Goal: Information Seeking & Learning: Learn about a topic

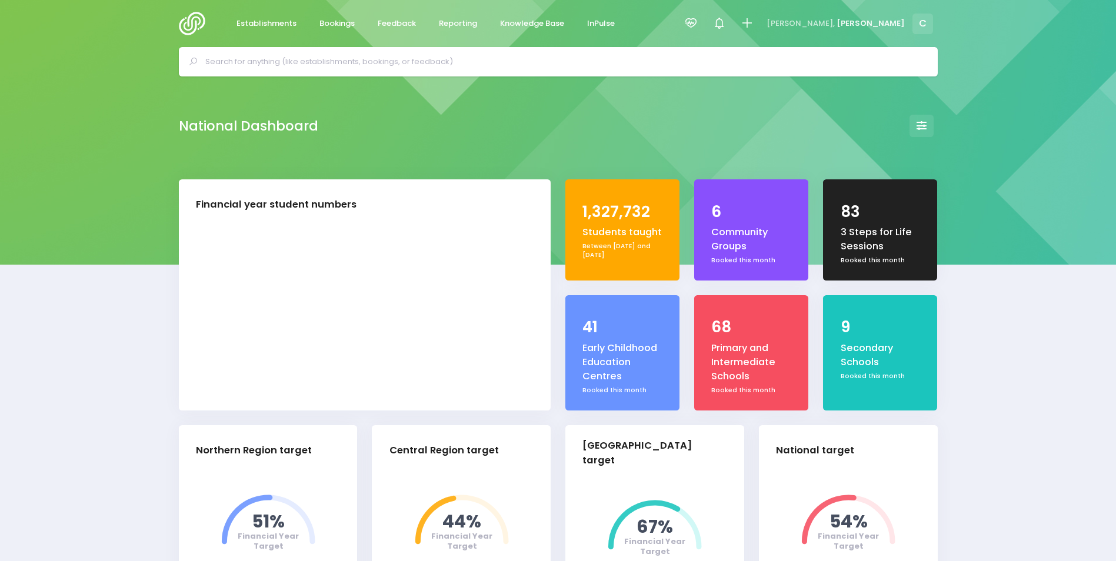
select select "5"
click at [405, 22] on span "Feedback" at bounding box center [397, 24] width 38 height 12
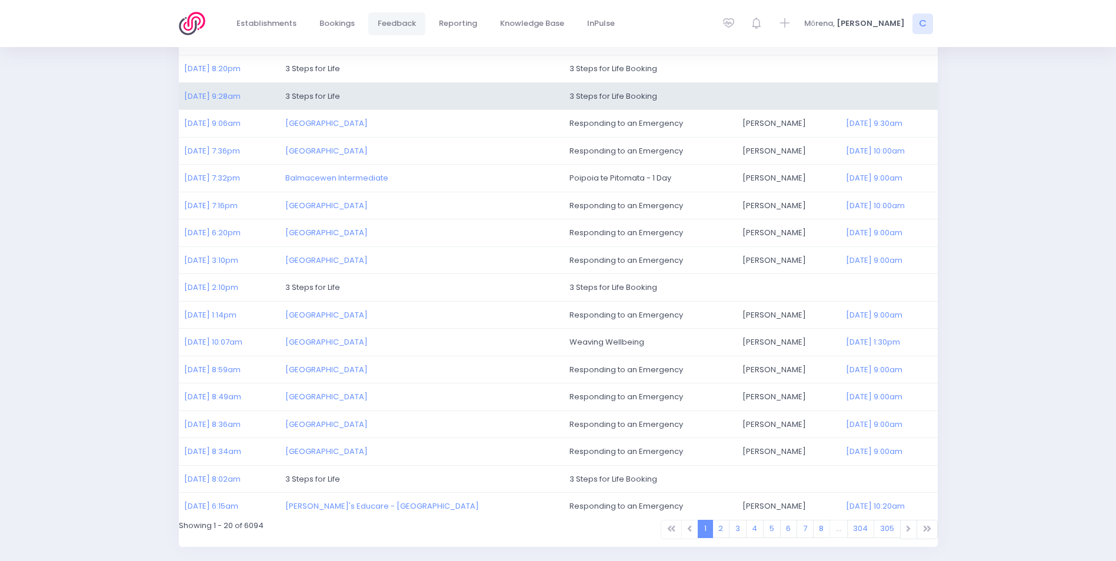
scroll to position [272, 0]
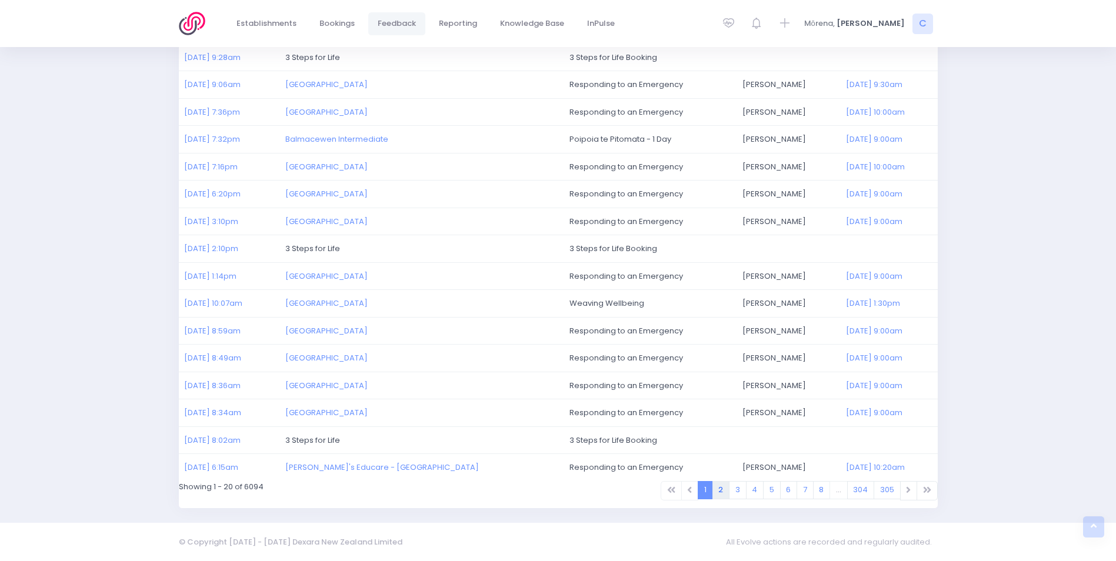
click at [724, 487] on link "2" at bounding box center [722, 490] width 18 height 18
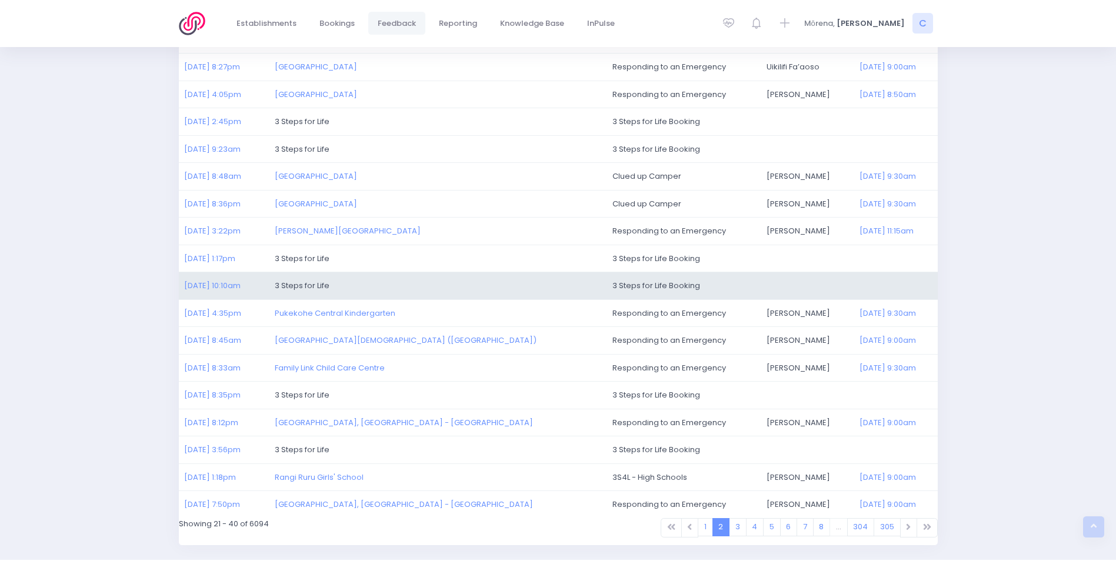
scroll to position [272, 0]
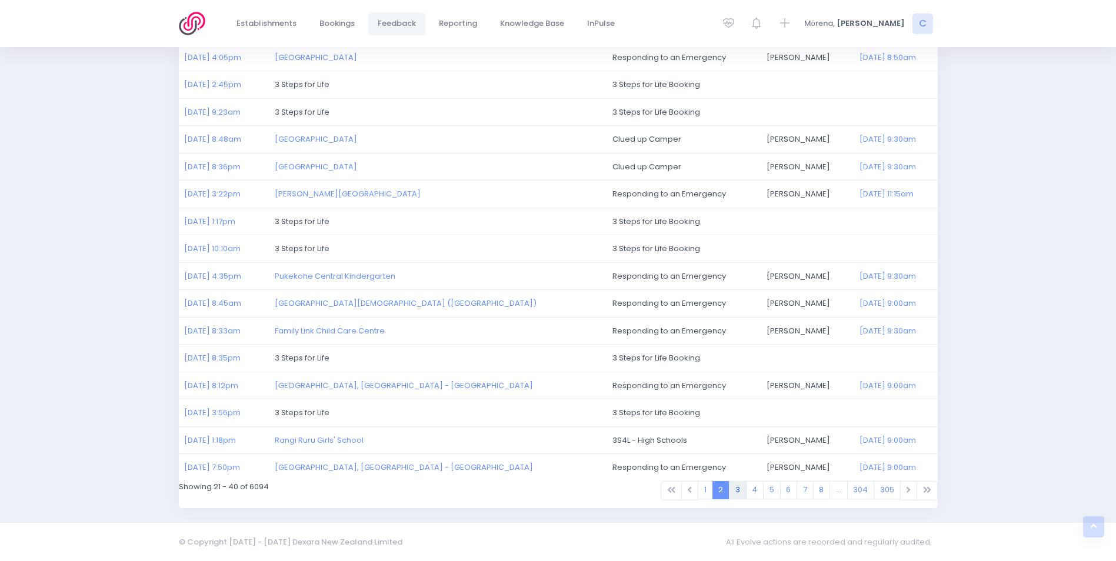
click at [739, 491] on link "3" at bounding box center [738, 490] width 18 height 18
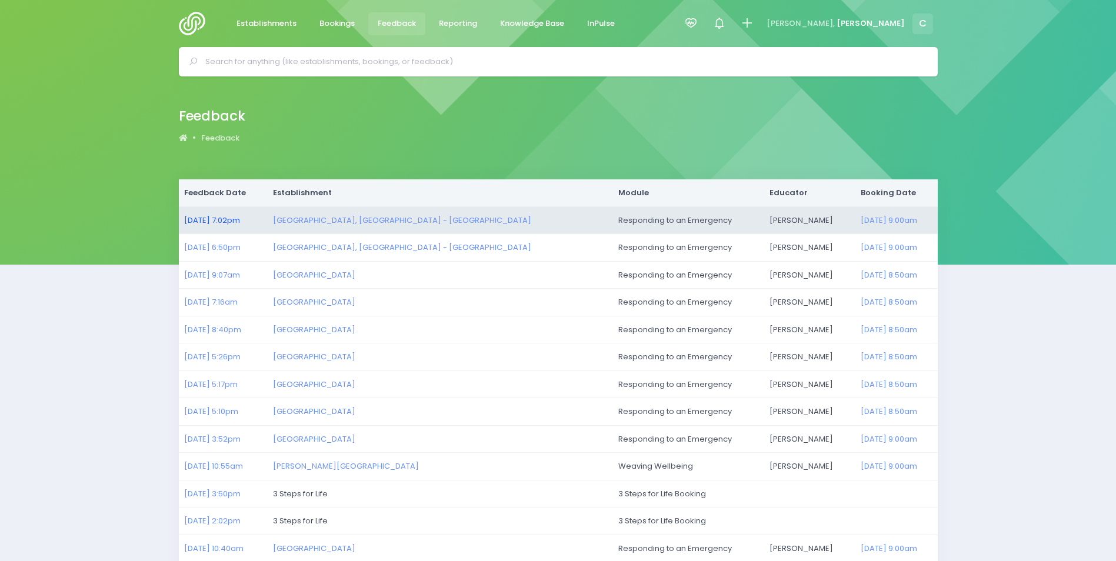
click at [220, 215] on link "14/08/2025 7:02pm" at bounding box center [212, 220] width 56 height 11
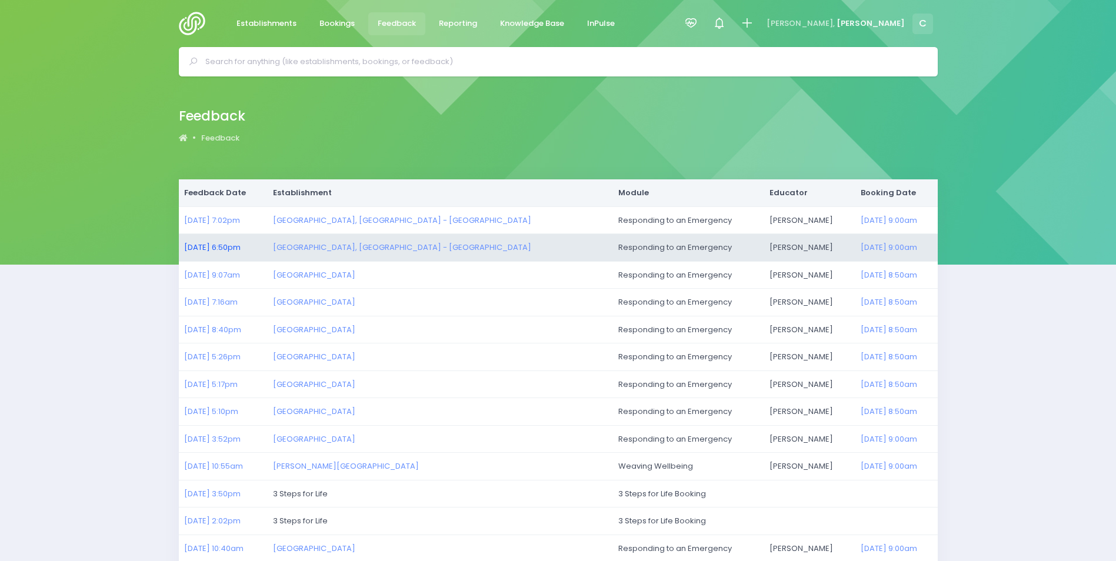
click at [225, 246] on link "14/08/2025 6:50pm" at bounding box center [212, 247] width 56 height 11
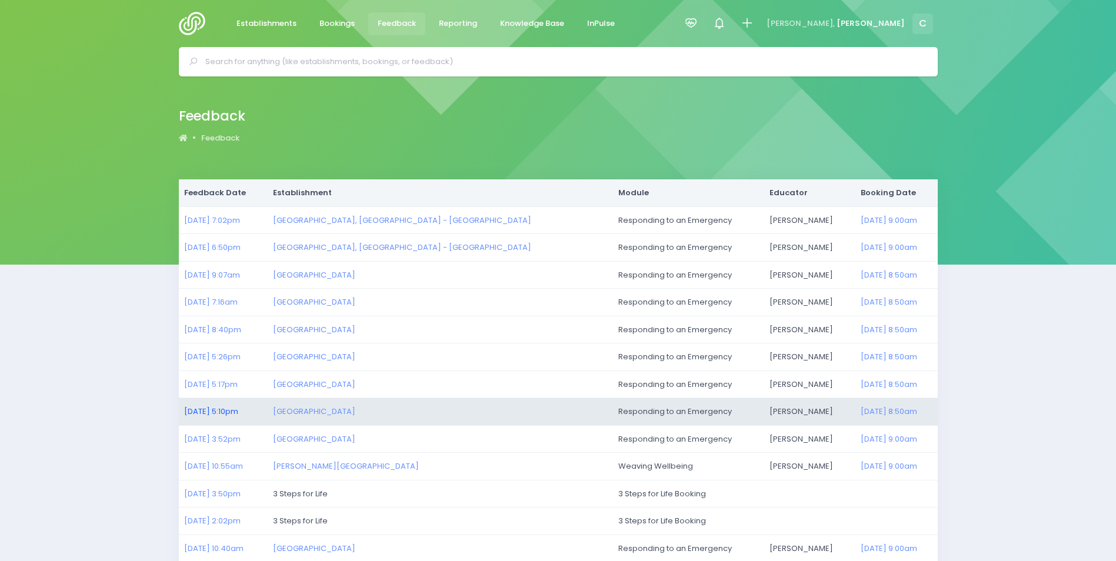
click at [216, 409] on link "13/08/2025 5:10pm" at bounding box center [211, 411] width 54 height 11
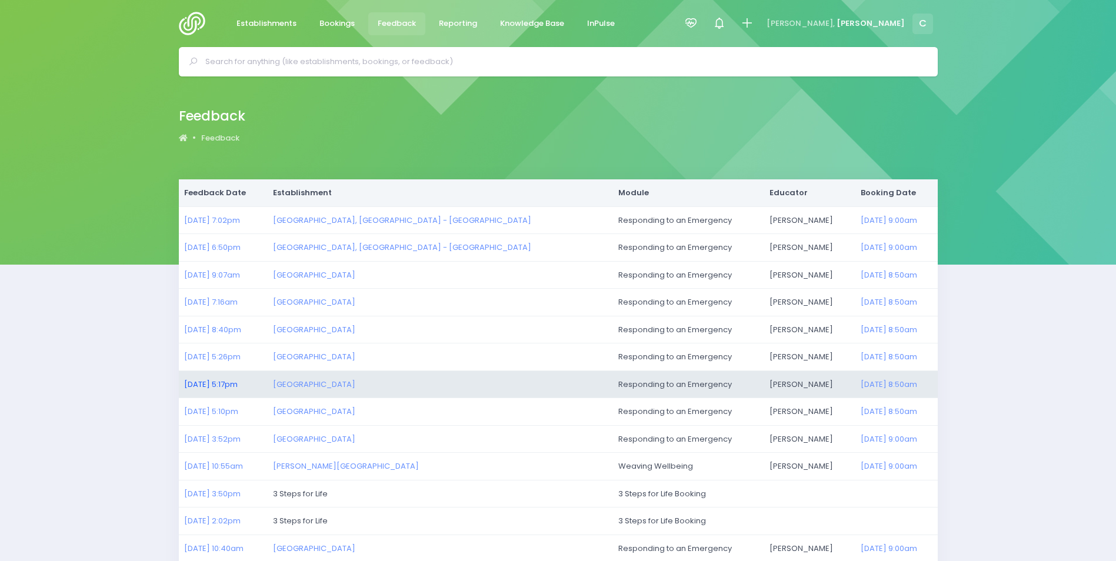
click at [201, 382] on link "13/08/2025 5:17pm" at bounding box center [211, 384] width 54 height 11
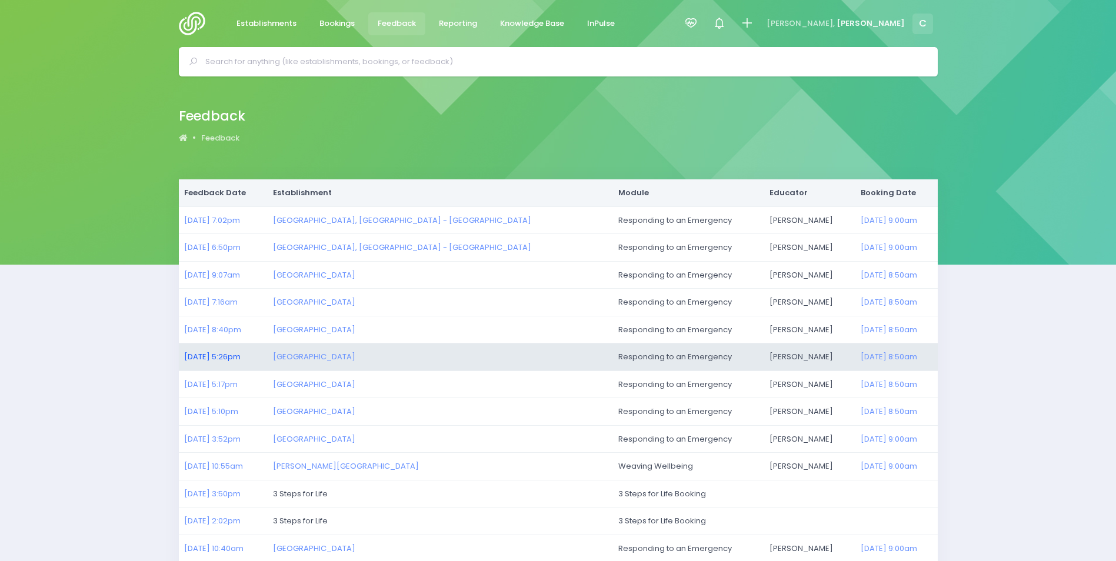
click at [214, 354] on link "13/08/2025 5:26pm" at bounding box center [212, 356] width 56 height 11
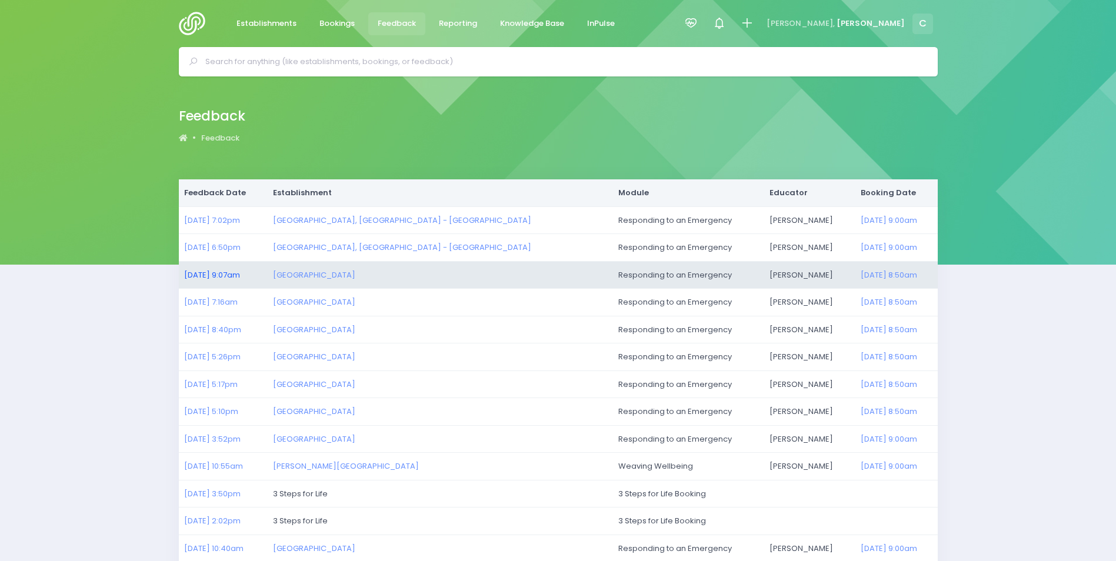
click at [228, 277] on link "14/08/2025 9:07am" at bounding box center [212, 274] width 56 height 11
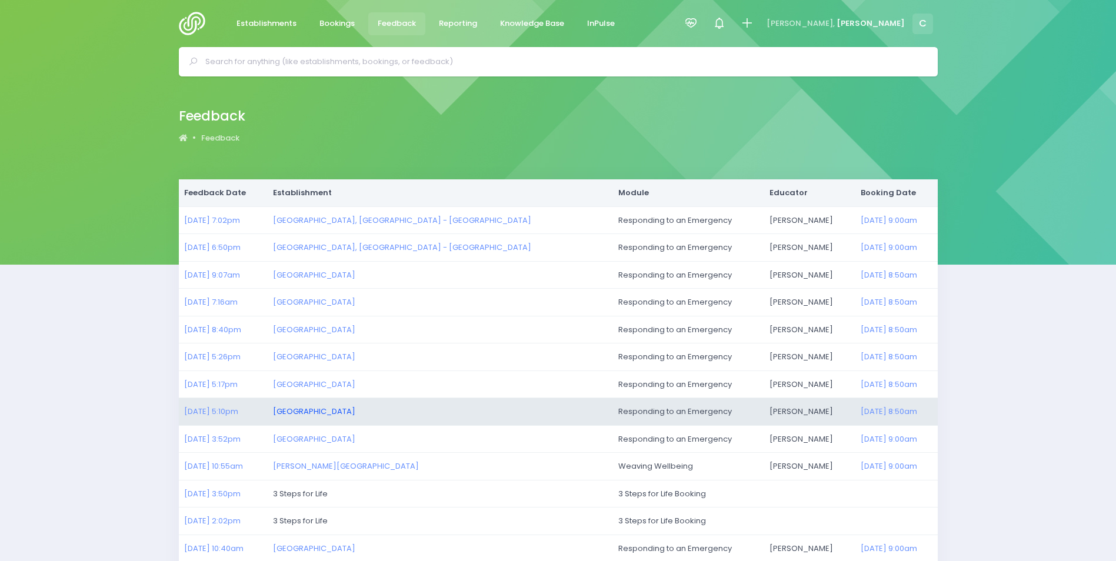
click at [313, 411] on link "Blockhouse Bay School" at bounding box center [314, 411] width 82 height 11
click at [208, 408] on link "13/08/2025 5:10pm" at bounding box center [211, 411] width 54 height 11
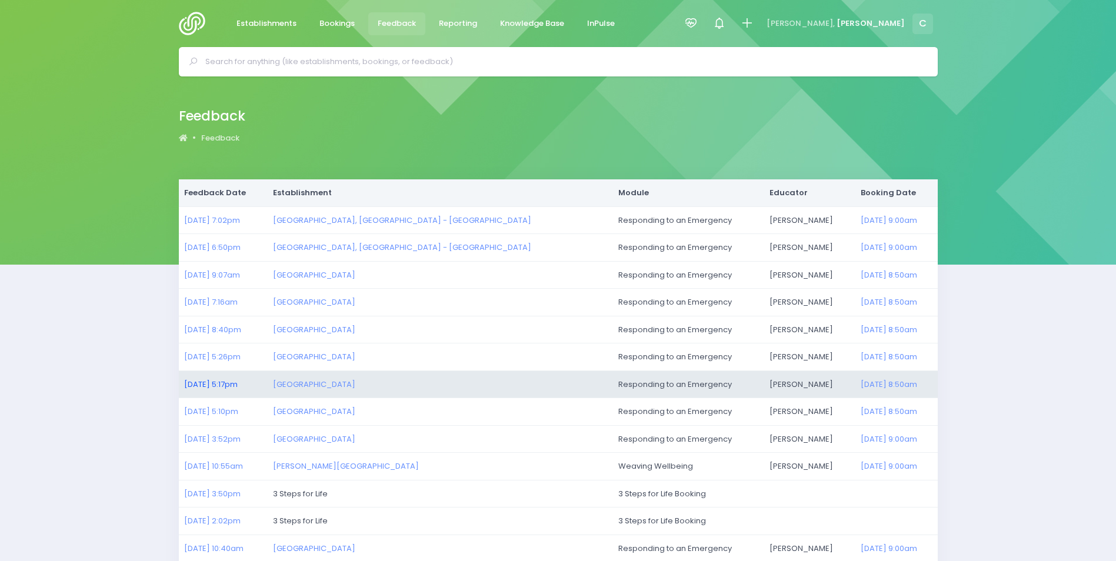
click at [204, 381] on link "13/08/2025 5:17pm" at bounding box center [211, 384] width 54 height 11
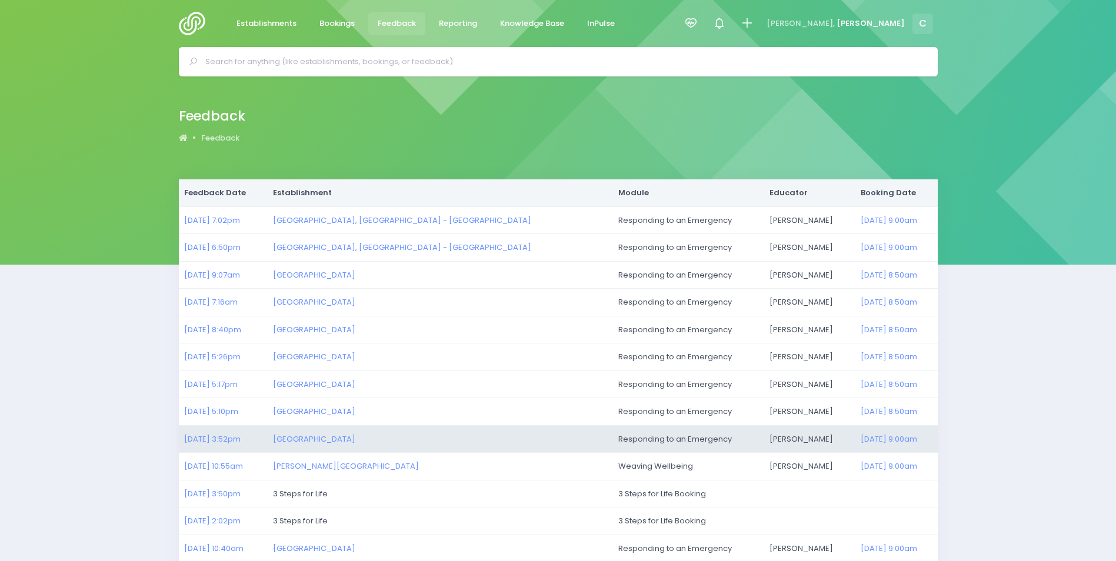
click at [211, 431] on td "13/08/2025 3:52pm" at bounding box center [223, 439] width 89 height 28
click at [212, 440] on link "13/08/2025 3:52pm" at bounding box center [212, 439] width 56 height 11
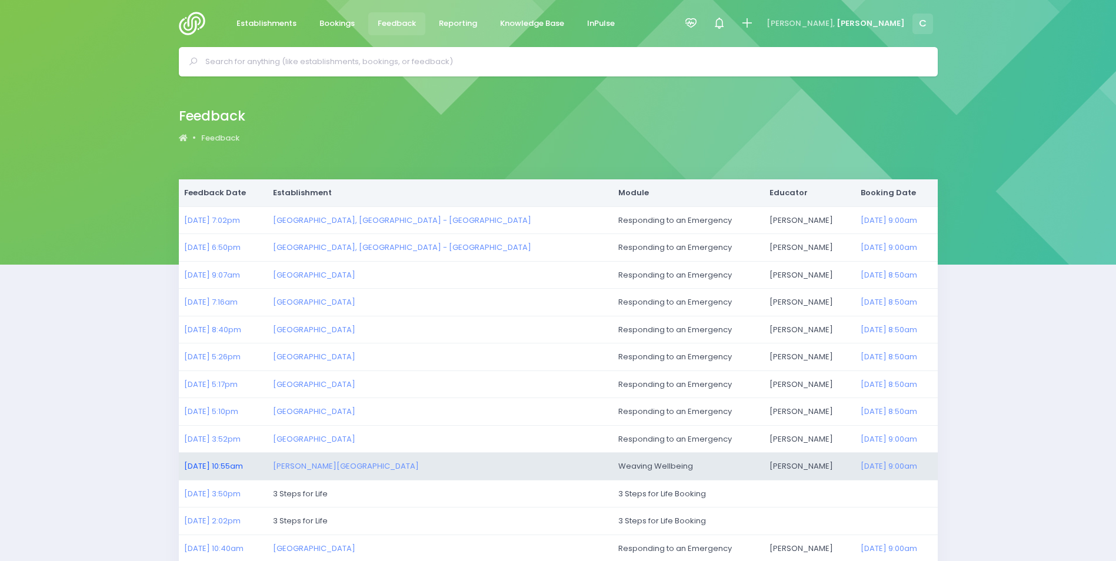
click at [220, 463] on link "13/08/2025 10:55am" at bounding box center [213, 466] width 59 height 11
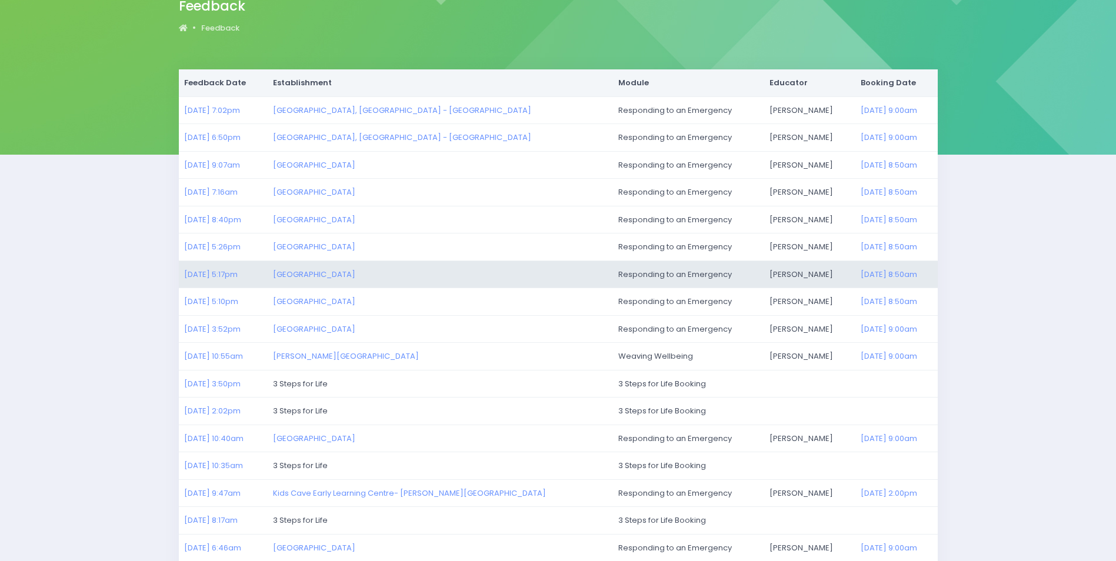
scroll to position [118, 0]
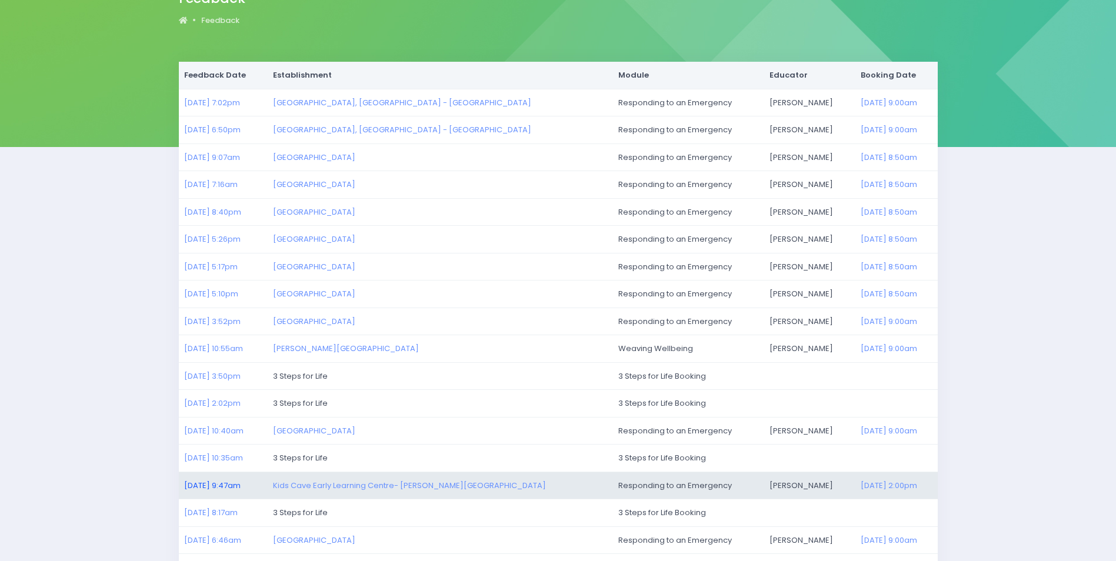
click at [221, 482] on link "11/08/2025 9:47am" at bounding box center [212, 485] width 56 height 11
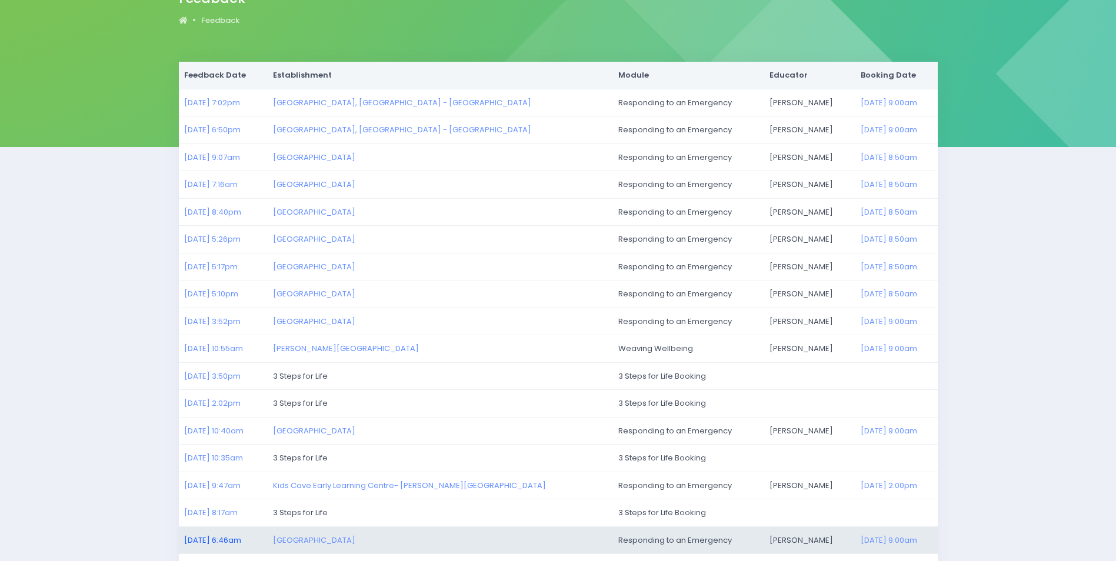
click at [211, 538] on link "11/08/2025 6:46am" at bounding box center [212, 540] width 57 height 11
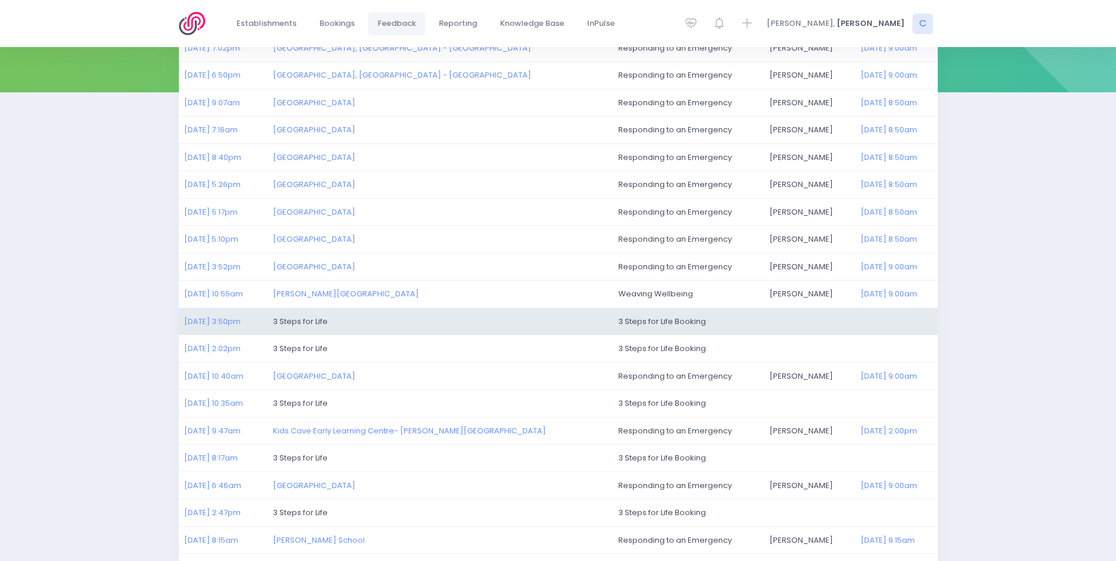
scroll to position [235, 0]
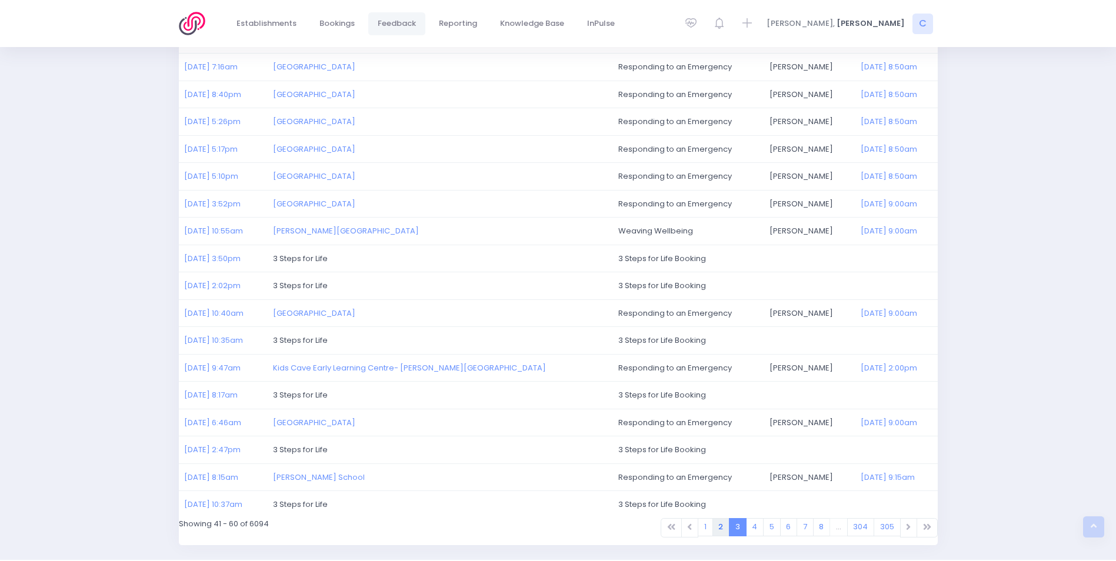
click at [720, 527] on link "2" at bounding box center [722, 527] width 18 height 18
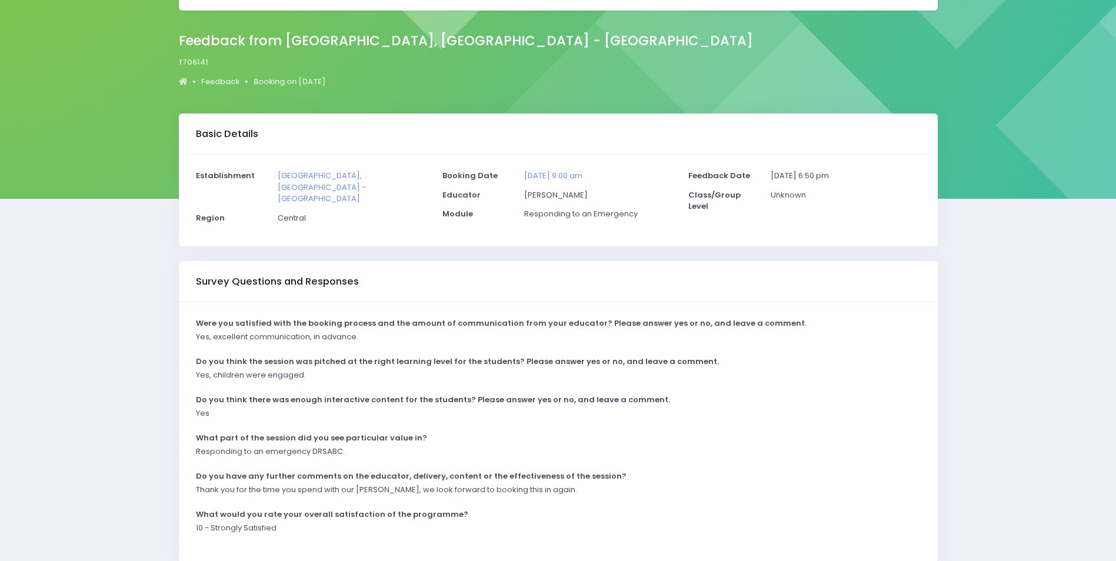
scroll to position [117, 0]
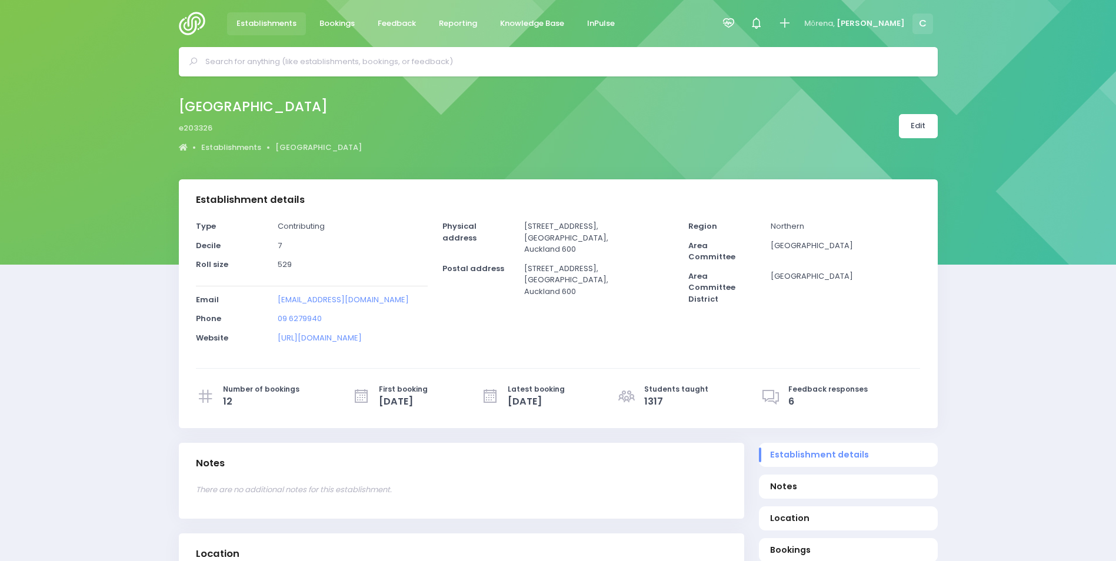
select select "5"
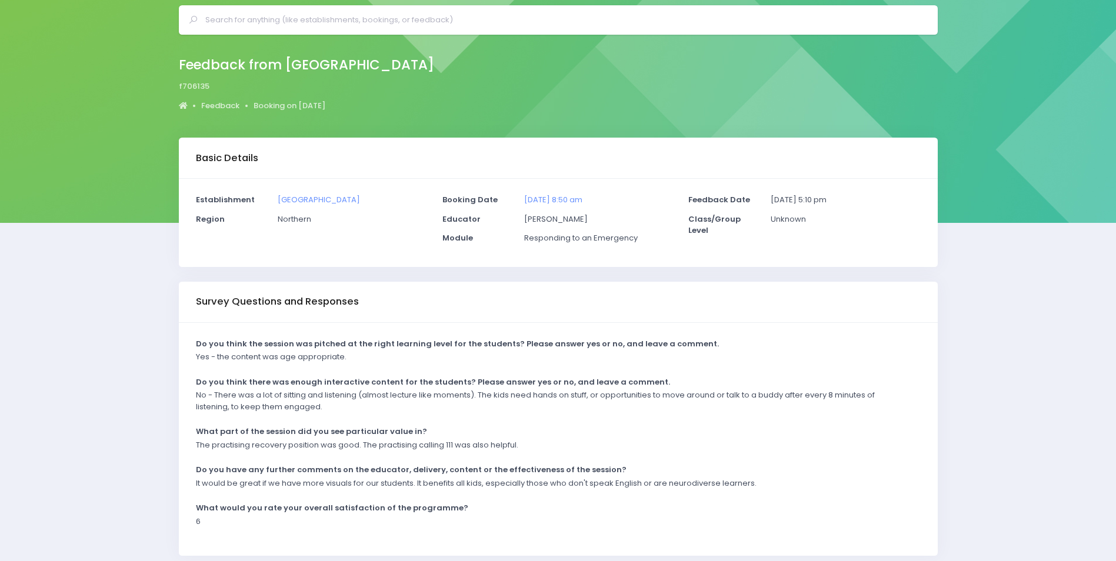
scroll to position [89, 0]
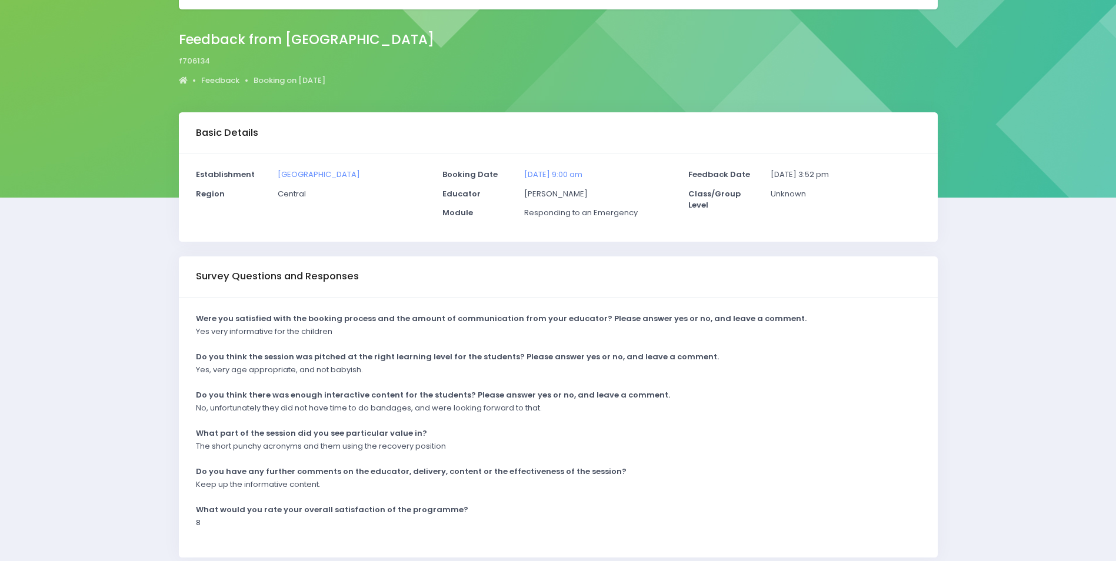
scroll to position [117, 0]
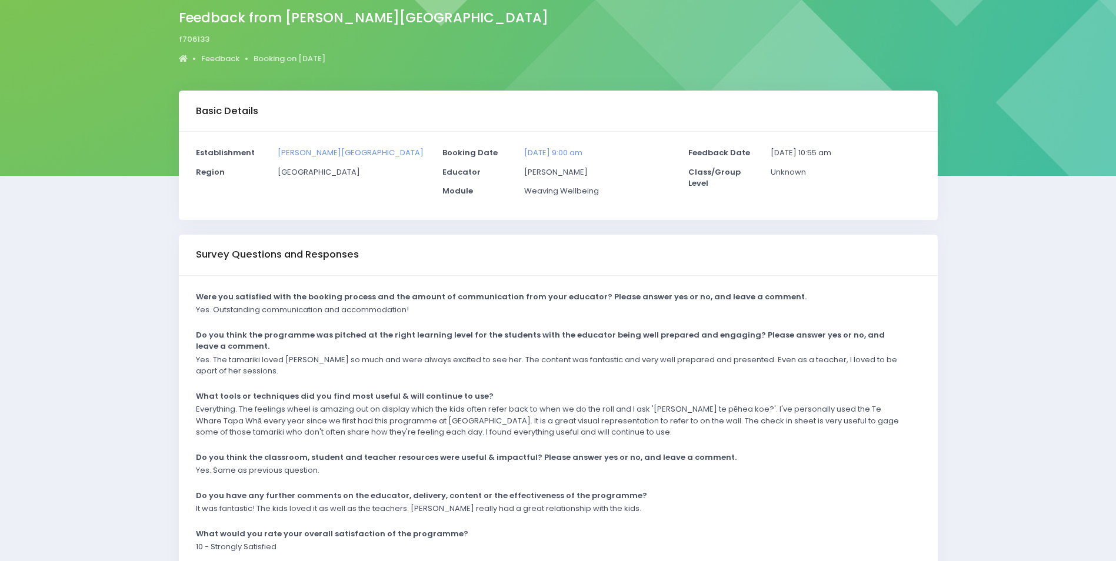
scroll to position [162, 0]
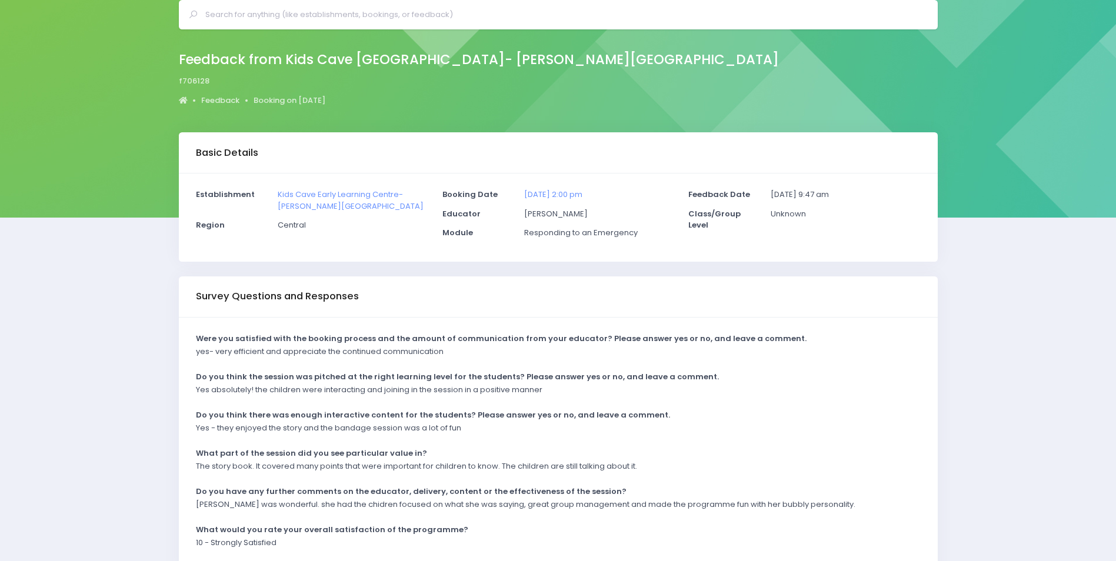
scroll to position [117, 0]
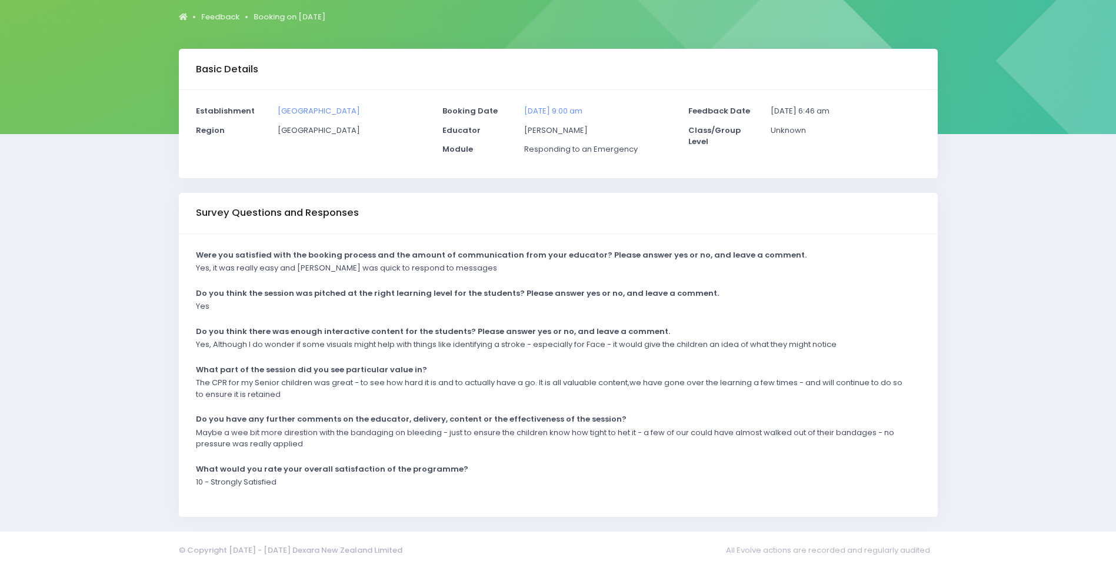
scroll to position [139, 0]
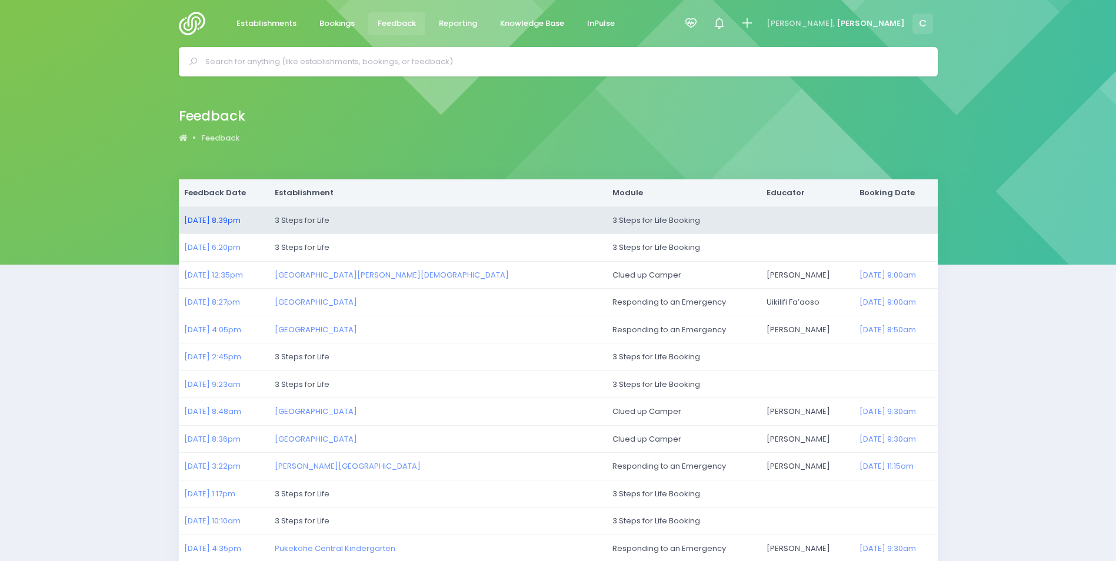
click at [234, 221] on link "[DATE] 8:39pm" at bounding box center [212, 220] width 56 height 11
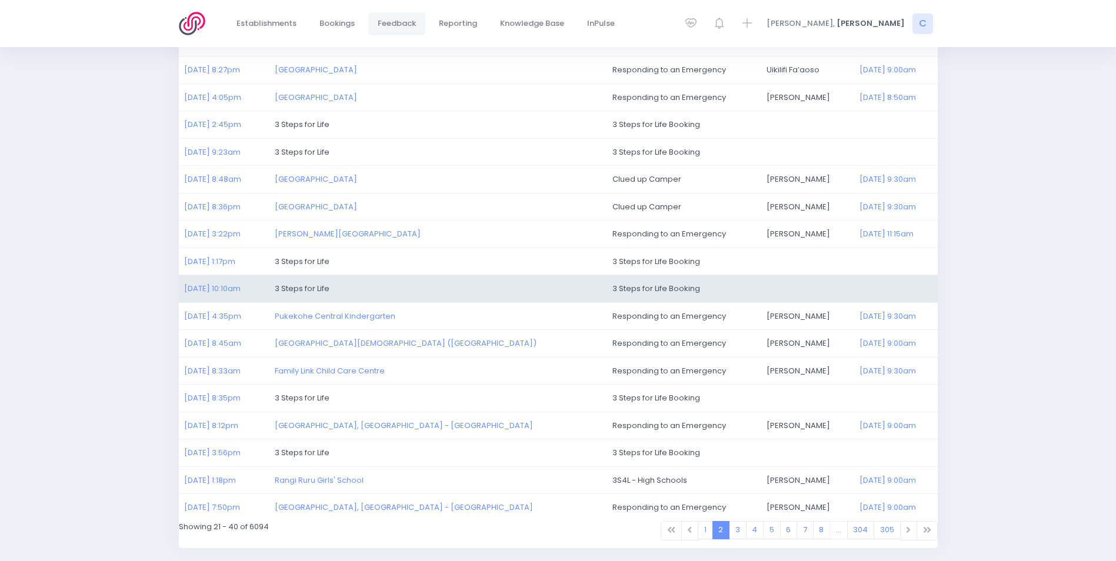
scroll to position [272, 0]
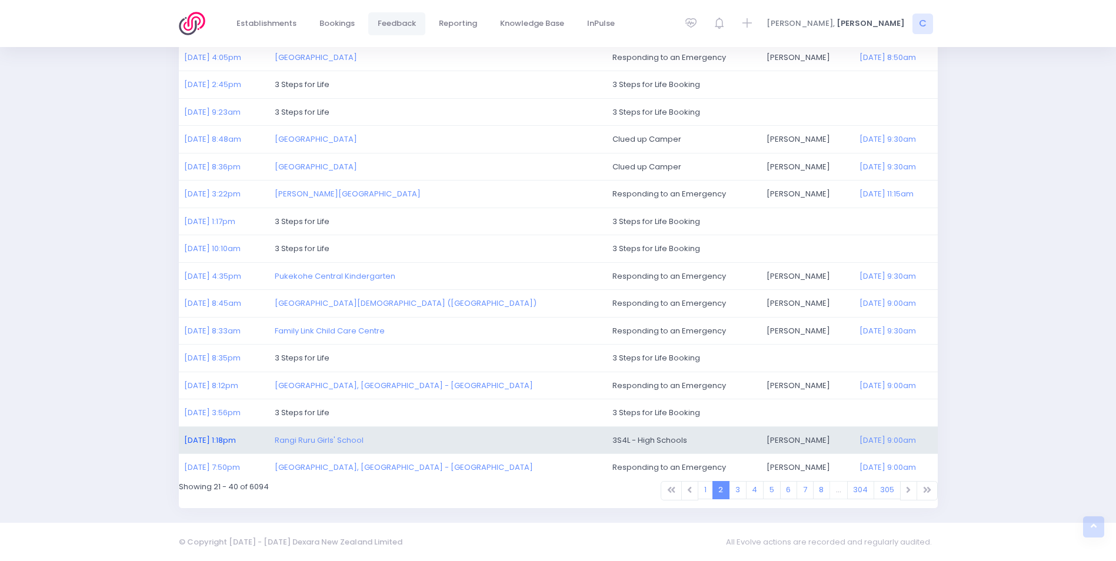
click at [207, 444] on link "[DATE] 1:18pm" at bounding box center [210, 440] width 52 height 11
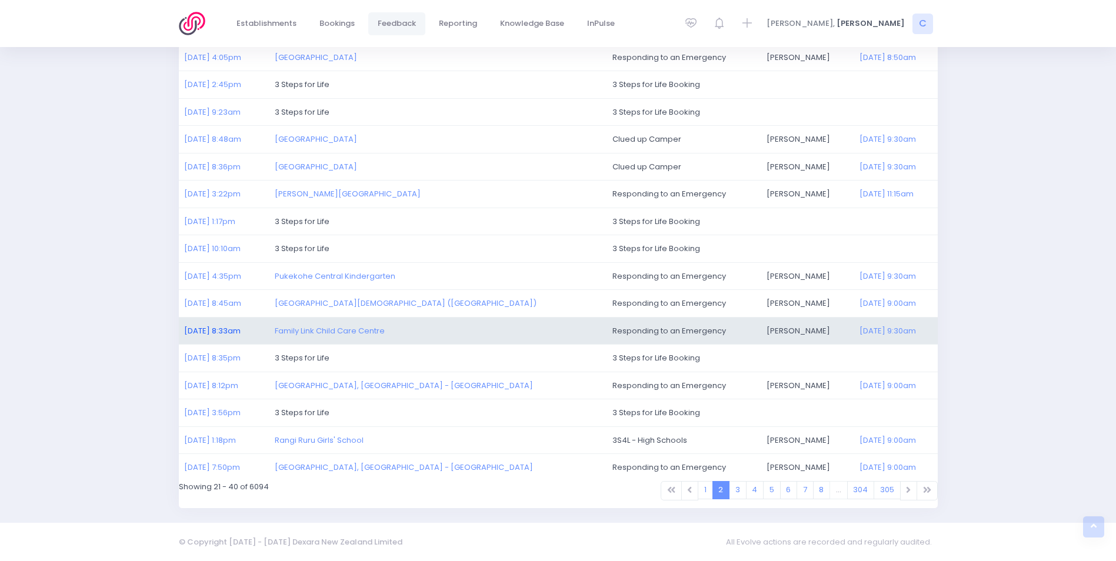
click at [224, 334] on link "[DATE] 8:33am" at bounding box center [212, 330] width 56 height 11
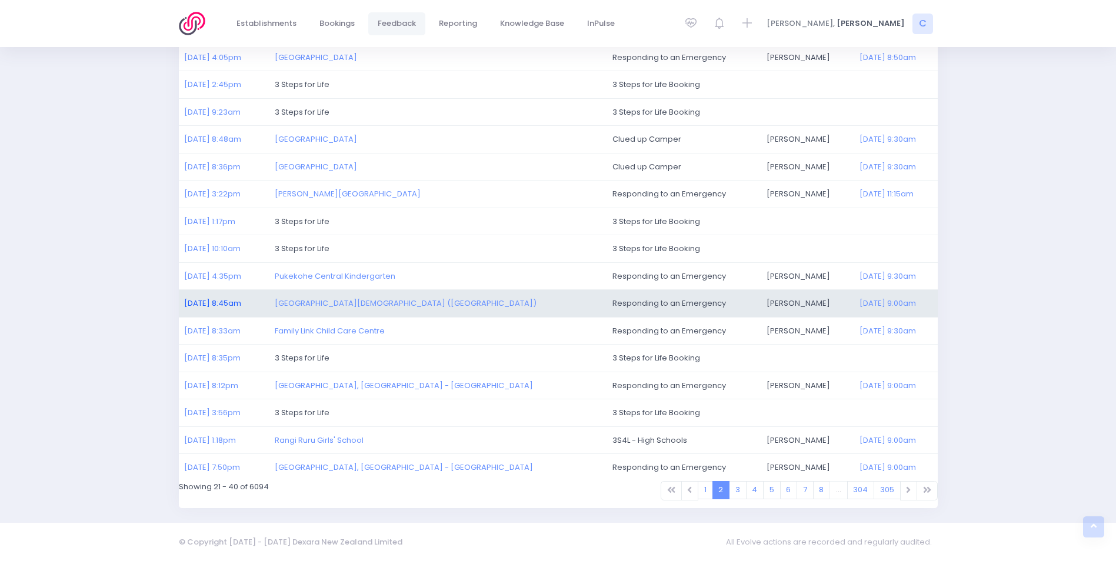
click at [211, 306] on link "[DATE] 8:45am" at bounding box center [212, 303] width 57 height 11
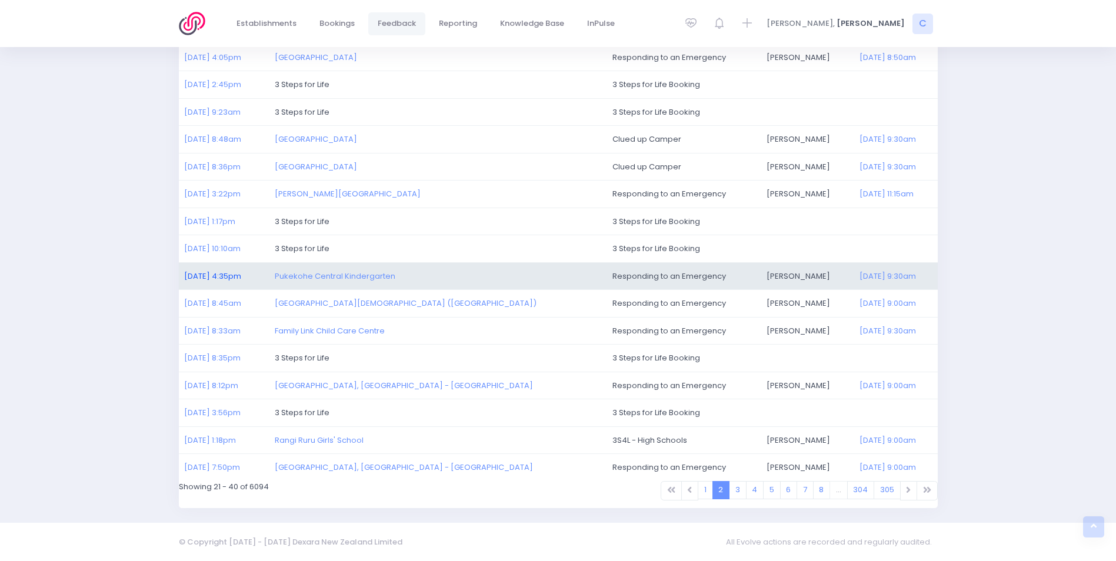
click at [200, 274] on link "[DATE] 4:35pm" at bounding box center [212, 276] width 57 height 11
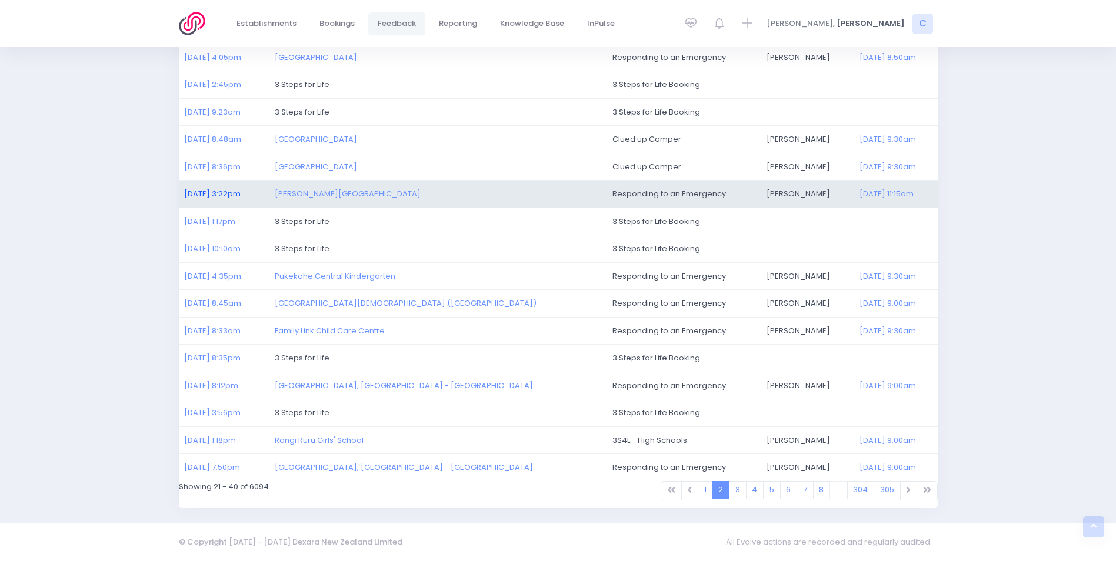
click at [204, 191] on link "[DATE] 3:22pm" at bounding box center [212, 193] width 56 height 11
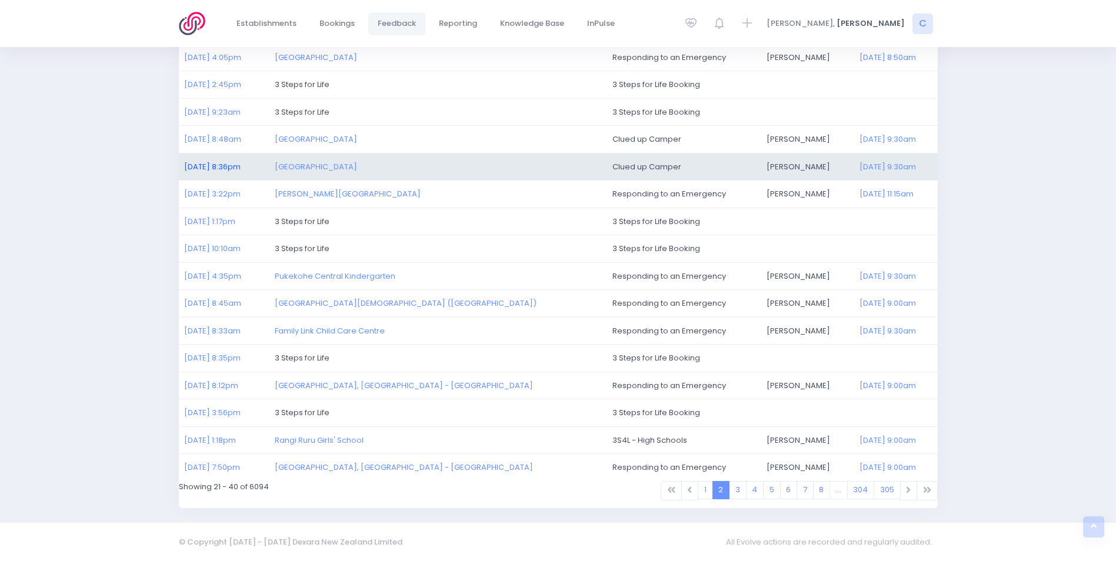
click at [219, 170] on link "19/08/2025 8:36pm" at bounding box center [212, 166] width 56 height 11
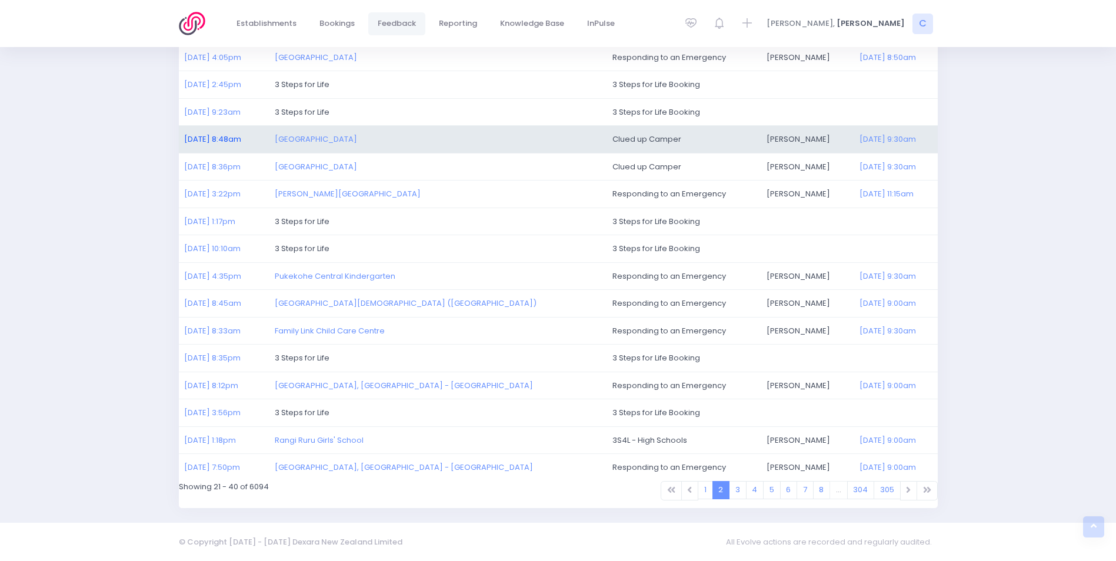
click at [205, 136] on link "20/08/2025 8:48am" at bounding box center [212, 139] width 57 height 11
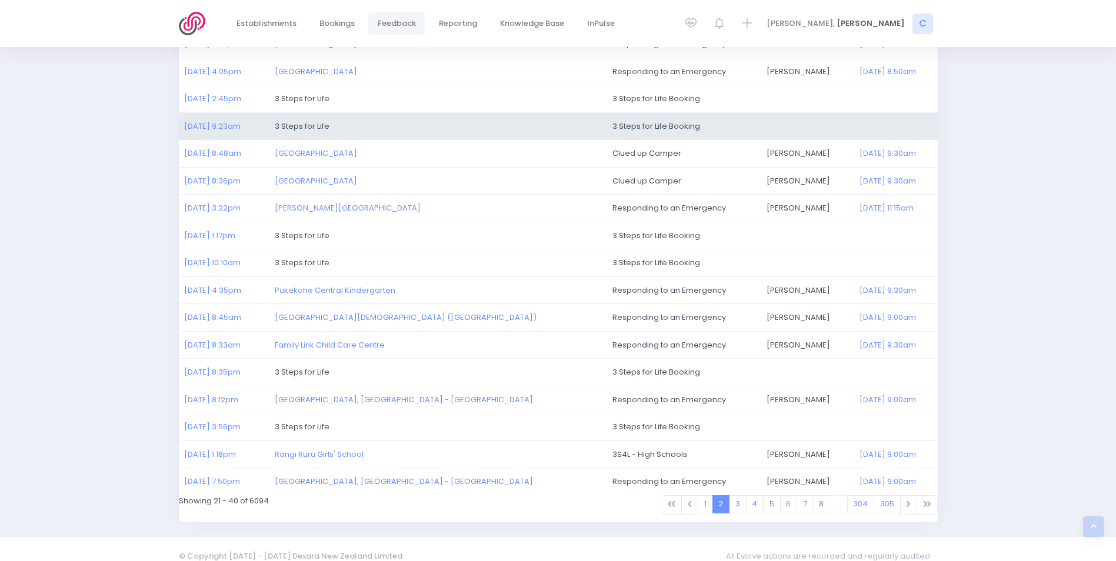
scroll to position [214, 0]
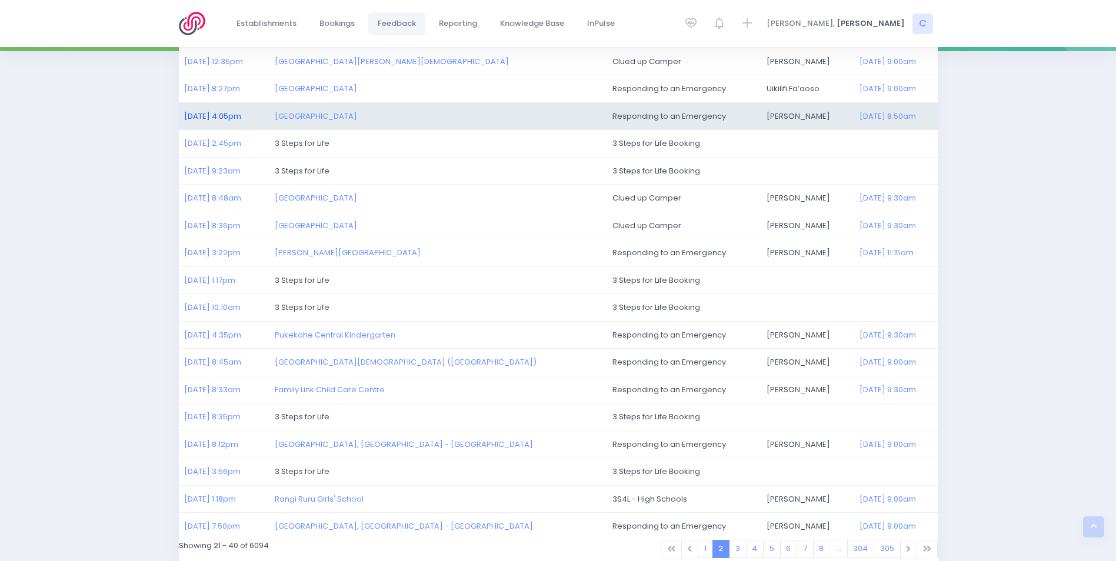
click at [204, 115] on link "20/08/2025 4:05pm" at bounding box center [212, 116] width 57 height 11
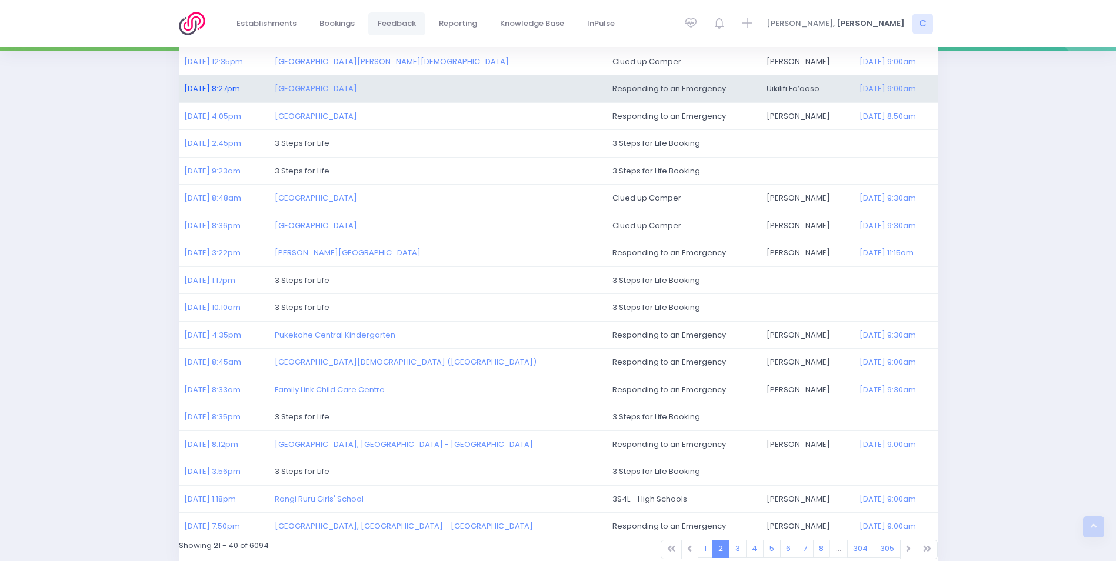
click at [212, 86] on link "20/08/2025 8:27pm" at bounding box center [212, 88] width 56 height 11
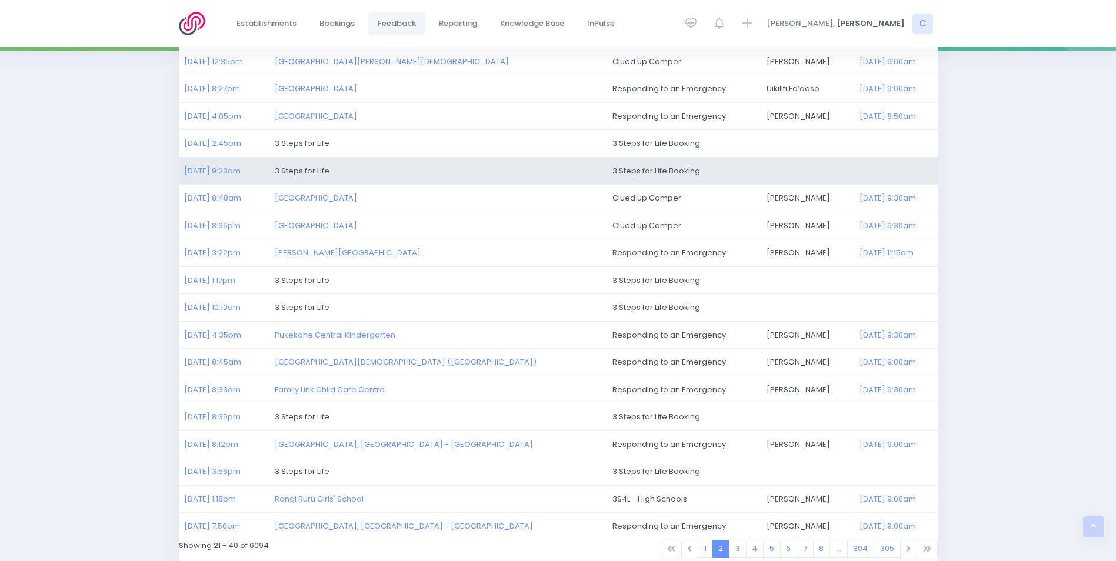
scroll to position [155, 0]
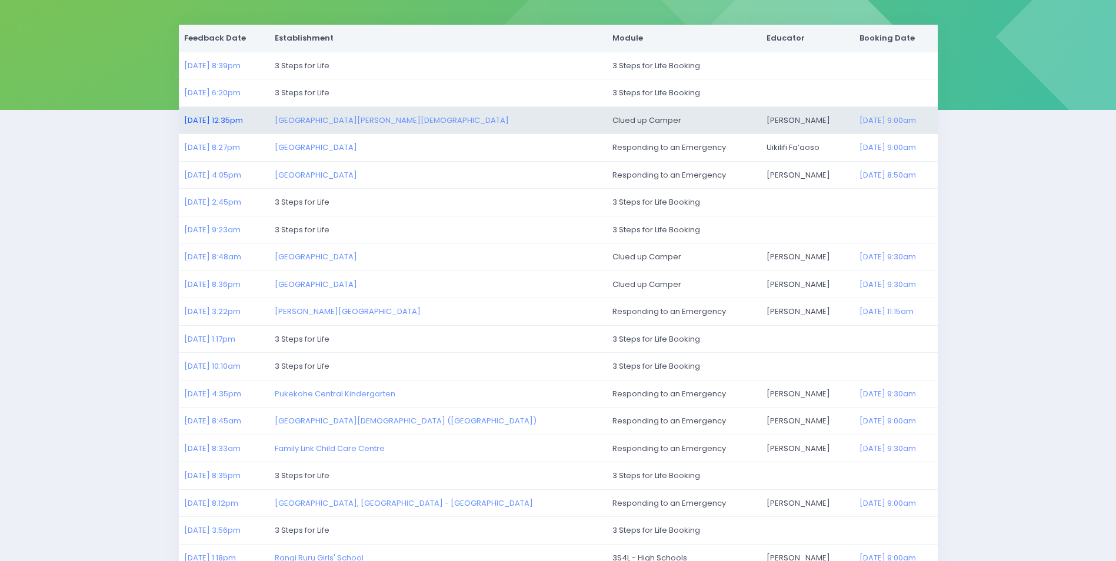
click at [228, 122] on link "22/08/2025 12:35pm" at bounding box center [213, 120] width 59 height 11
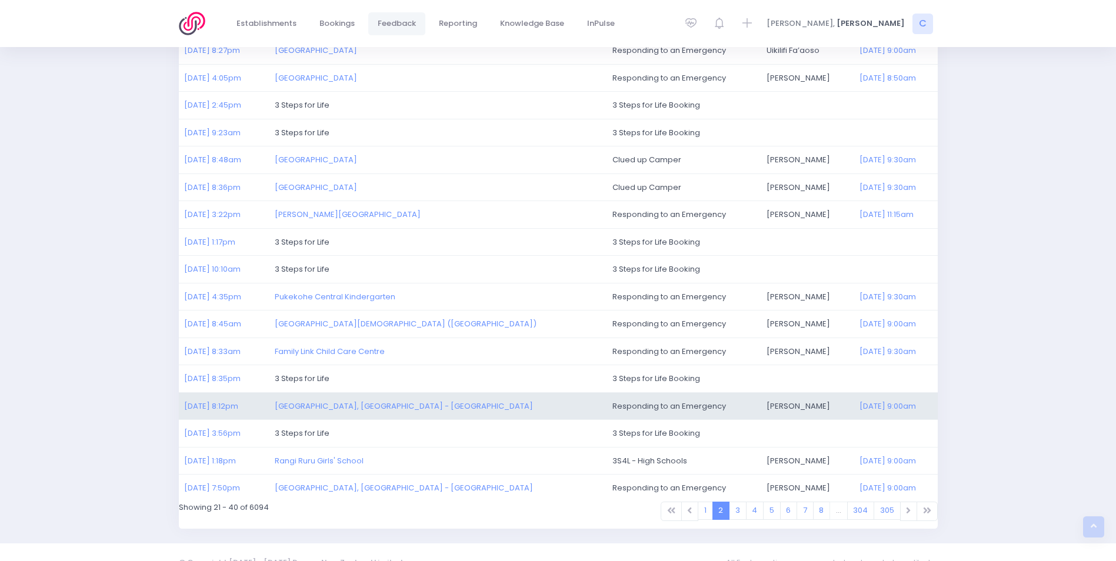
scroll to position [272, 0]
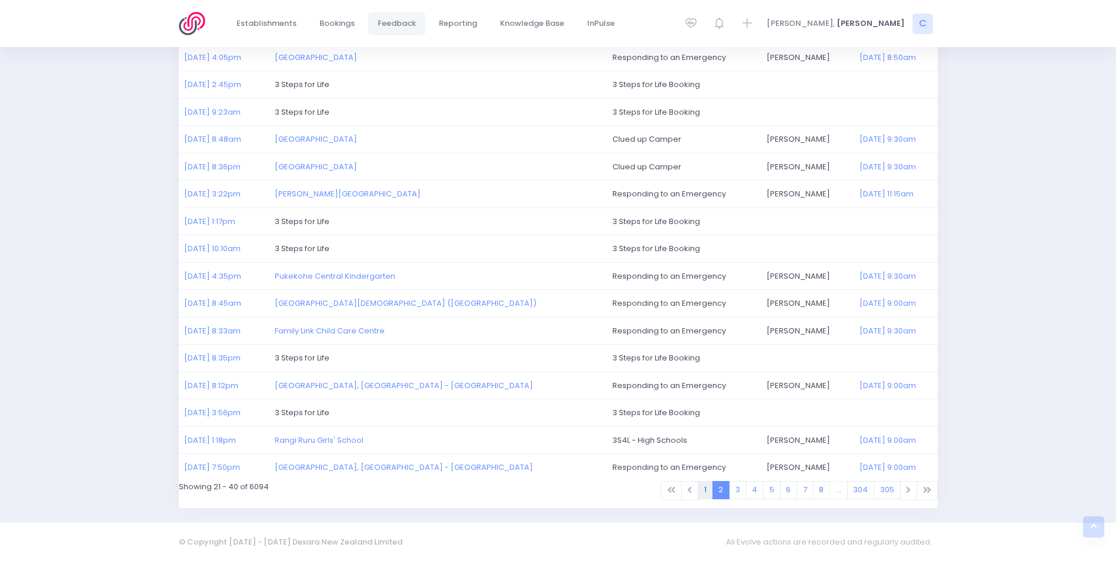
click at [708, 489] on link "1" at bounding box center [705, 490] width 15 height 18
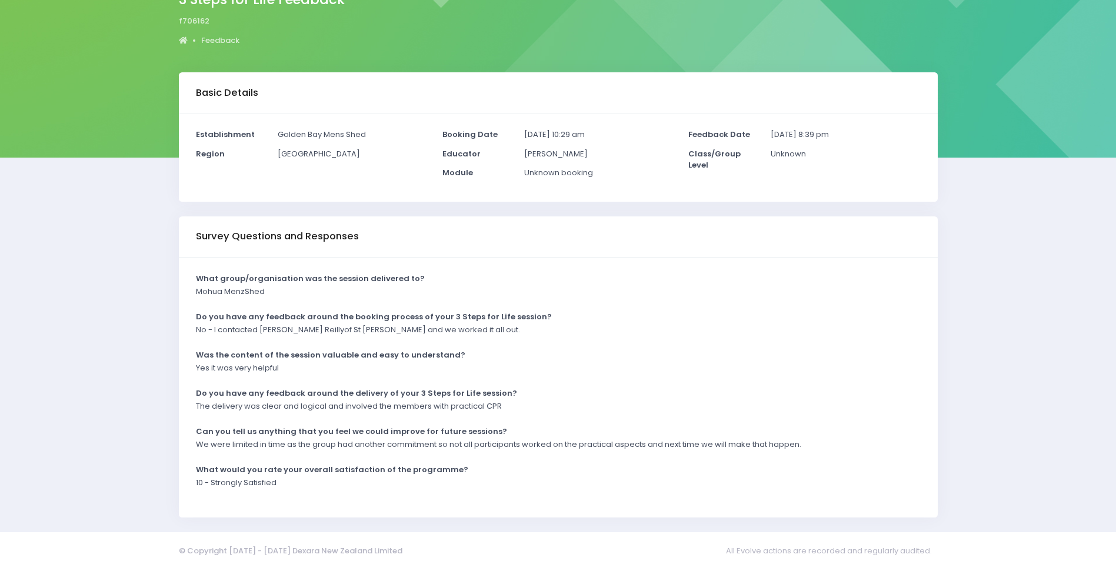
scroll to position [117, 0]
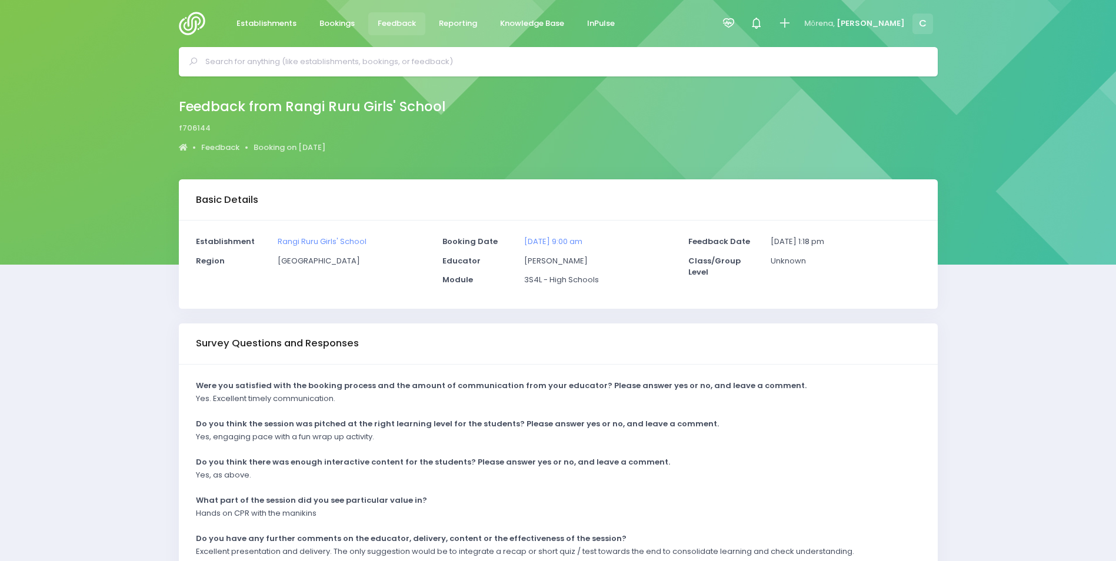
scroll to position [117, 0]
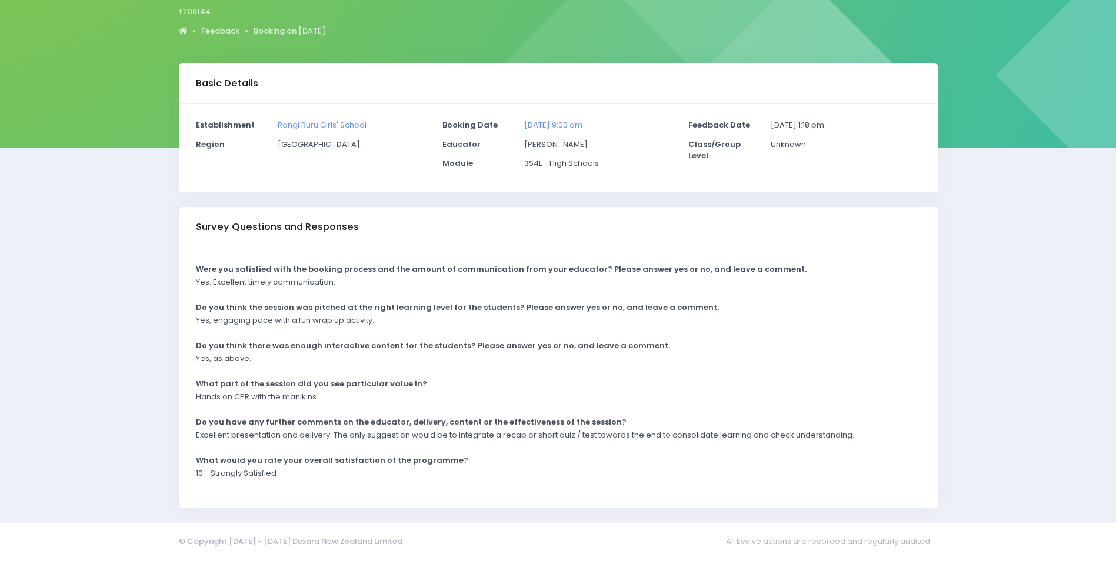
drag, startPoint x: 225, startPoint y: 332, endPoint x: 222, endPoint y: 327, distance: 6.4
click at [224, 330] on div "Yes, engaging pace with a fun wrap up activity." at bounding box center [550, 324] width 725 height 19
drag, startPoint x: 222, startPoint y: 327, endPoint x: 375, endPoint y: 326, distance: 153.0
click at [368, 325] on p "Yes, engaging pace with a fun wrap up activity." at bounding box center [285, 321] width 178 height 12
click at [374, 319] on p "Yes, engaging pace with a fun wrap up activity." at bounding box center [285, 321] width 178 height 12
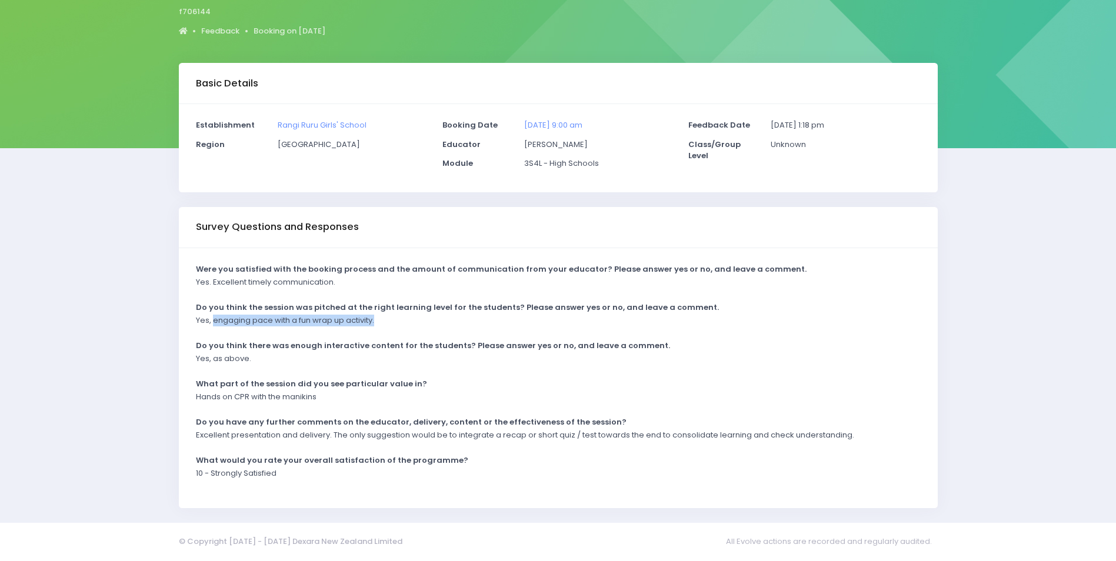
drag, startPoint x: 377, startPoint y: 319, endPoint x: 212, endPoint y: 322, distance: 164.8
click at [212, 322] on div "Yes, engaging pace with a fun wrap up activity." at bounding box center [550, 324] width 725 height 19
copy p "engaging pace with a fun wrap up activity."
drag, startPoint x: 329, startPoint y: 434, endPoint x: 180, endPoint y: 434, distance: 148.9
click at [180, 434] on div "Were you satisfied with the booking process and the amount of communication fro…" at bounding box center [558, 378] width 759 height 260
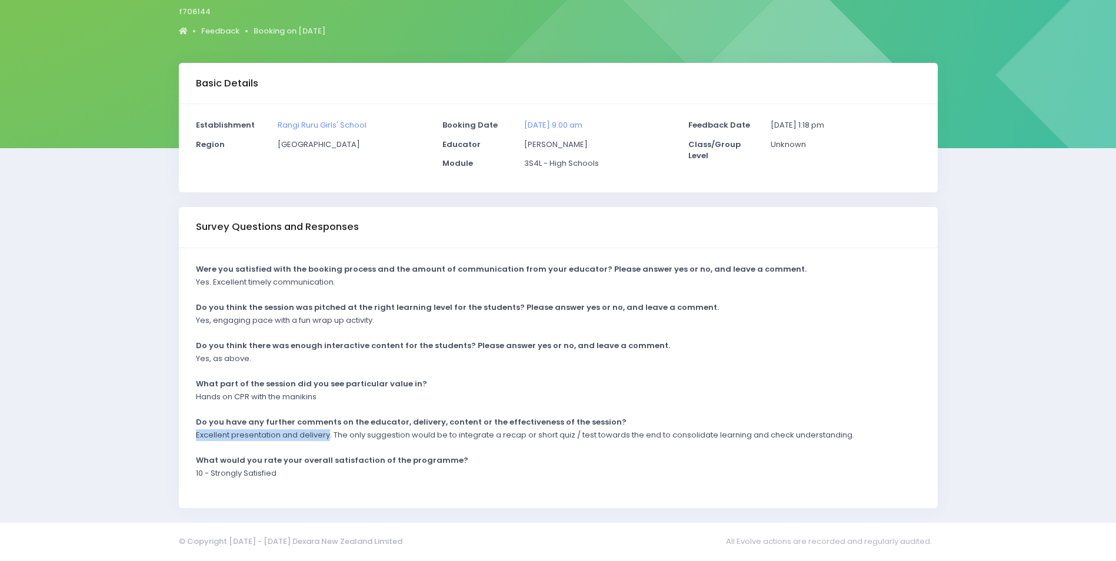
drag, startPoint x: 180, startPoint y: 434, endPoint x: 219, endPoint y: 434, distance: 38.8
copy p "Excellent presentation and delivery"
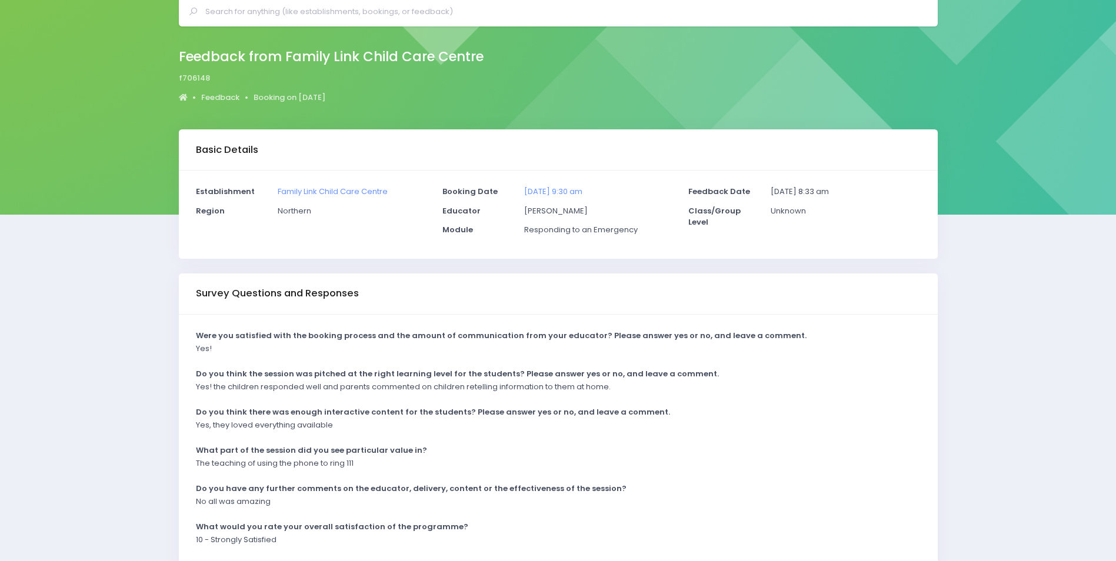
scroll to position [117, 0]
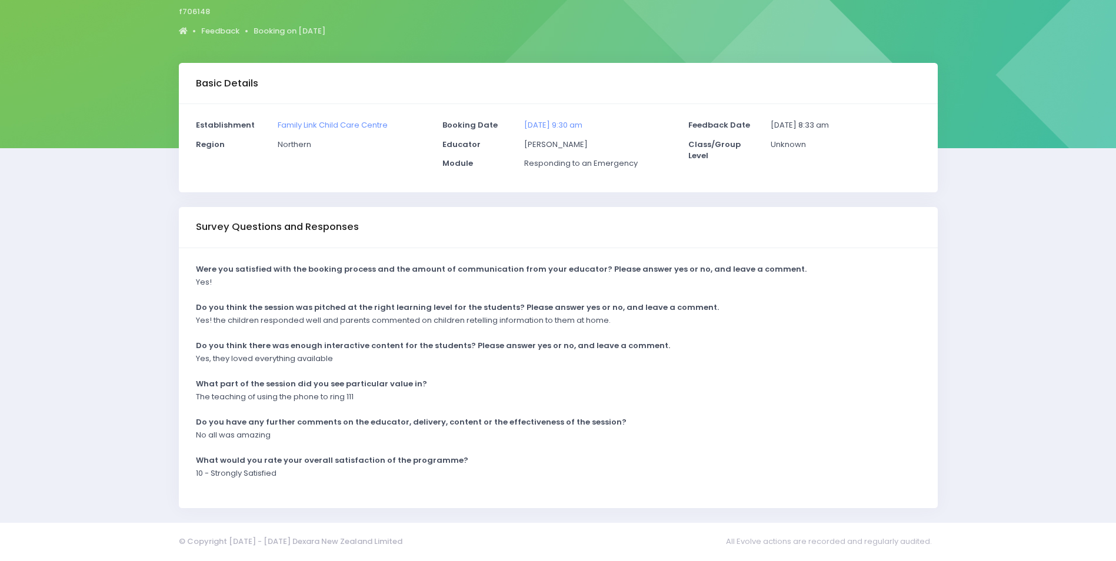
drag, startPoint x: 334, startPoint y: 324, endPoint x: 359, endPoint y: 314, distance: 26.7
click at [334, 324] on p "Yes! the children responded well and parents commented on children retelling in…" at bounding box center [403, 321] width 415 height 12
click at [618, 318] on div "Yes! the children responded well and parents commented on children retelling in…" at bounding box center [550, 324] width 725 height 19
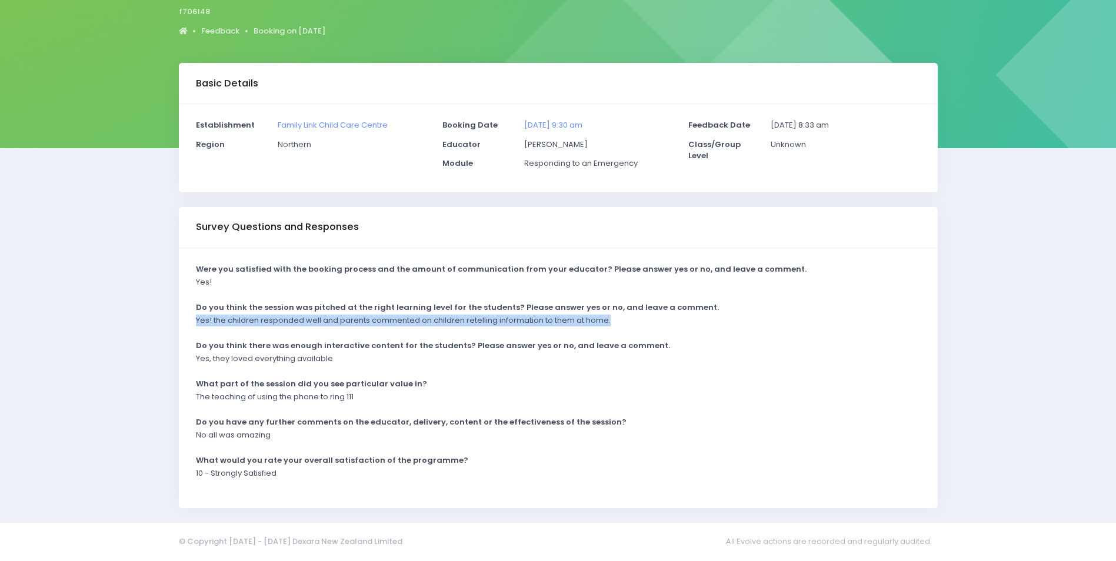
drag, startPoint x: 613, startPoint y: 320, endPoint x: 194, endPoint y: 320, distance: 418.9
click at [194, 320] on div "Yes! the children responded well and parents commented on children retelling in…" at bounding box center [550, 324] width 725 height 19
copy p "Yes! the children responded well and parents commented on children retelling in…"
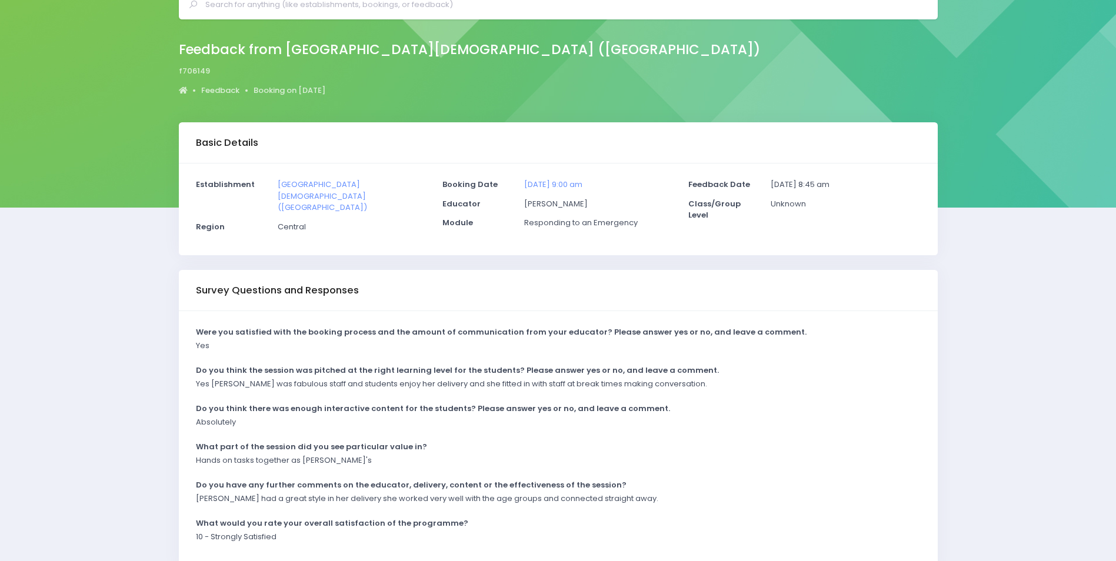
scroll to position [117, 0]
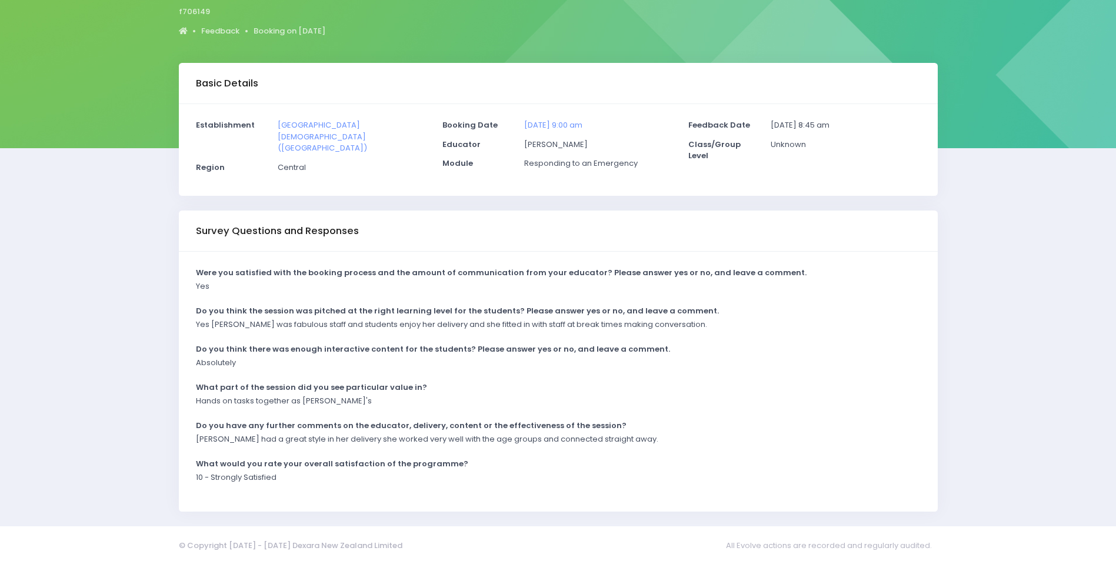
drag, startPoint x: 697, startPoint y: 335, endPoint x: 680, endPoint y: 327, distance: 18.2
click at [697, 335] on div "Were you satisfied with the booking process and the amount of communication fro…" at bounding box center [558, 382] width 759 height 260
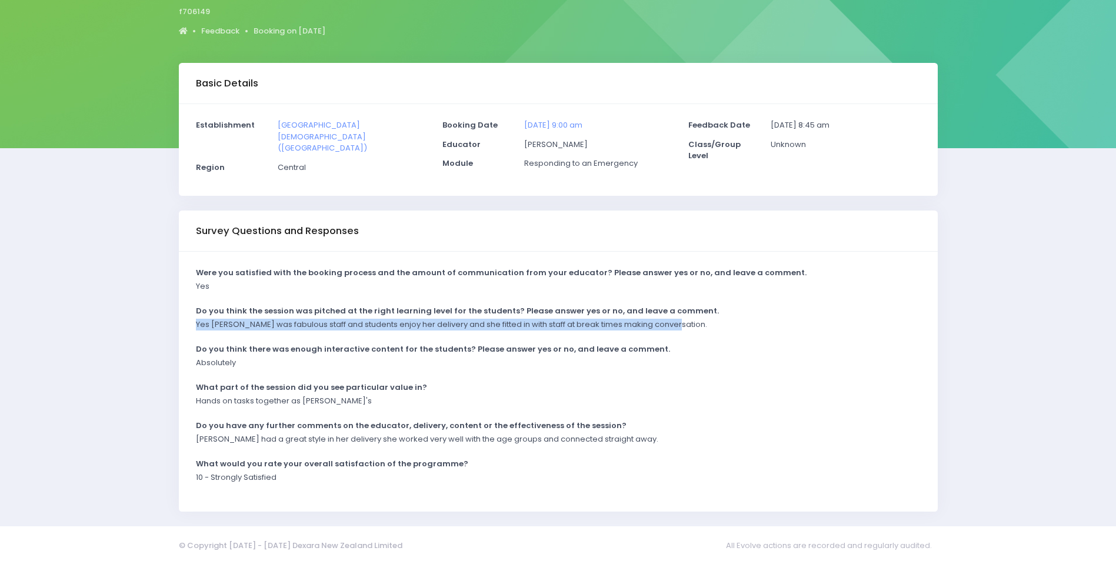
drag, startPoint x: 674, startPoint y: 320, endPoint x: 187, endPoint y: 319, distance: 486.6
click at [187, 319] on div "Were you satisfied with the booking process and the amount of communication fro…" at bounding box center [558, 382] width 759 height 260
drag, startPoint x: 187, startPoint y: 319, endPoint x: 203, endPoint y: 321, distance: 16.0
copy p "Yes Alicia was fabulous staff and students enjoy her delivery and she fitted in…"
click at [587, 472] on div "10 - Strongly Satisfied" at bounding box center [550, 481] width 725 height 19
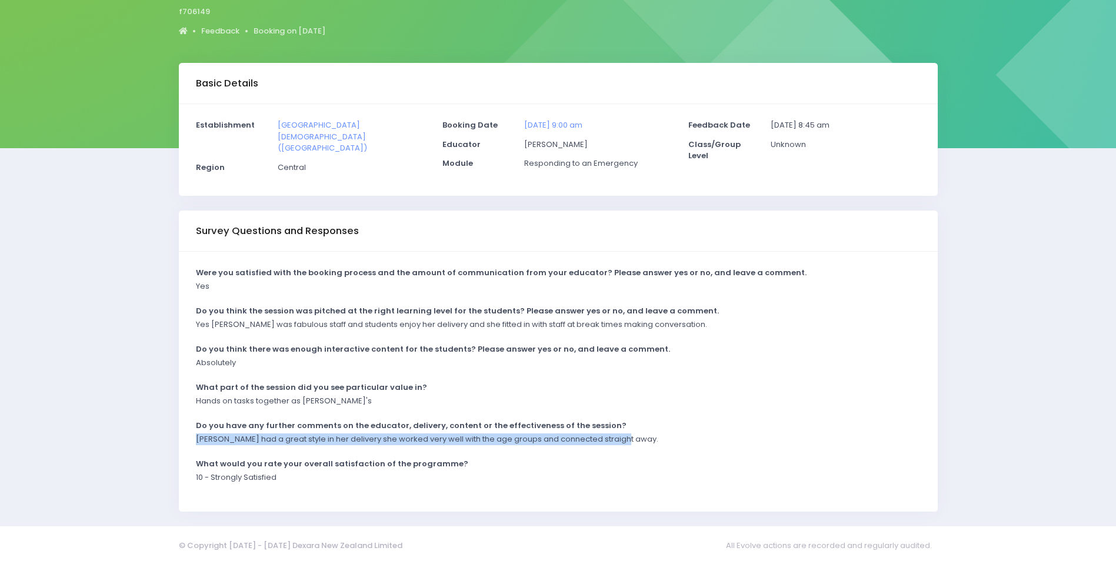
drag, startPoint x: 640, startPoint y: 444, endPoint x: 184, endPoint y: 435, distance: 455.5
click at [184, 435] on div "Were you satisfied with the booking process and the amount of communication fro…" at bounding box center [558, 382] width 759 height 260
drag, startPoint x: 184, startPoint y: 435, endPoint x: 195, endPoint y: 434, distance: 11.2
copy p "Alicia had a great style in her delivery she worked very well with the age grou…"
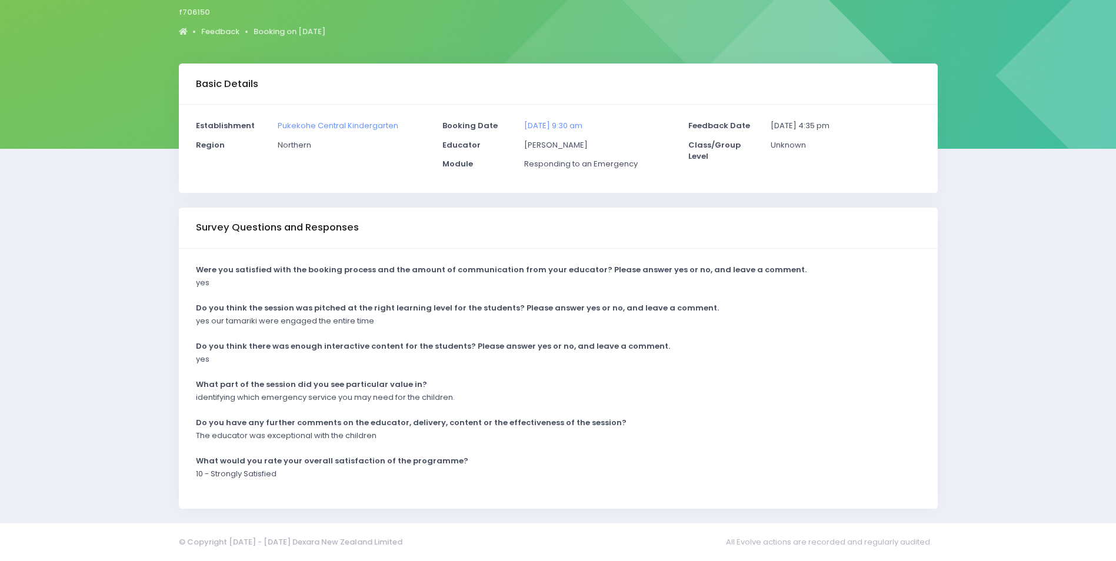
scroll to position [117, 0]
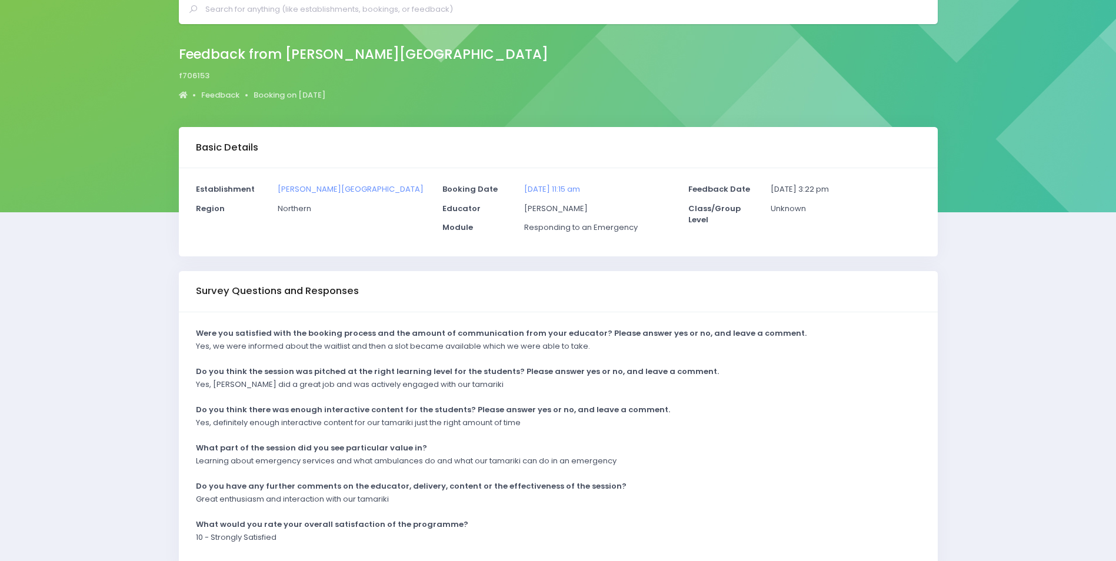
scroll to position [117, 0]
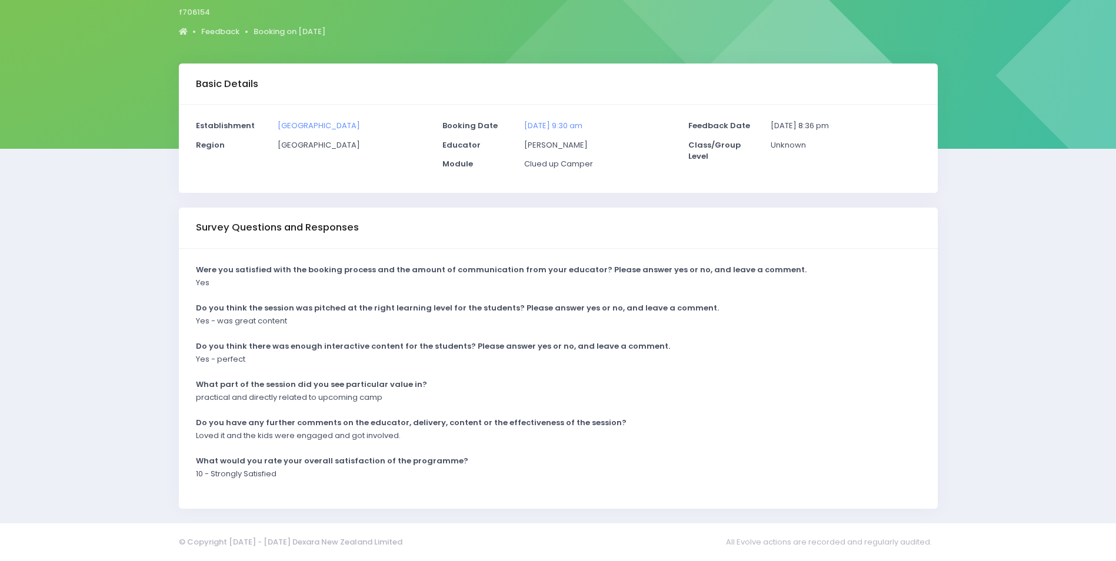
scroll to position [117, 0]
click at [388, 440] on p "Loved it and the kids were engaged and got involved." at bounding box center [298, 436] width 205 height 12
drag, startPoint x: 199, startPoint y: 434, endPoint x: 435, endPoint y: 445, distance: 236.2
click at [437, 445] on div "Loved it and the kids were engaged and got involved." at bounding box center [550, 439] width 725 height 19
drag, startPoint x: 435, startPoint y: 445, endPoint x: 375, endPoint y: 440, distance: 60.3
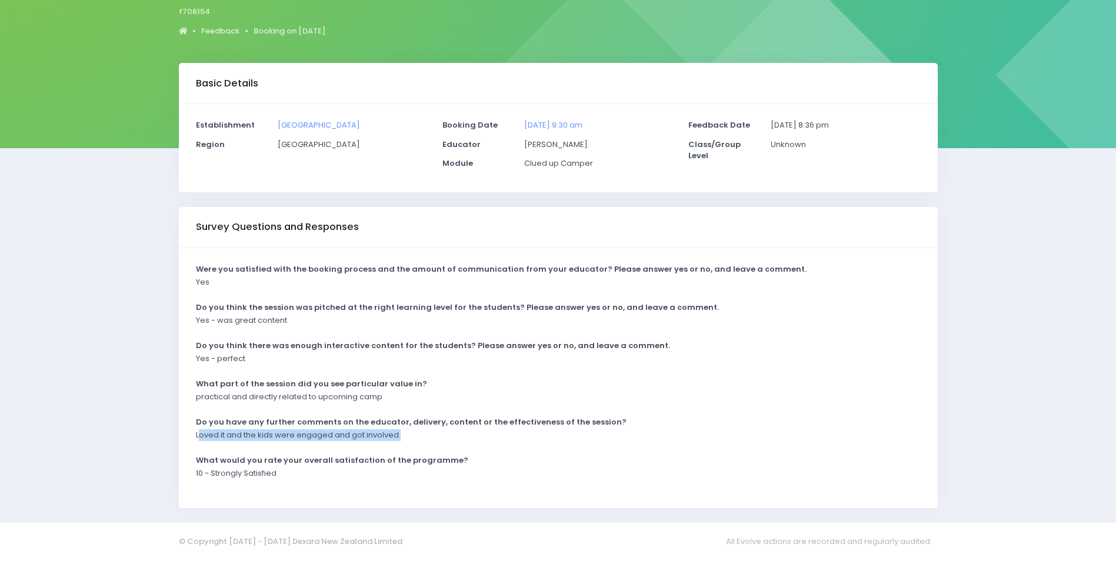
copy p "oved it and the kids were engaged and got involved."
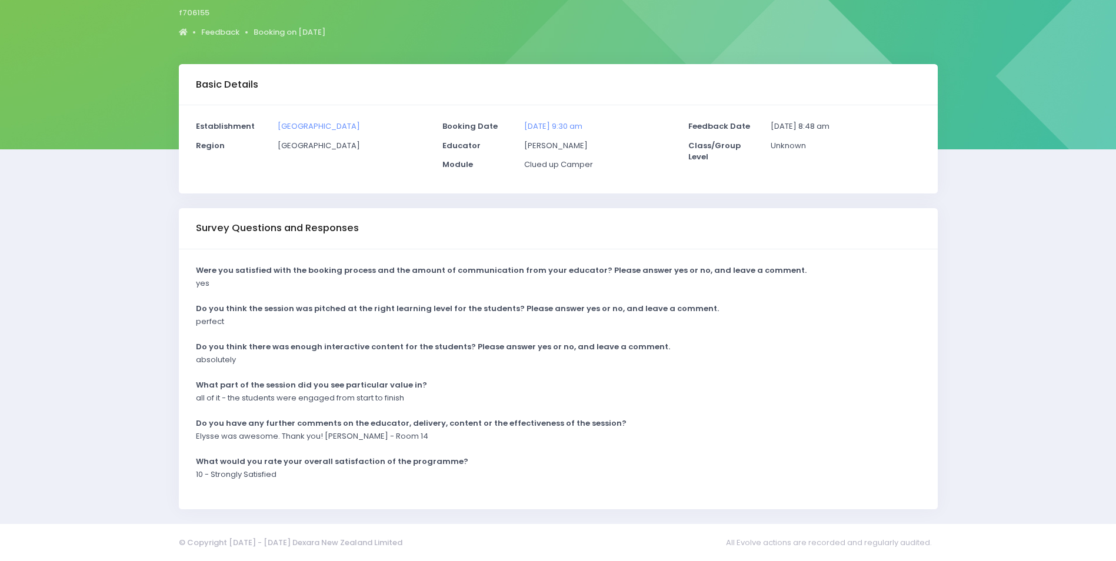
scroll to position [117, 0]
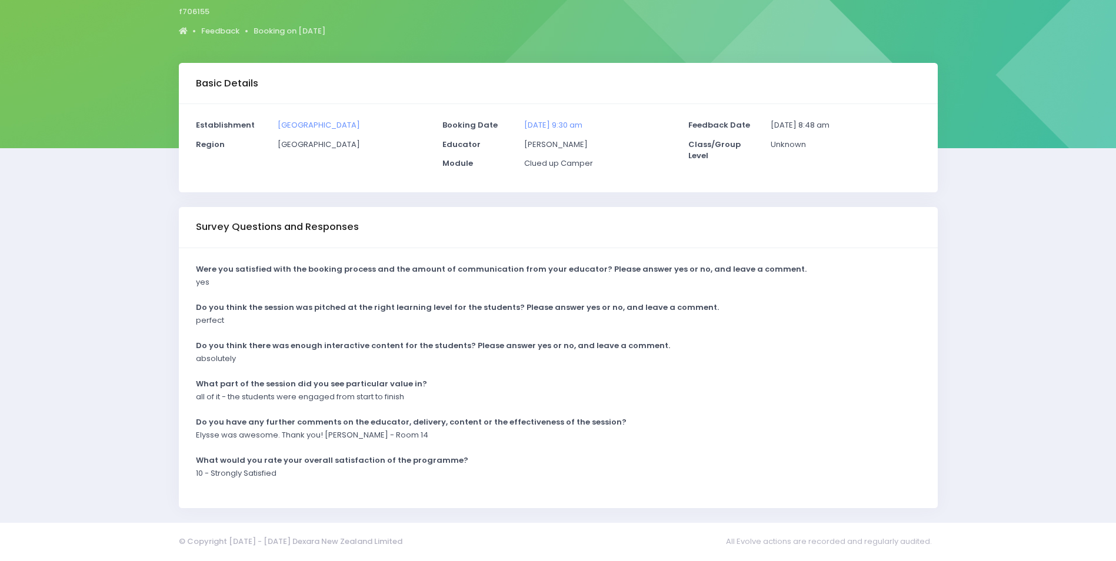
click at [364, 442] on div "Elysse was awesome. Thank you! Michael - Room 14" at bounding box center [550, 439] width 725 height 19
drag, startPoint x: 197, startPoint y: 435, endPoint x: 418, endPoint y: 443, distance: 221.4
click at [418, 443] on div "Elysse was awesome. Thank you! Michael - Room 14" at bounding box center [550, 439] width 725 height 19
drag, startPoint x: 418, startPoint y: 443, endPoint x: 363, endPoint y: 435, distance: 55.3
copy p "Elysse was awesome. Thank you! Michael - Room 14"
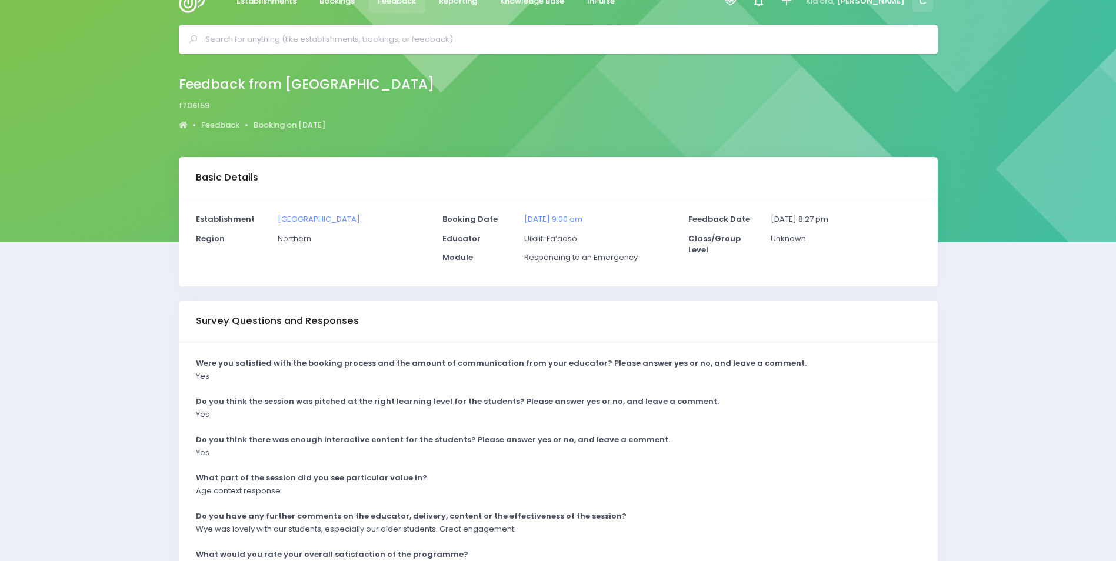
scroll to position [59, 0]
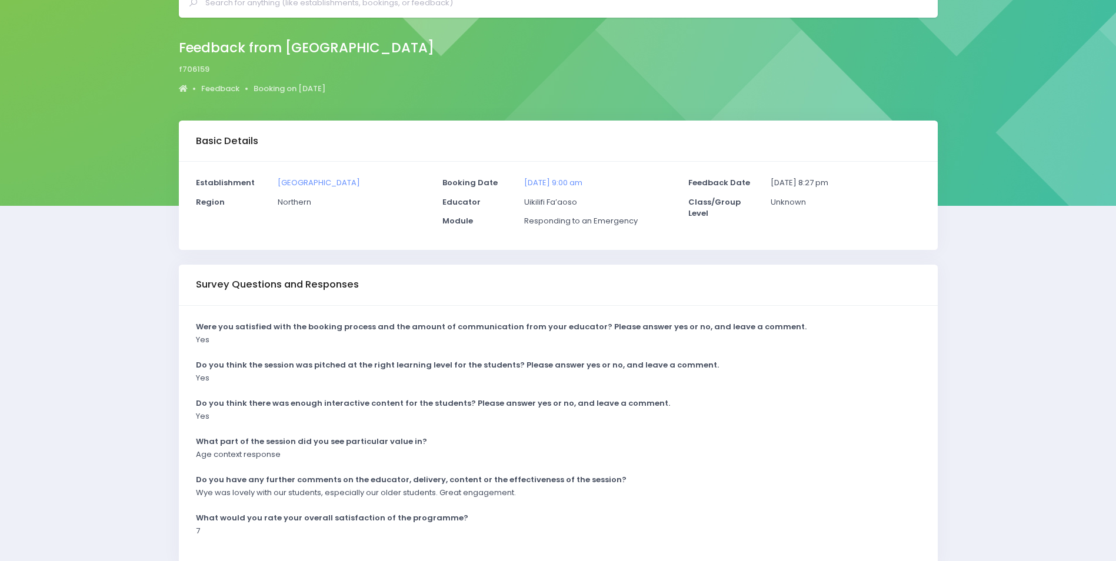
drag, startPoint x: 212, startPoint y: 507, endPoint x: 204, endPoint y: 504, distance: 9.3
click at [212, 507] on div "Were you satisfied with the booking process and the amount of communication fro…" at bounding box center [558, 436] width 759 height 260
drag, startPoint x: 197, startPoint y: 493, endPoint x: 534, endPoint y: 504, distance: 337.9
click at [534, 504] on div "Wye was lovely with our students, especially our older students. Great engageme…" at bounding box center [550, 496] width 725 height 19
drag, startPoint x: 534, startPoint y: 504, endPoint x: 494, endPoint y: 492, distance: 42.1
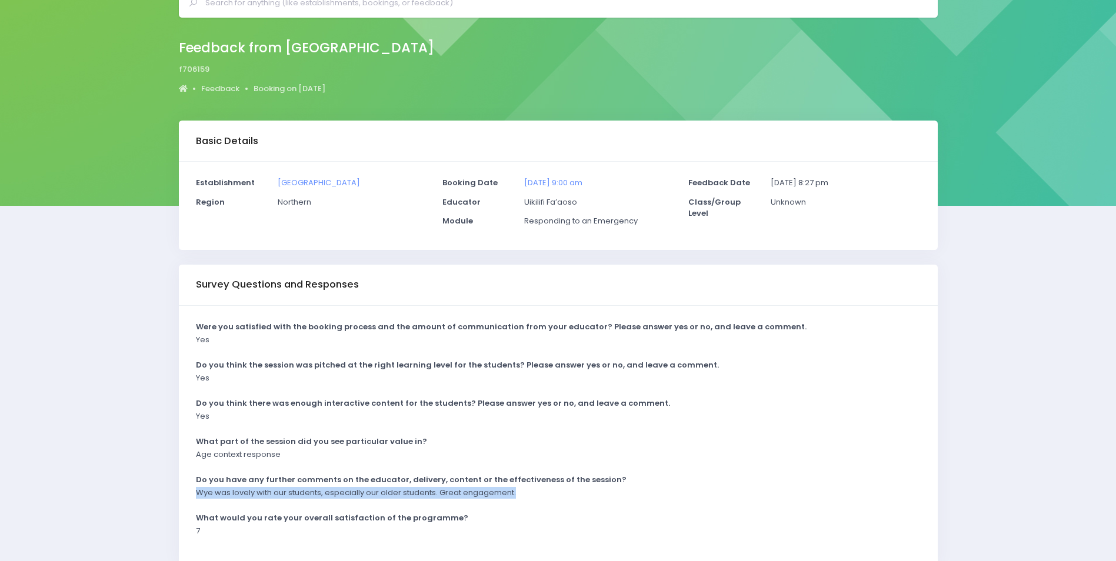
copy p "Wye was lovely with our students, especially our older students. Great engageme…"
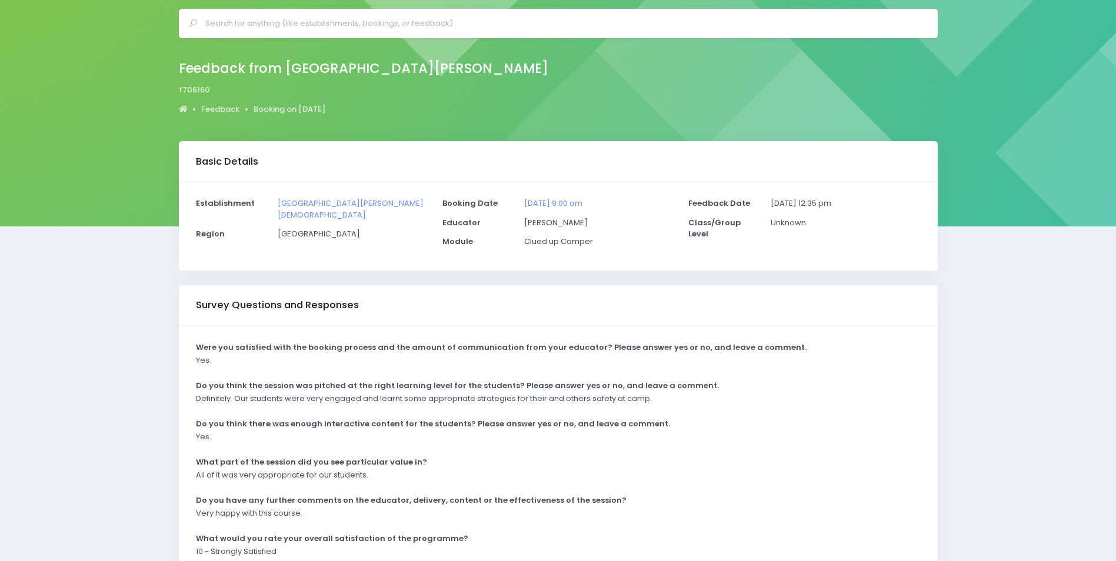
scroll to position [59, 0]
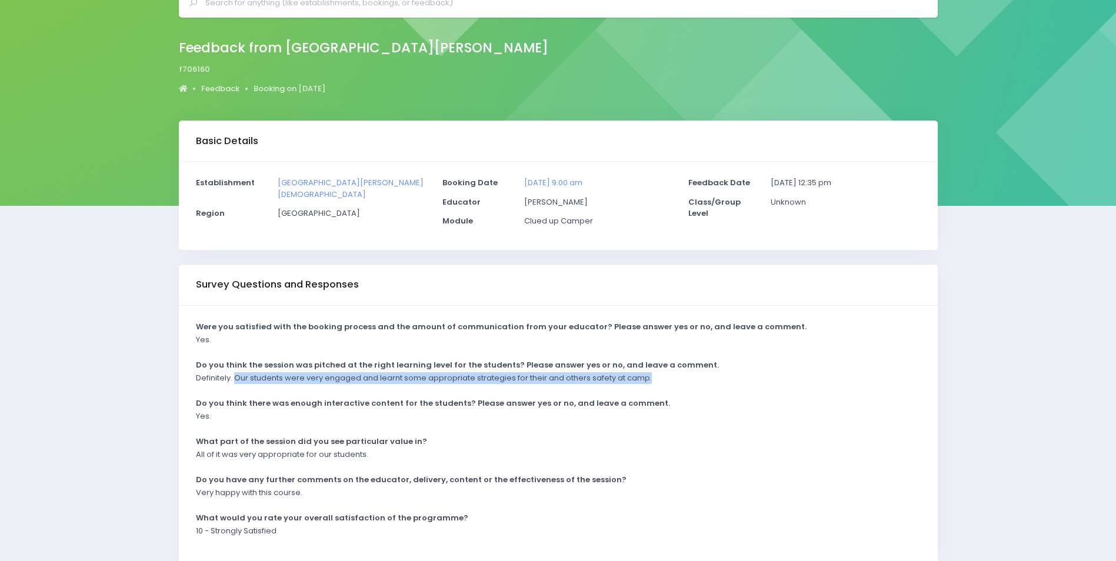
drag, startPoint x: 235, startPoint y: 376, endPoint x: 673, endPoint y: 384, distance: 437.8
click at [673, 384] on div "Definitely. Our students were very engaged and learnt some appropriate strategi…" at bounding box center [550, 381] width 725 height 19
drag, startPoint x: 673, startPoint y: 384, endPoint x: 624, endPoint y: 380, distance: 48.4
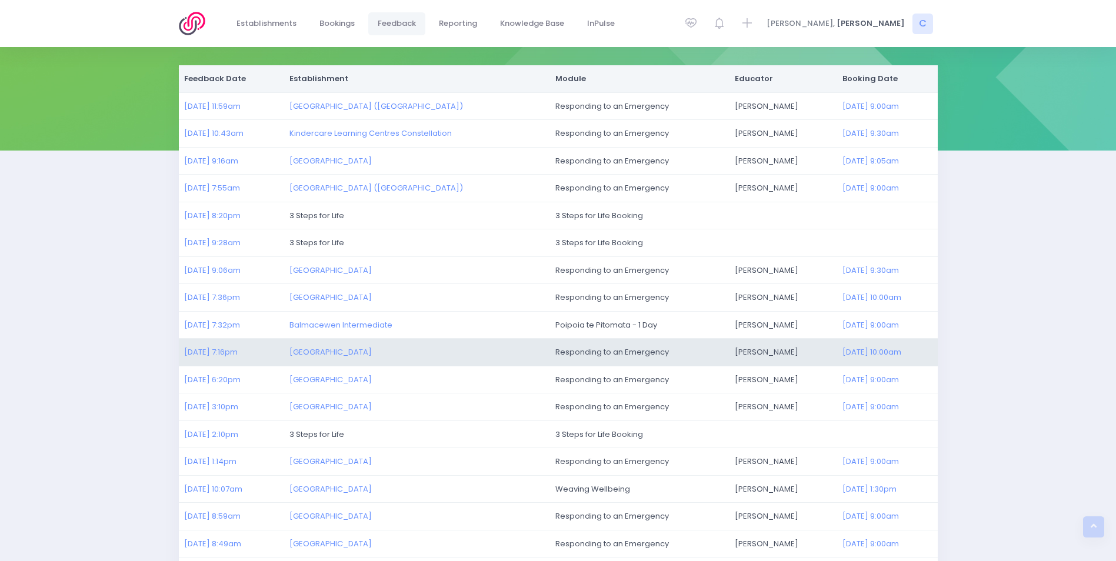
scroll to position [235, 0]
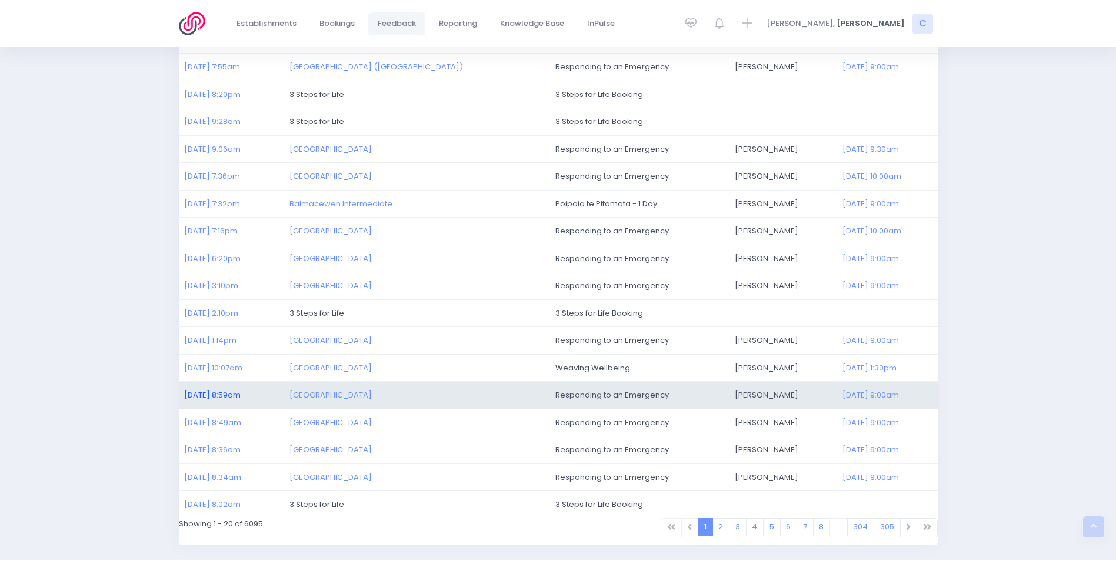
click at [198, 392] on link "25/08/2025 8:59am" at bounding box center [212, 395] width 56 height 11
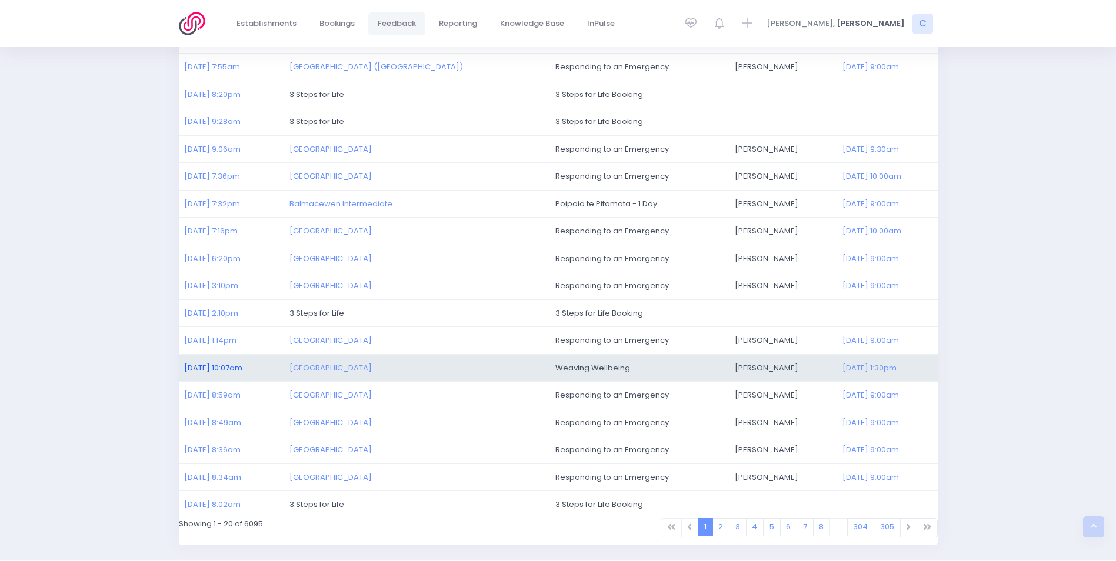
click at [208, 367] on link "25/08/2025 10:07am" at bounding box center [213, 367] width 58 height 11
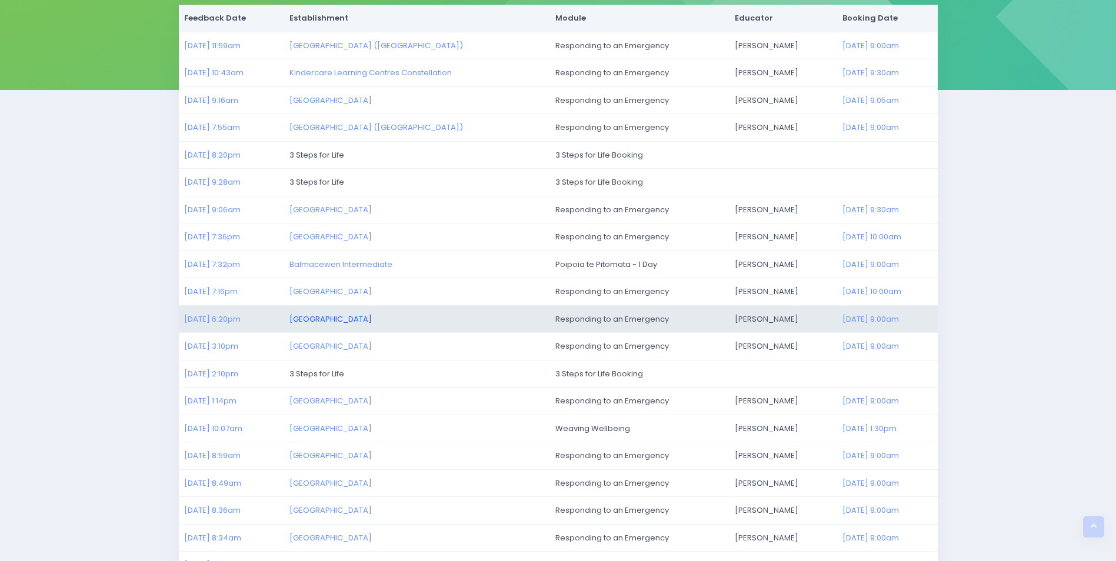
scroll to position [118, 0]
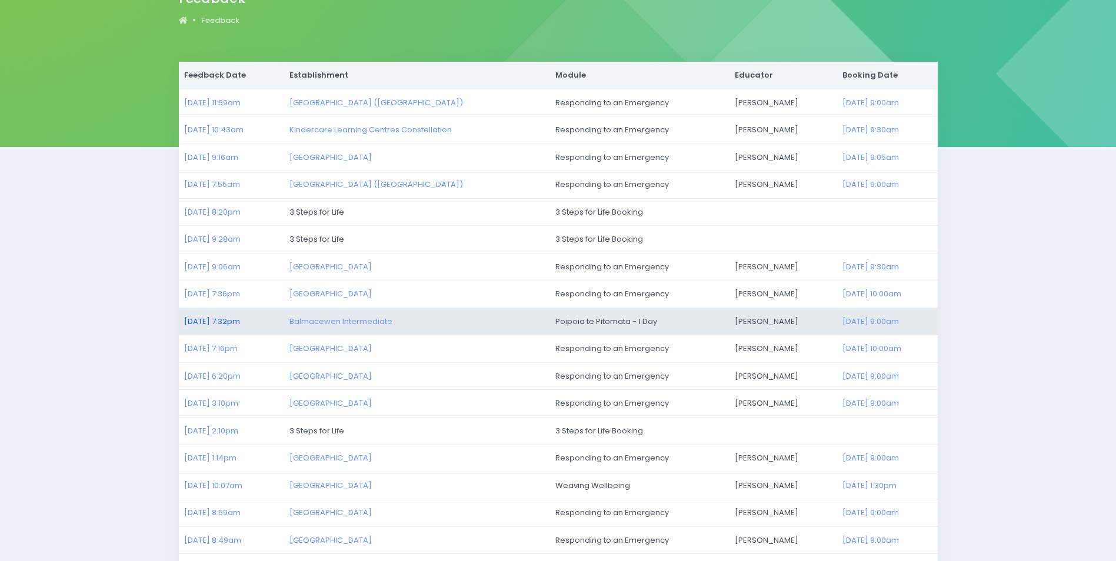
click at [218, 322] on link "25/08/2025 7:32pm" at bounding box center [212, 321] width 56 height 11
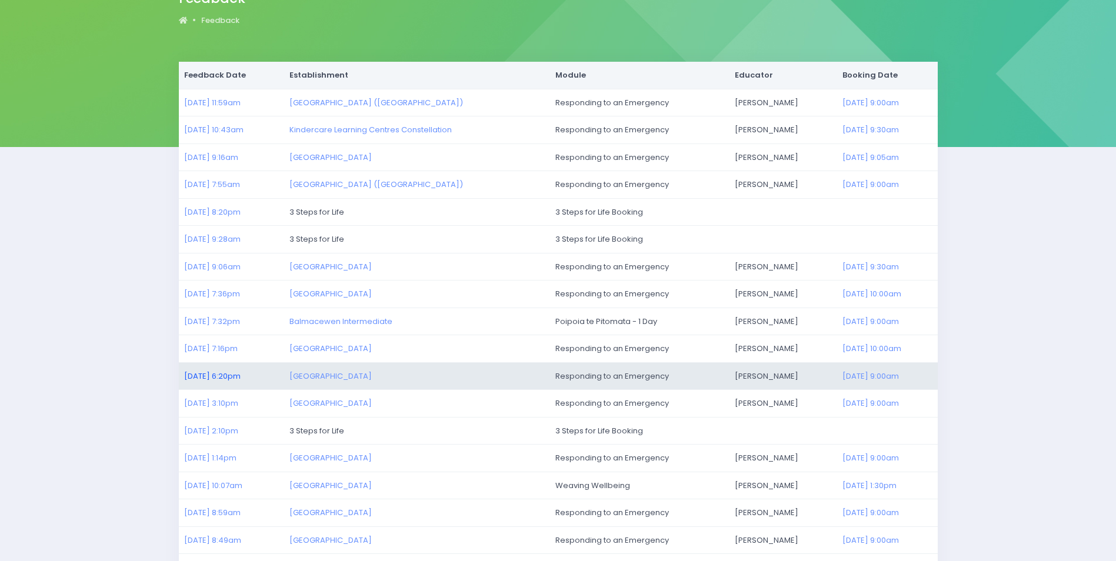
click at [211, 372] on link "25/08/2025 6:20pm" at bounding box center [212, 376] width 56 height 11
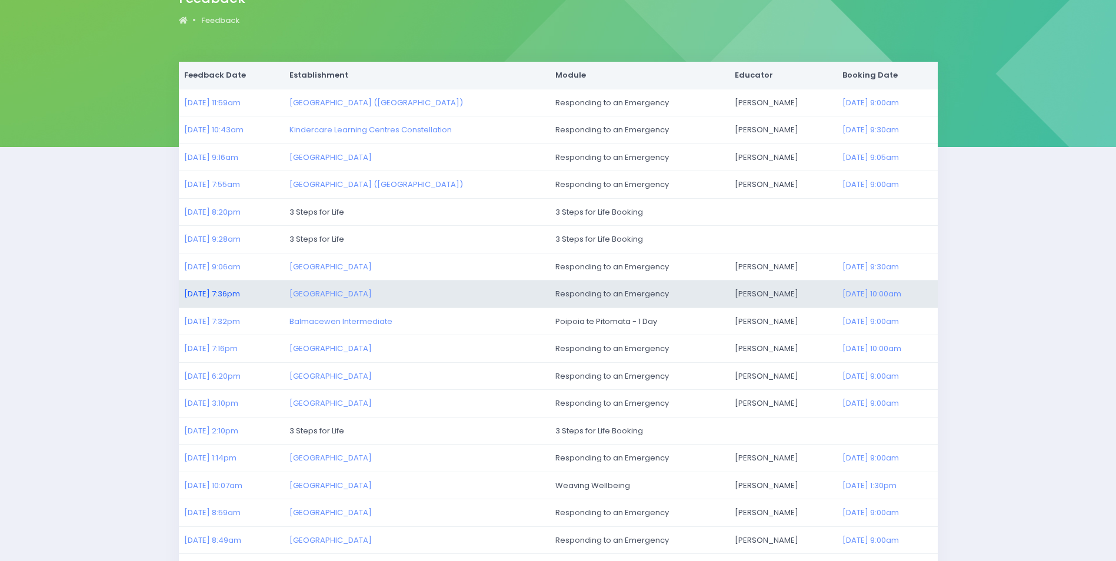
click at [200, 290] on link "25/08/2025 7:36pm" at bounding box center [212, 293] width 56 height 11
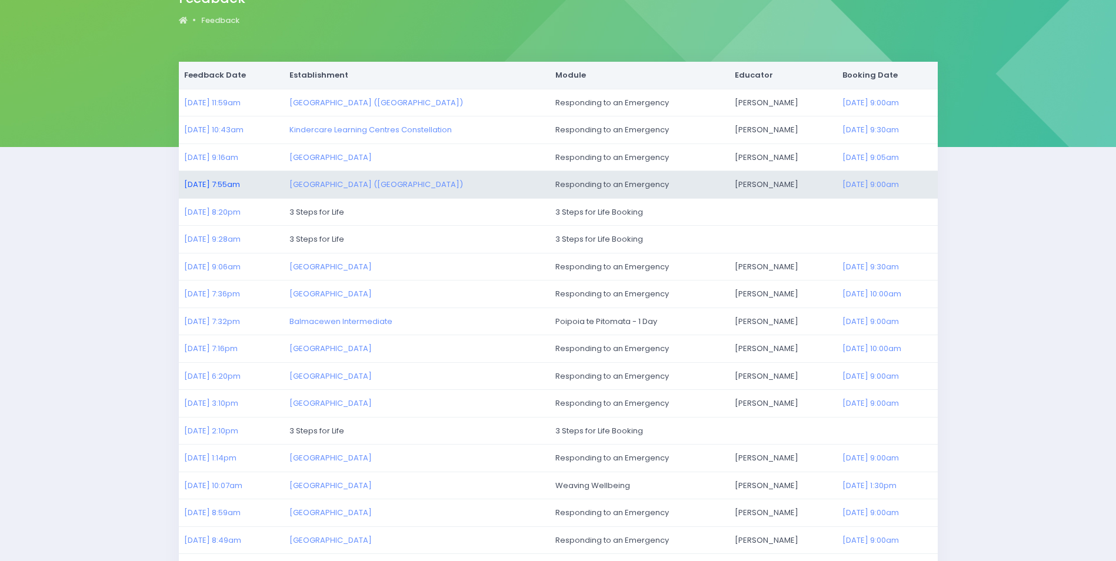
click at [215, 184] on link "27/08/2025 7:55am" at bounding box center [212, 184] width 56 height 11
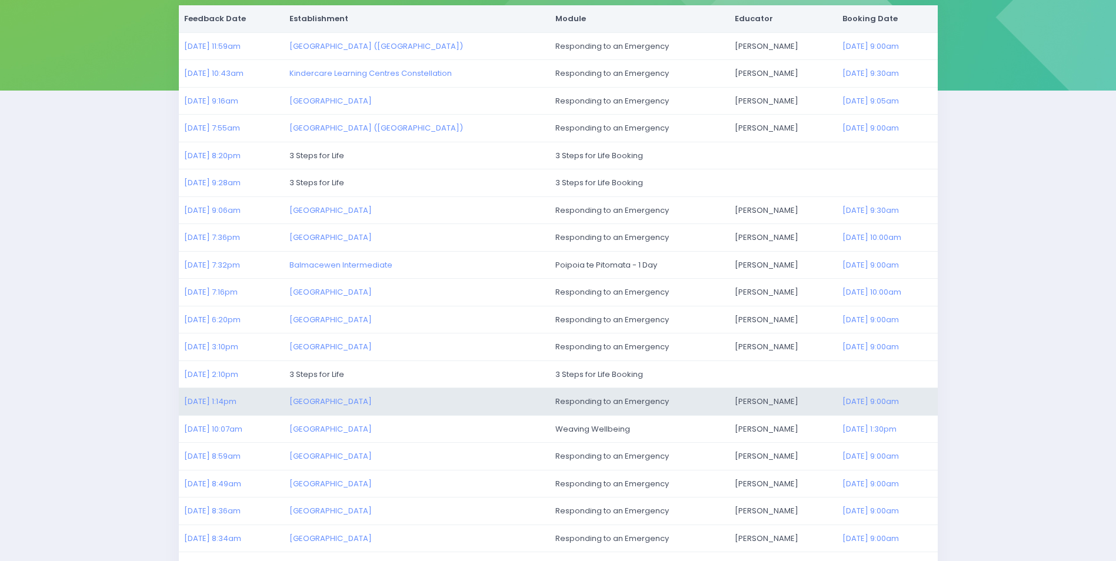
scroll to position [272, 0]
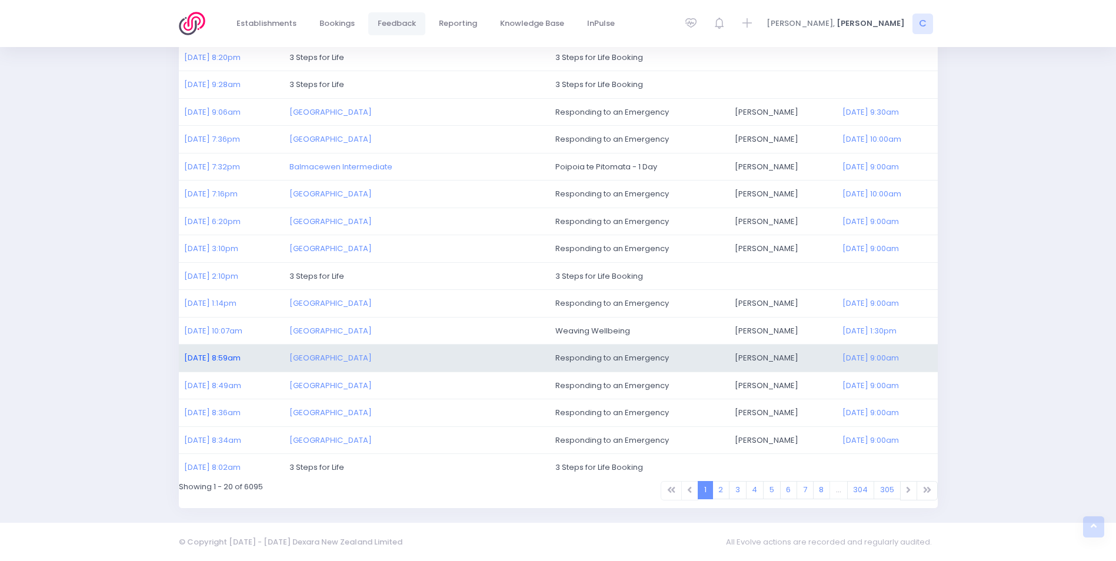
click at [195, 354] on link "25/08/2025 8:59am" at bounding box center [212, 357] width 56 height 11
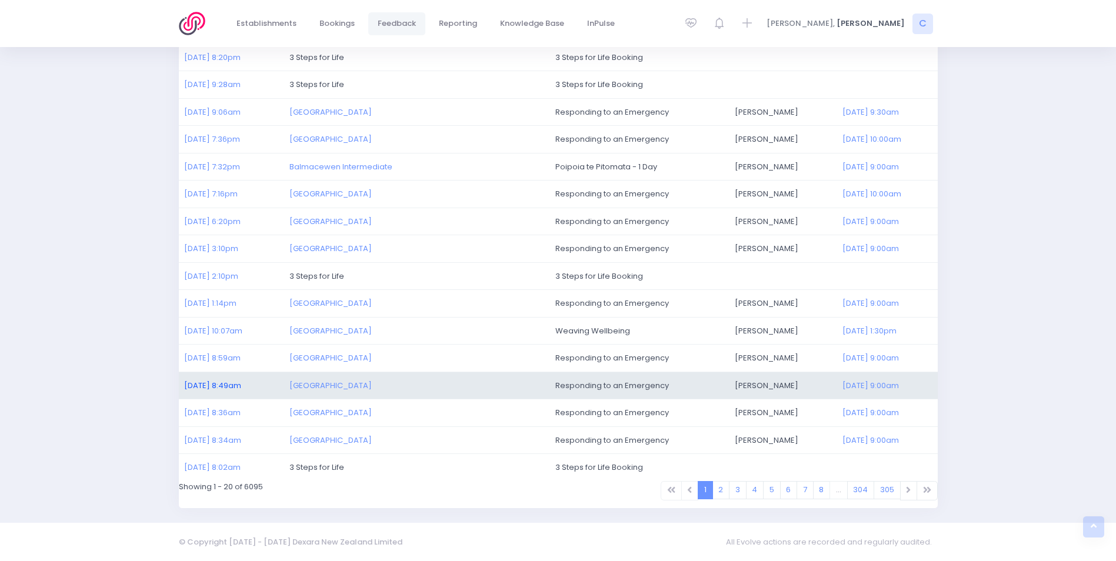
click at [206, 385] on link "25/08/2025 8:49am" at bounding box center [212, 385] width 57 height 11
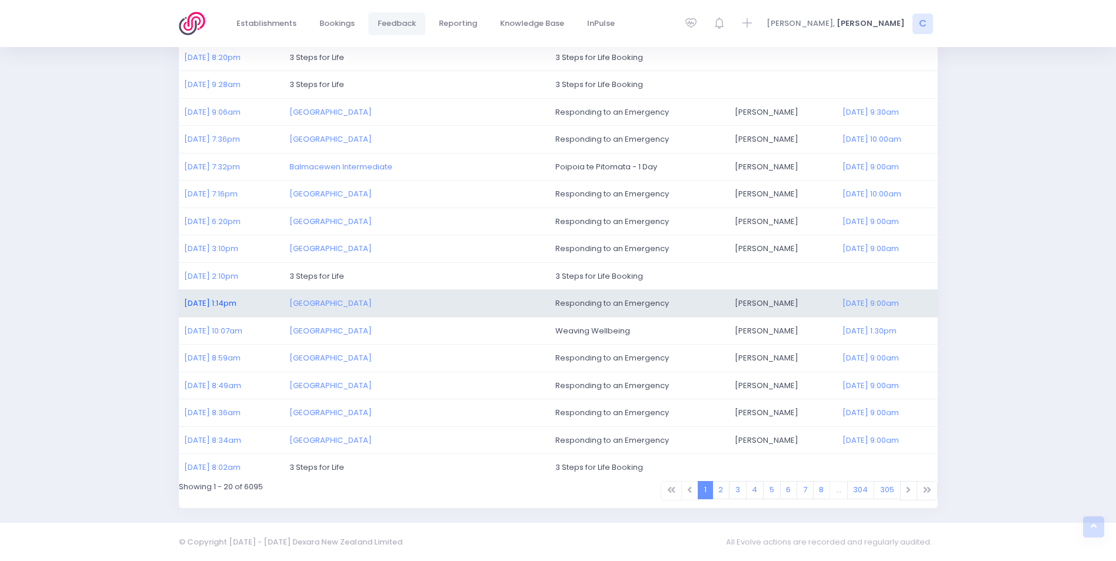
click at [202, 299] on link "25/08/2025 1:14pm" at bounding box center [210, 303] width 52 height 11
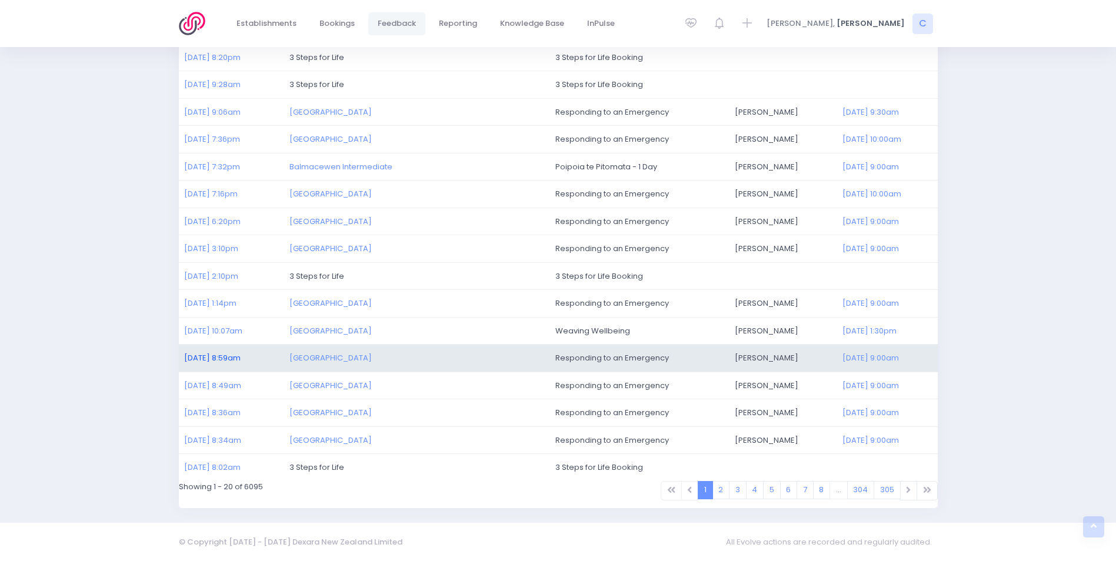
click at [208, 358] on link "25/08/2025 8:59am" at bounding box center [212, 357] width 56 height 11
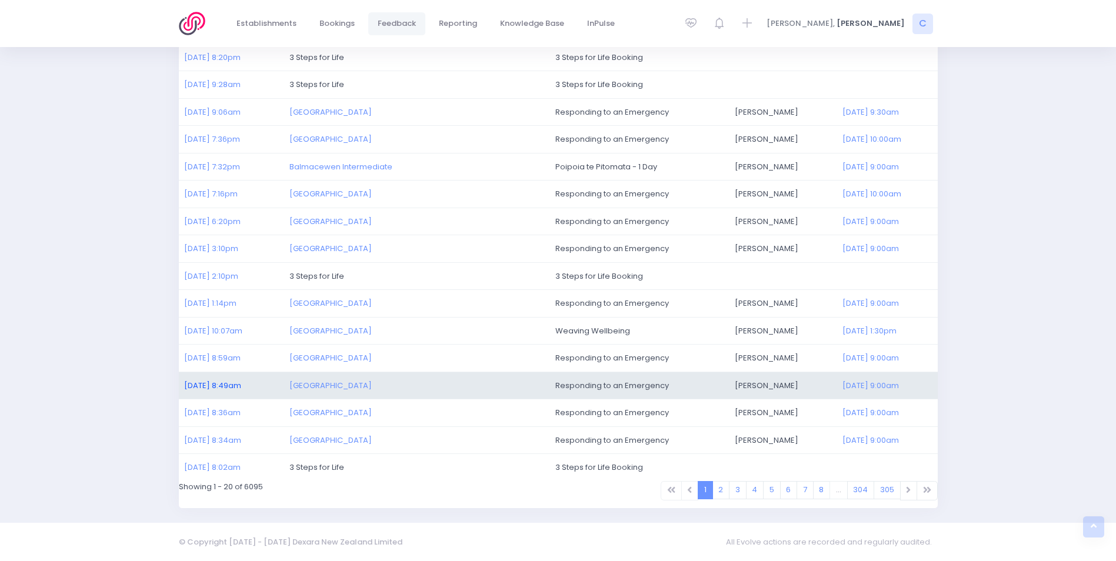
click at [216, 383] on link "25/08/2025 8:49am" at bounding box center [212, 385] width 57 height 11
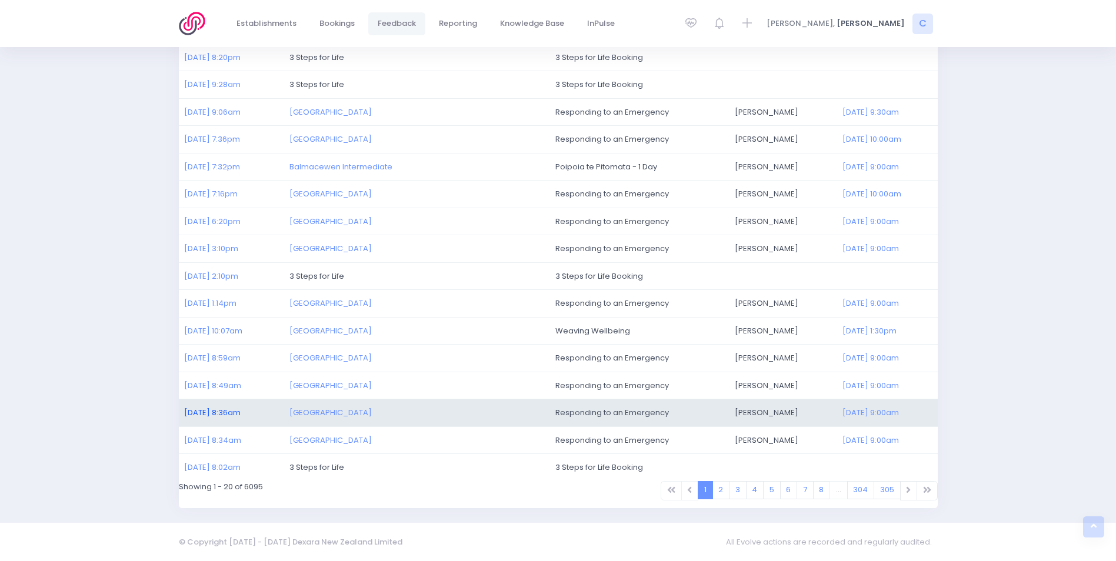
click at [224, 408] on link "25/08/2025 8:36am" at bounding box center [212, 412] width 56 height 11
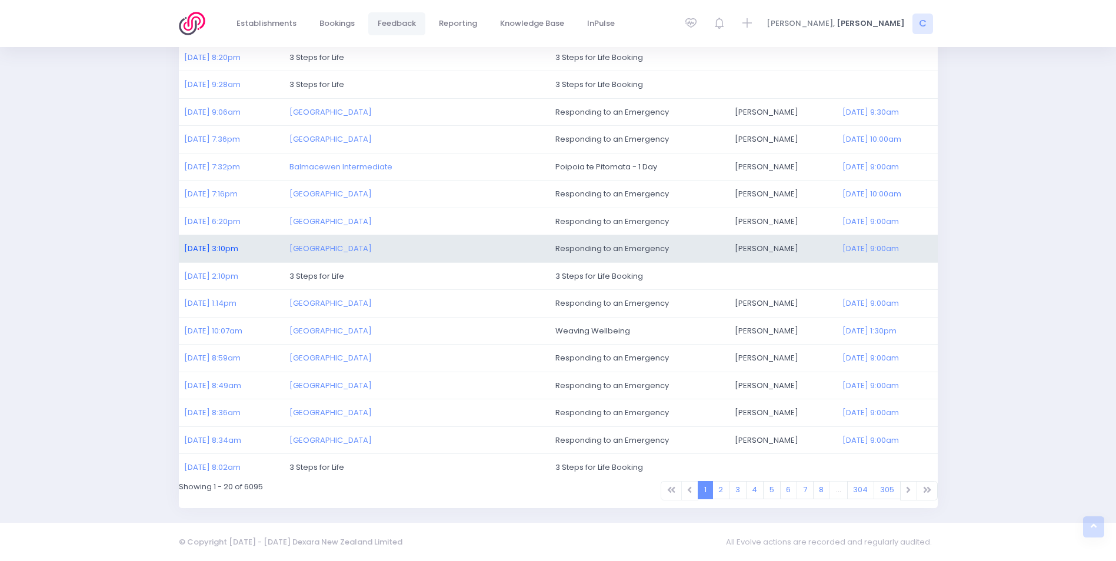
click at [222, 245] on link "25/08/2025 3:10pm" at bounding box center [211, 248] width 54 height 11
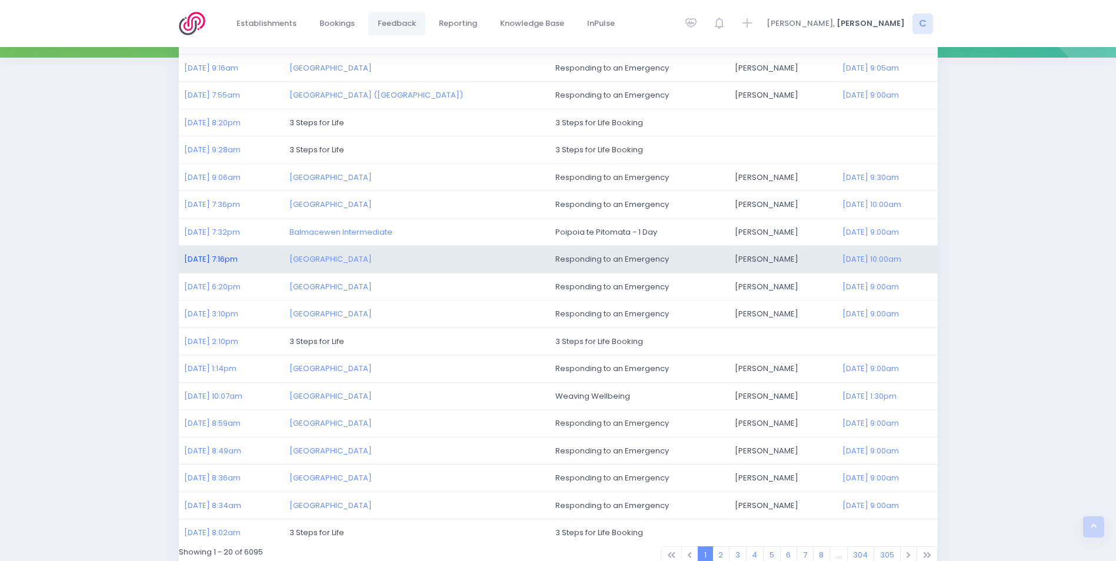
scroll to position [155, 0]
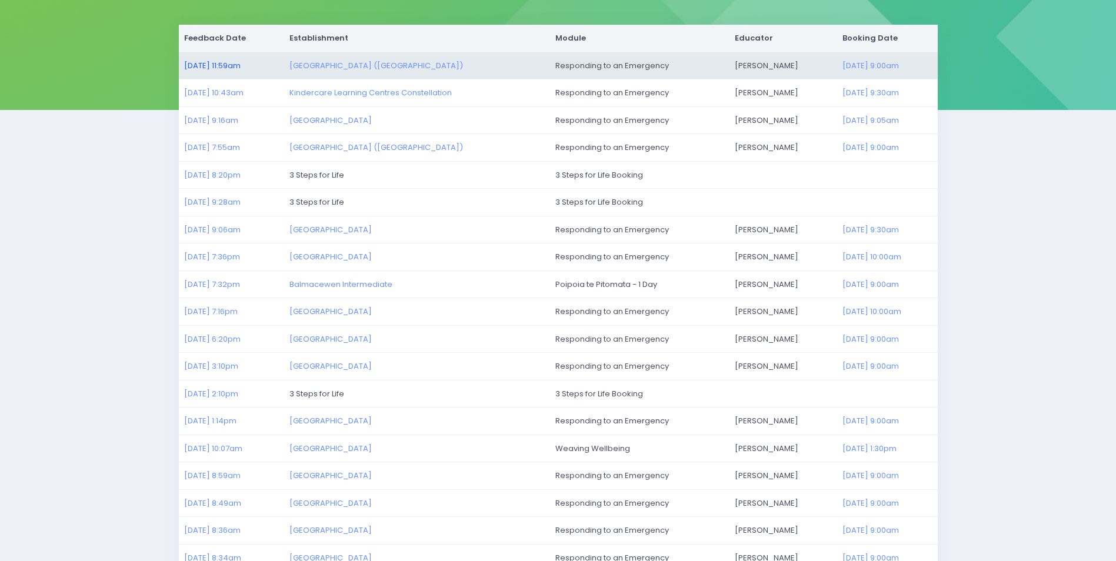
click at [231, 66] on link "27/08/2025 11:59am" at bounding box center [212, 65] width 56 height 11
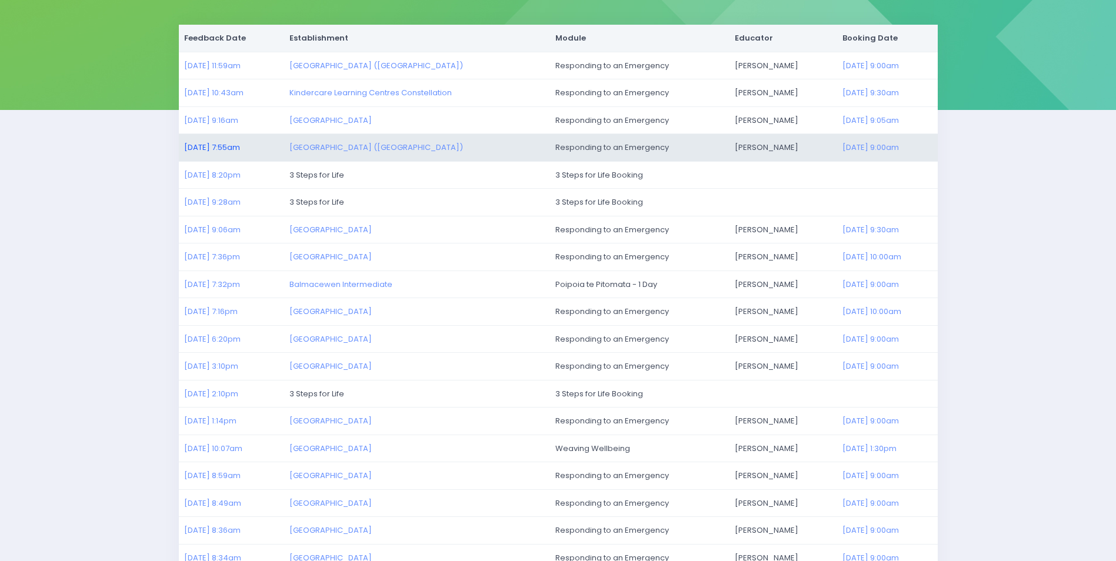
click at [196, 145] on link "27/08/2025 7:55am" at bounding box center [212, 147] width 56 height 11
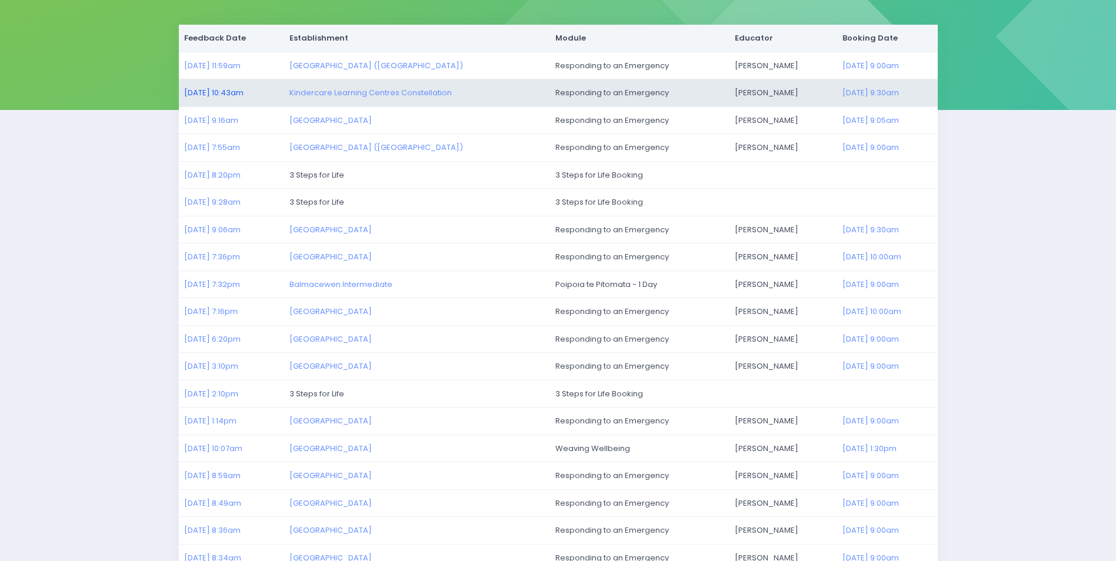
click at [198, 91] on link "27/08/2025 10:43am" at bounding box center [213, 92] width 59 height 11
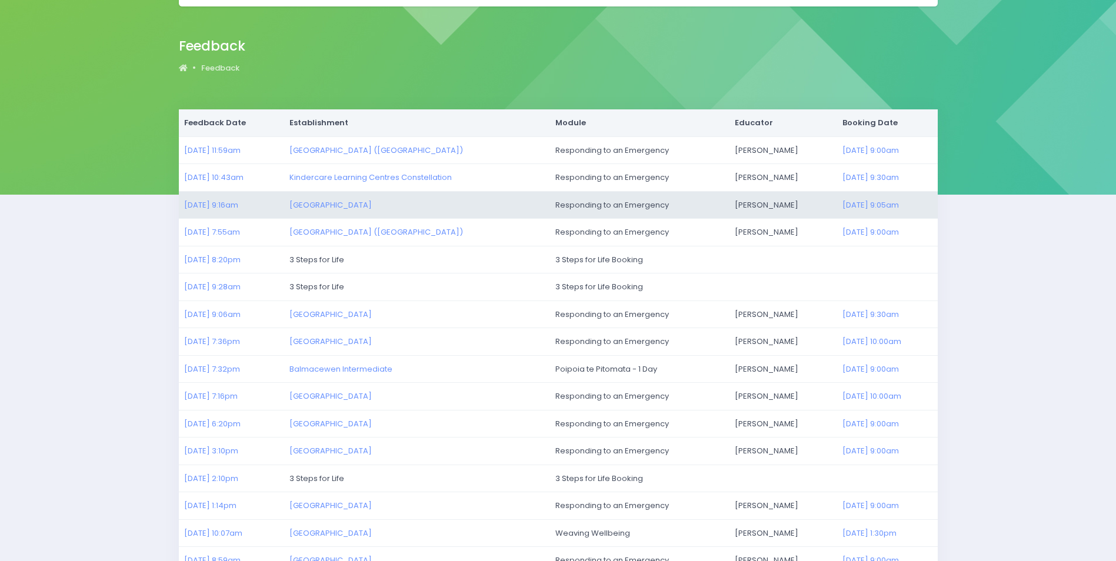
scroll to position [0, 0]
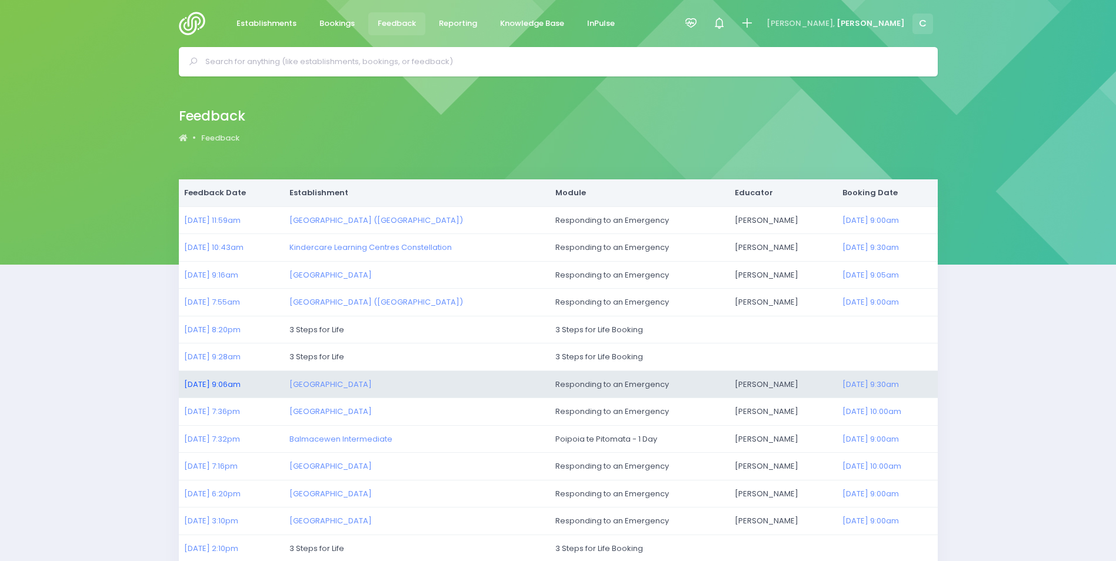
click at [213, 384] on link "26/08/2025 9:06am" at bounding box center [212, 384] width 56 height 11
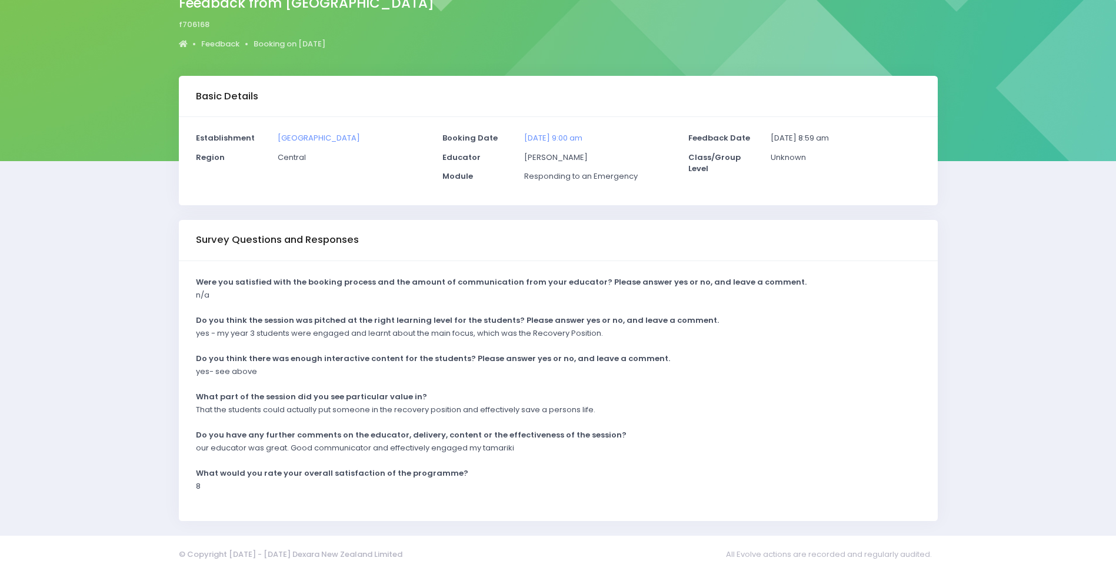
scroll to position [117, 0]
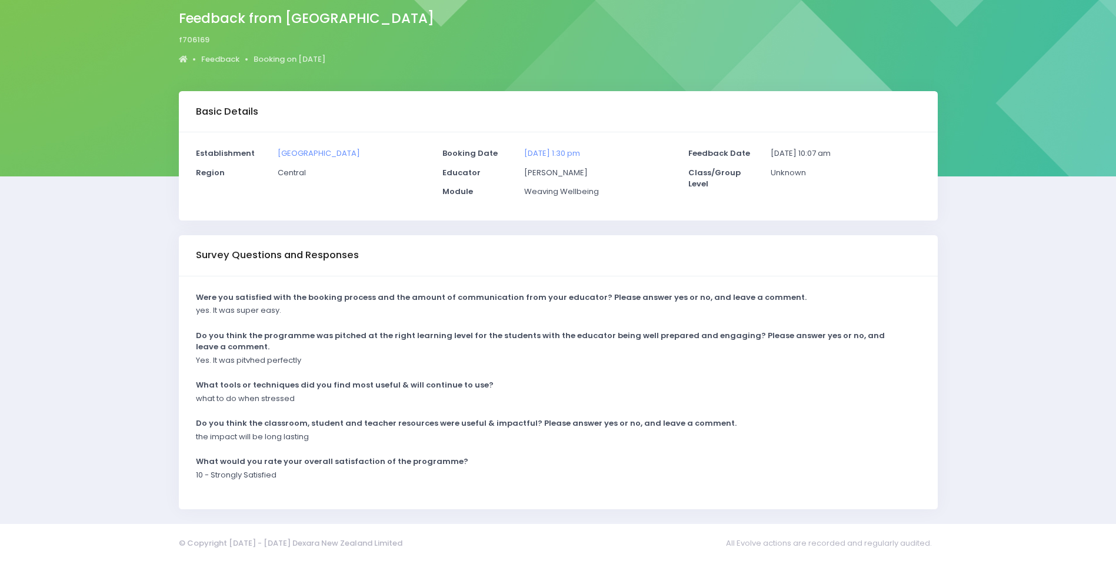
scroll to position [89, 0]
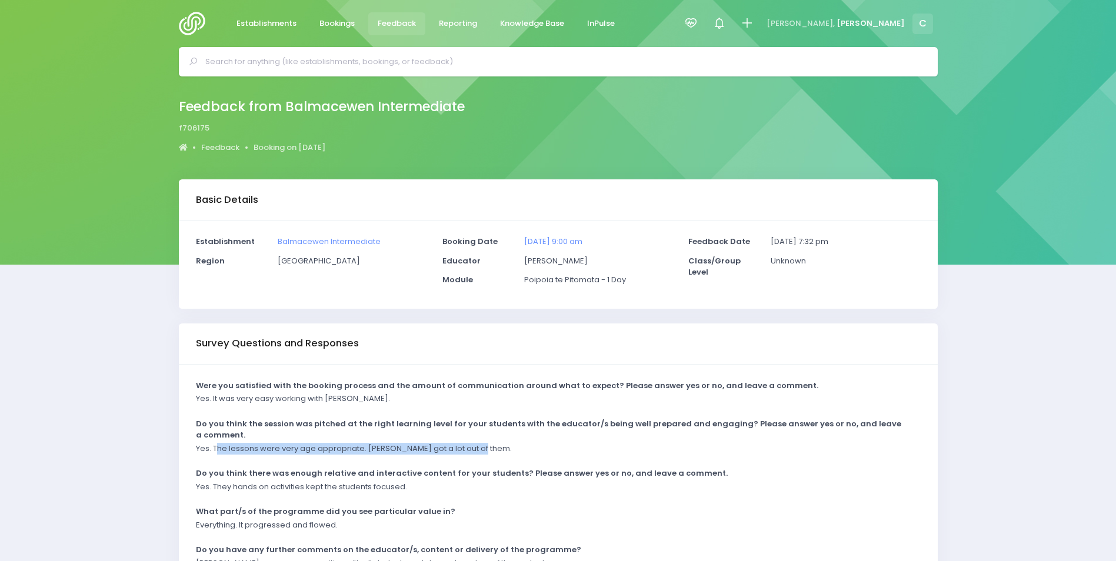
drag, startPoint x: 217, startPoint y: 449, endPoint x: 500, endPoint y: 453, distance: 282.5
click at [500, 453] on div "Yes. The lessons were very age appropriate. [PERSON_NAME] got a lot out of them." at bounding box center [550, 452] width 725 height 19
click at [245, 401] on p "Yes. It was very easy working with [PERSON_NAME]." at bounding box center [293, 399] width 194 height 12
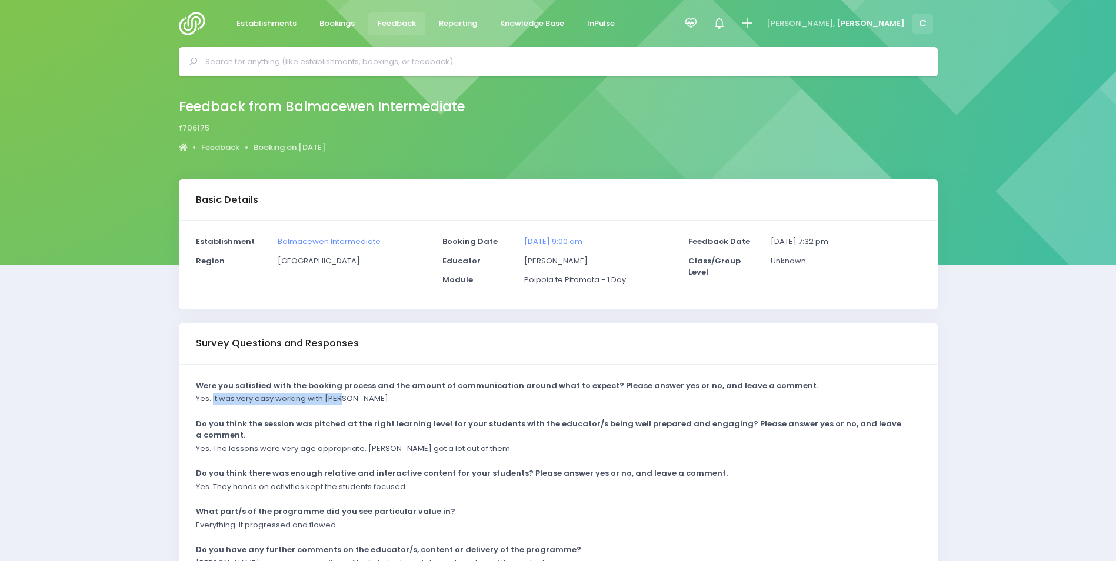
drag, startPoint x: 212, startPoint y: 399, endPoint x: 356, endPoint y: 402, distance: 144.2
click at [356, 402] on div "Yes. It was very easy working with [PERSON_NAME]." at bounding box center [550, 402] width 725 height 19
drag, startPoint x: 356, startPoint y: 402, endPoint x: 311, endPoint y: 401, distance: 44.7
copy p "It was very easy working with Amy."
drag, startPoint x: 771, startPoint y: 492, endPoint x: 766, endPoint y: 489, distance: 6.6
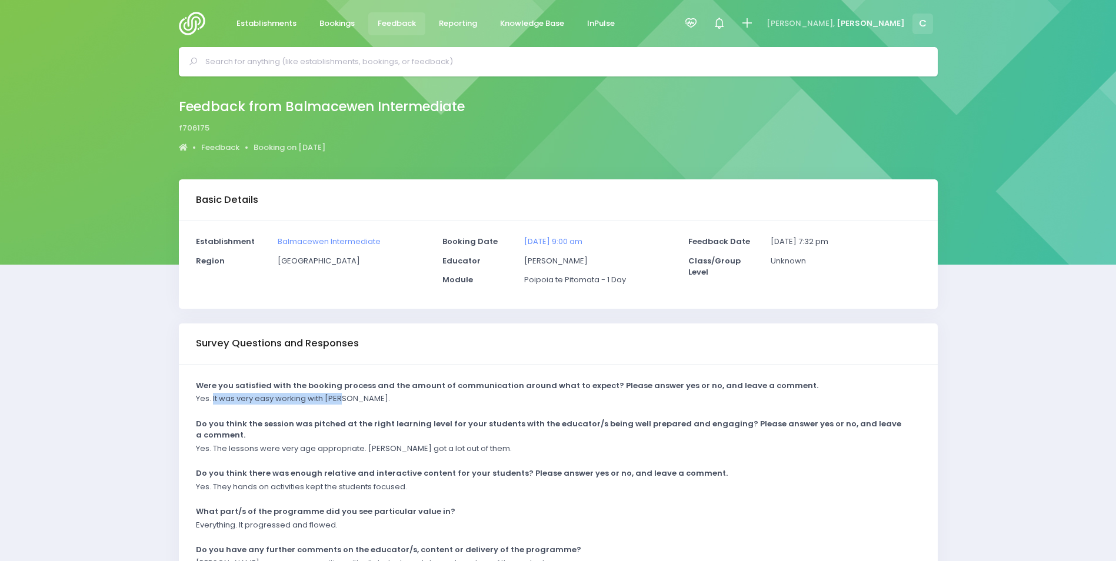
click at [770, 490] on div "Yes. They hands on activities kept the students focused." at bounding box center [550, 490] width 725 height 19
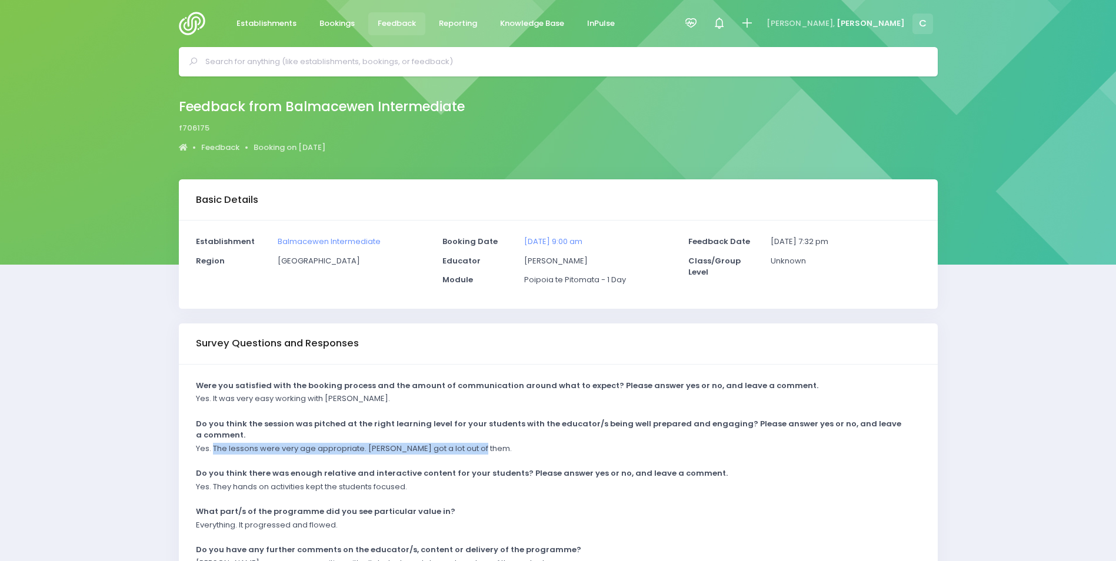
drag, startPoint x: 214, startPoint y: 449, endPoint x: 494, endPoint y: 450, distance: 280.1
click at [494, 450] on div "Yes. The lessons were very age appropriate. Everone got a lot out of them." at bounding box center [550, 452] width 725 height 19
drag, startPoint x: 494, startPoint y: 450, endPoint x: 434, endPoint y: 448, distance: 60.7
copy p "The lessons were very age appropriate. Everone got a lot out of them."
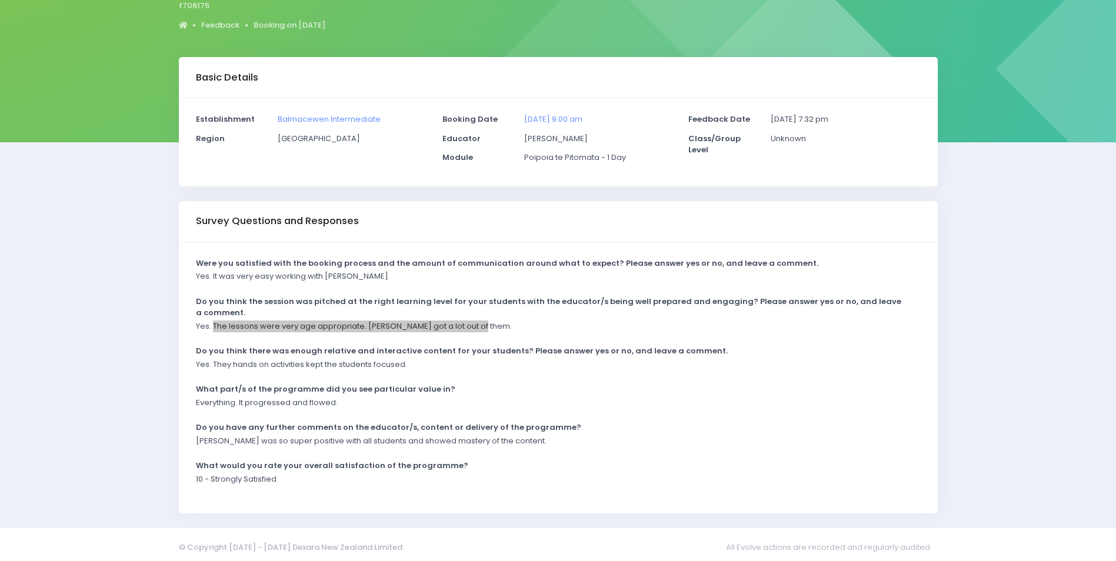
scroll to position [128, 0]
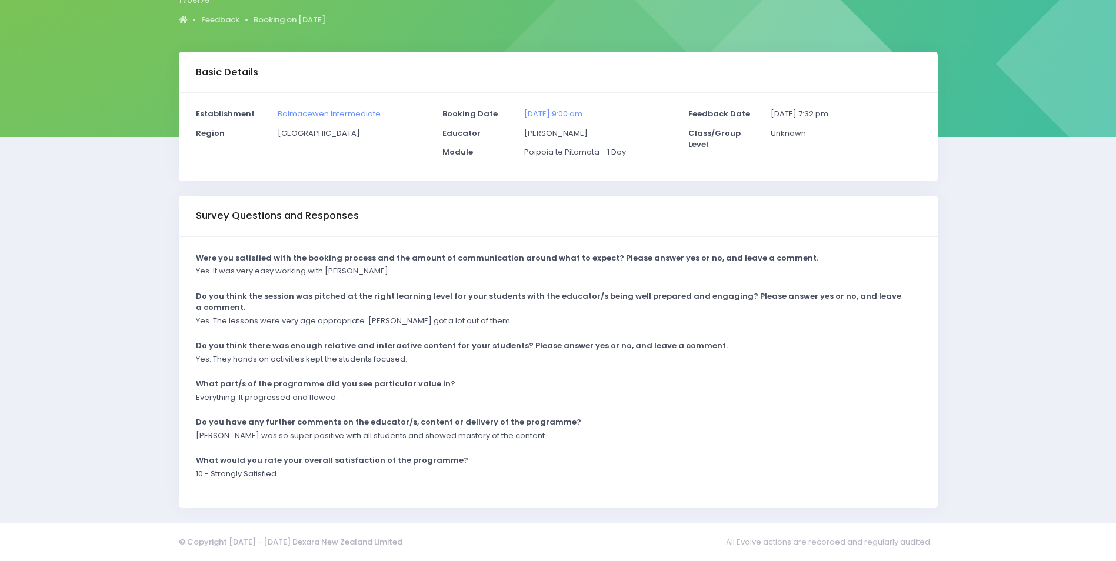
drag, startPoint x: 578, startPoint y: 465, endPoint x: 397, endPoint y: 444, distance: 181.9
click at [578, 464] on div "What would you rate your overall satisfaction of the programme?" at bounding box center [550, 462] width 725 height 14
drag, startPoint x: 202, startPoint y: 434, endPoint x: 499, endPoint y: 445, distance: 297.4
click at [499, 445] on div "Amy was so super positive with all students and showed mastery of the content." at bounding box center [550, 439] width 725 height 19
drag, startPoint x: 499, startPoint y: 445, endPoint x: 452, endPoint y: 437, distance: 47.3
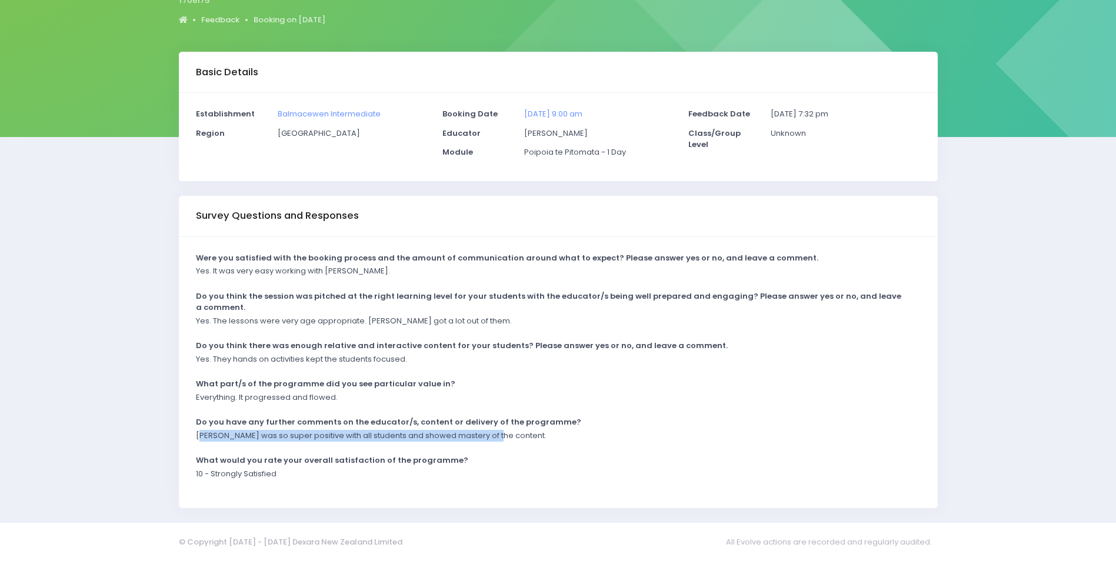
copy p "my was so super positive with all students and showed mastery of the content"
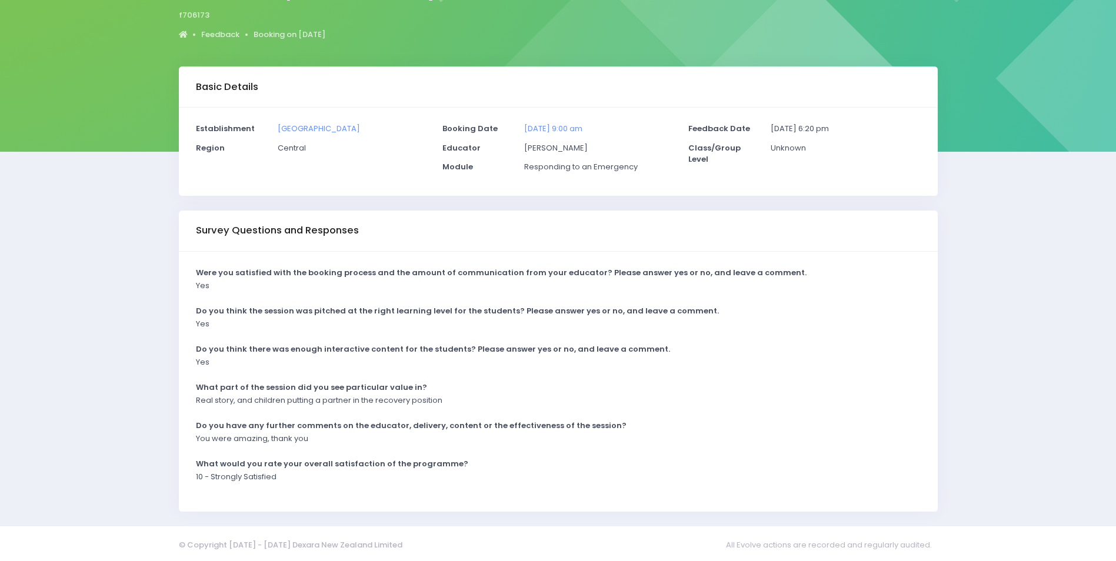
scroll to position [117, 0]
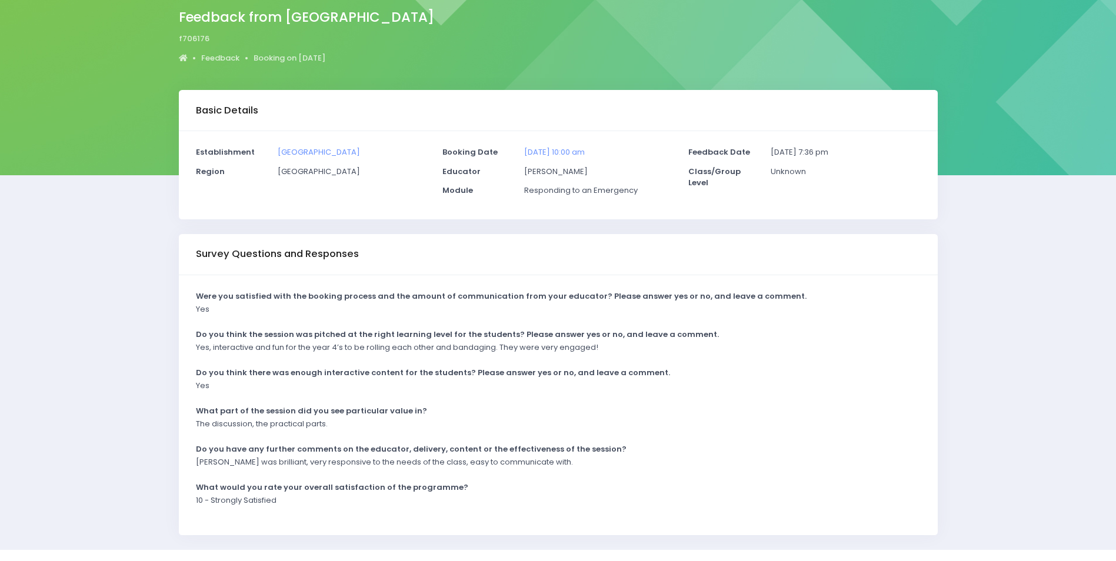
scroll to position [117, 0]
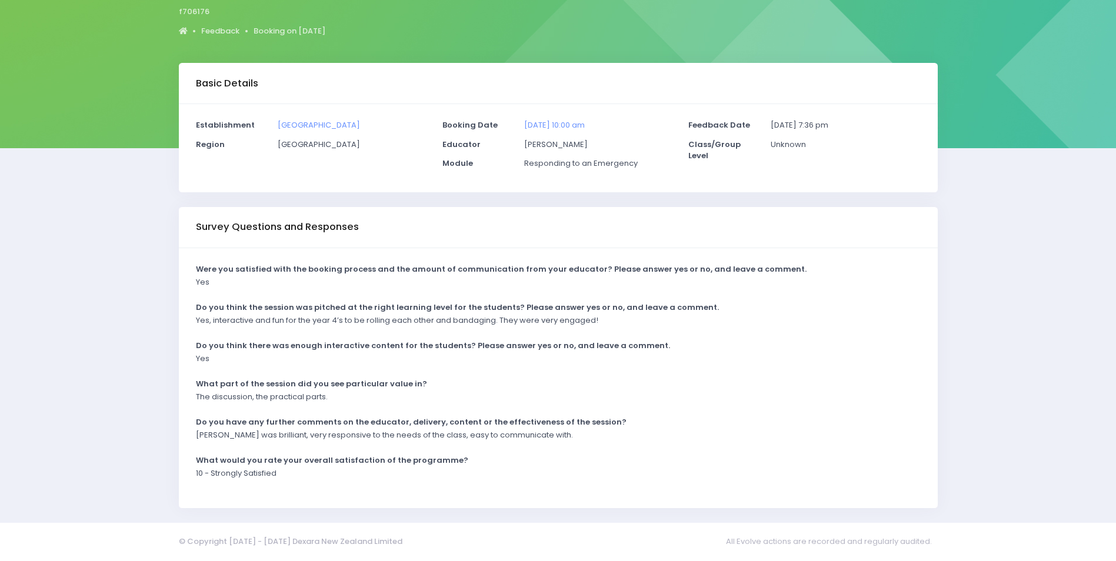
drag, startPoint x: 204, startPoint y: 437, endPoint x: 189, endPoint y: 434, distance: 15.0
click at [204, 437] on p "Charlie was brilliant, very responsive to the needs of the class, easy to commu…" at bounding box center [384, 436] width 377 height 12
drag, startPoint x: 197, startPoint y: 436, endPoint x: 551, endPoint y: 441, distance: 353.7
click at [551, 441] on div "Charlie was brilliant, very responsive to the needs of the class, easy to commu…" at bounding box center [550, 439] width 725 height 19
drag, startPoint x: 551, startPoint y: 441, endPoint x: 507, endPoint y: 436, distance: 43.9
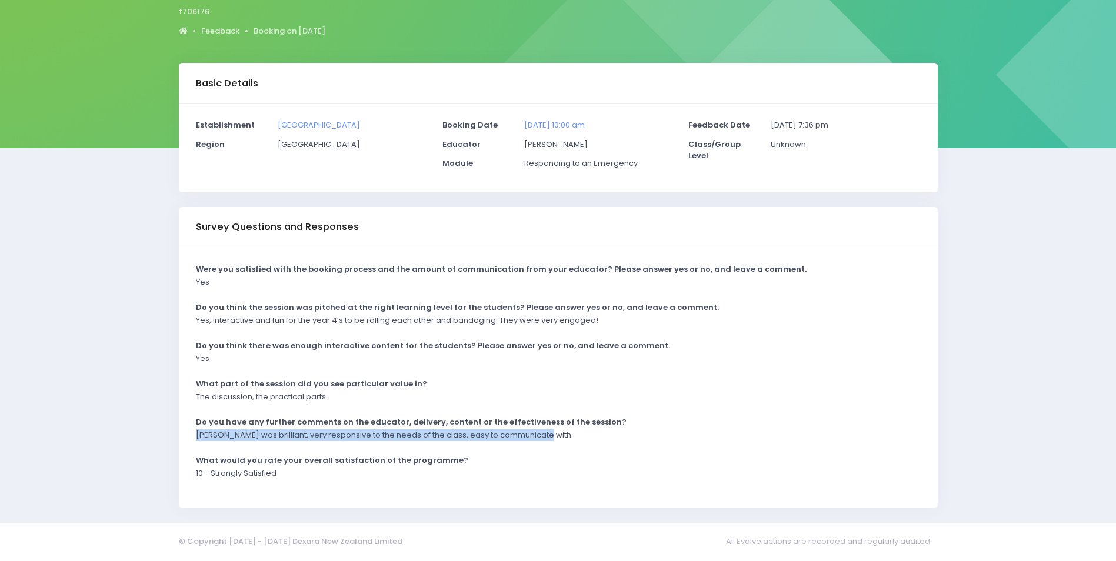
copy p "Charlie was brilliant, very responsive to the needs of the class, easy to commu…"
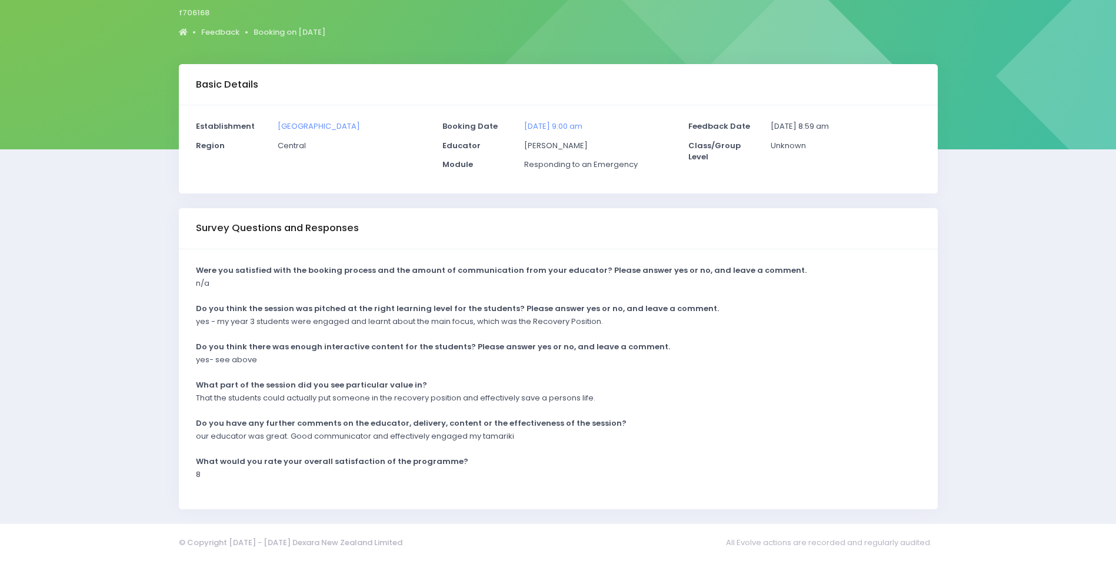
scroll to position [117, 0]
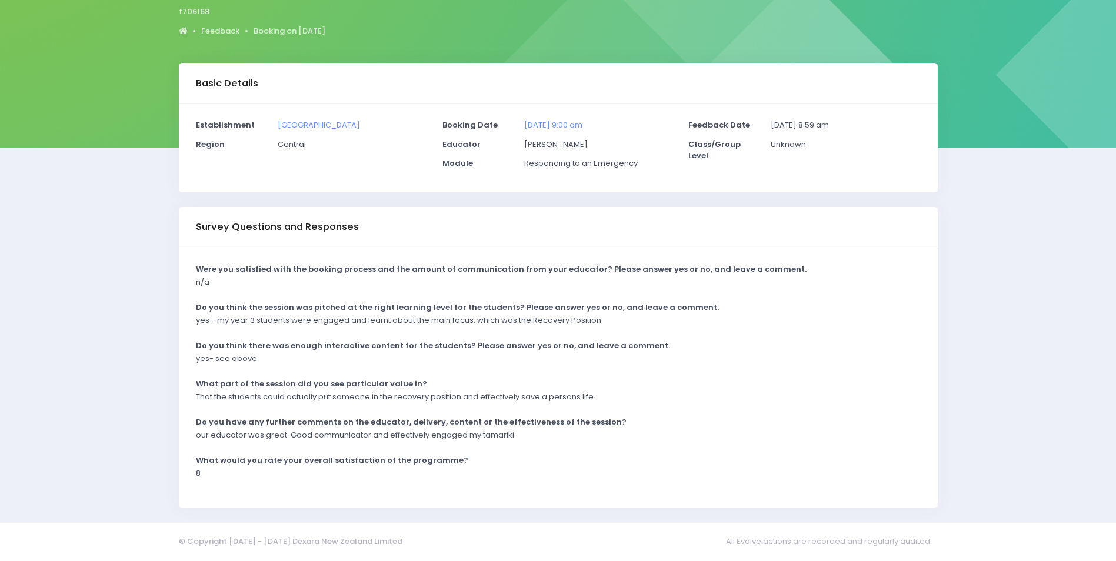
click at [510, 439] on p "our educator was great. Good communicator and effectively engaged my tamariki" at bounding box center [355, 436] width 318 height 12
drag, startPoint x: 521, startPoint y: 434, endPoint x: 174, endPoint y: 439, distance: 346.6
click at [174, 439] on div "Survey Questions and Responses Were you satisfied with the booking process and …" at bounding box center [558, 357] width 774 height 301
drag, startPoint x: 174, startPoint y: 439, endPoint x: 213, endPoint y: 435, distance: 39.0
copy p "our educator was great. Good communicator and effectively engaged my tamariki"
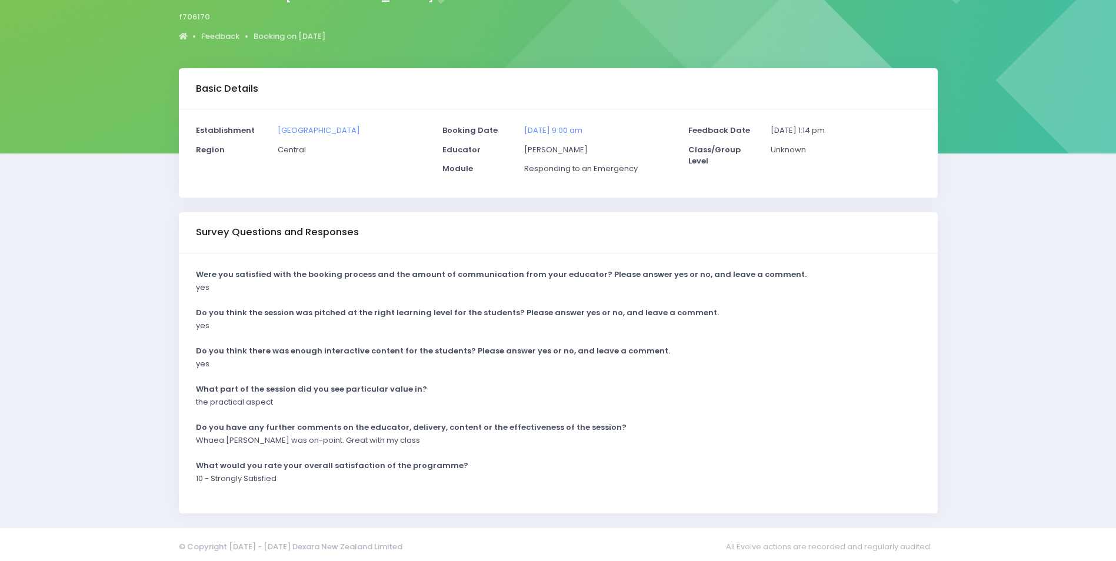
scroll to position [117, 0]
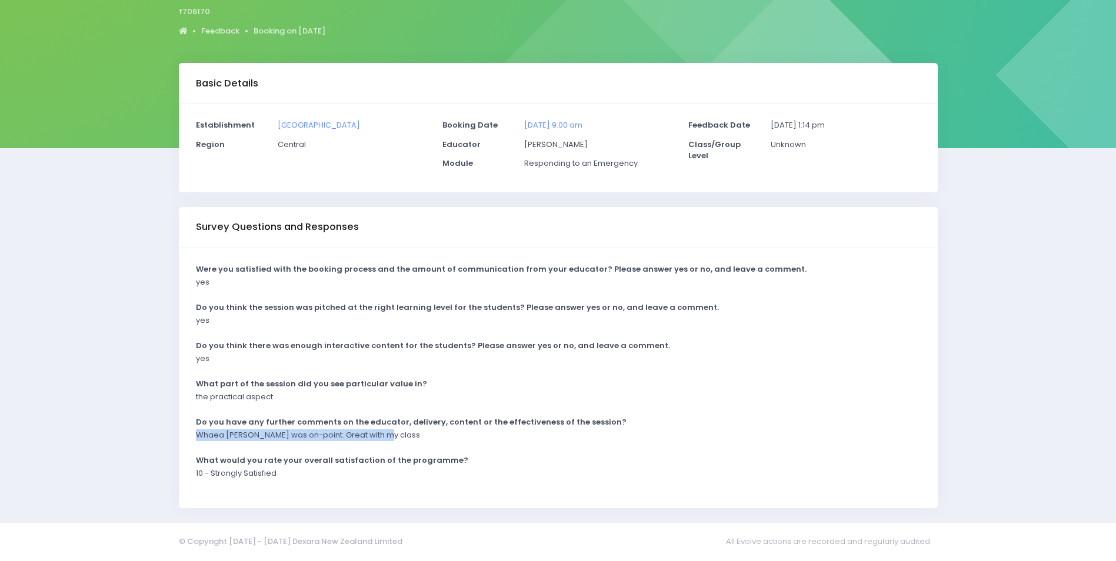
drag, startPoint x: 396, startPoint y: 438, endPoint x: 190, endPoint y: 437, distance: 205.9
click at [190, 437] on div "Whaea Alicia was on-point. Great with my class" at bounding box center [550, 439] width 725 height 19
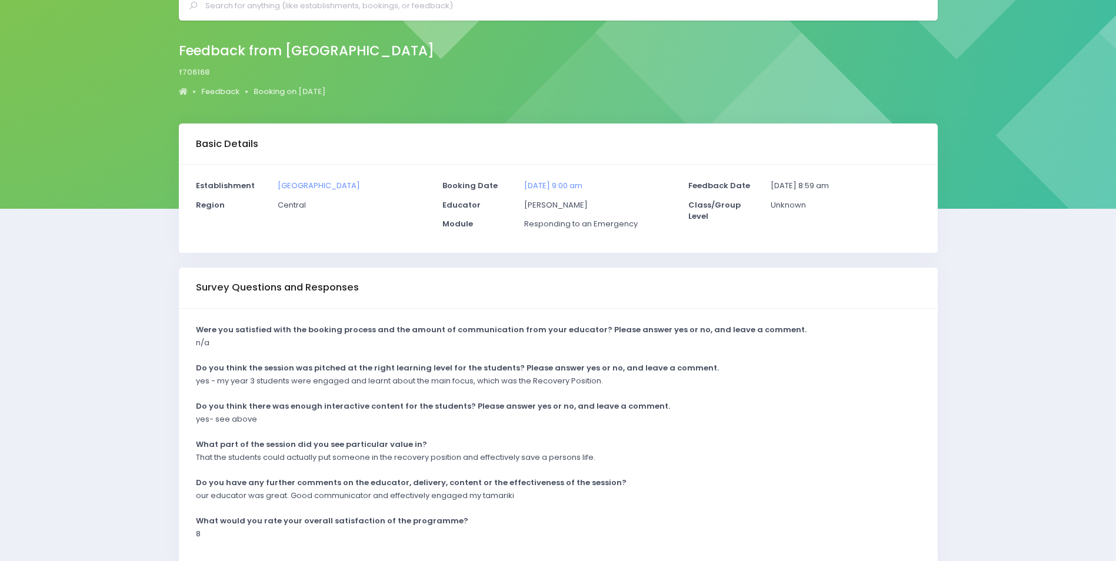
scroll to position [117, 0]
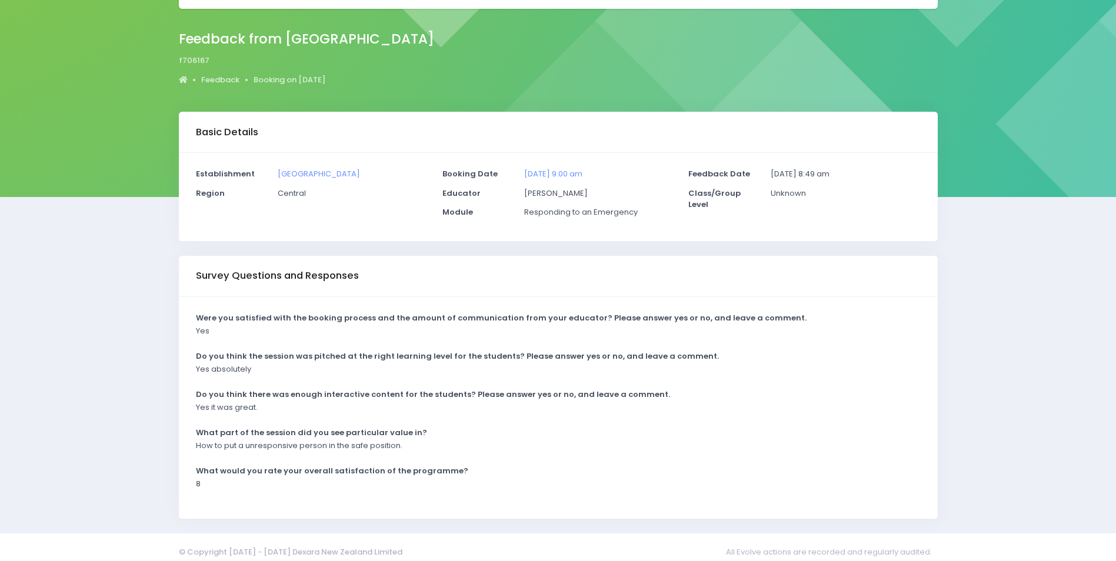
scroll to position [78, 0]
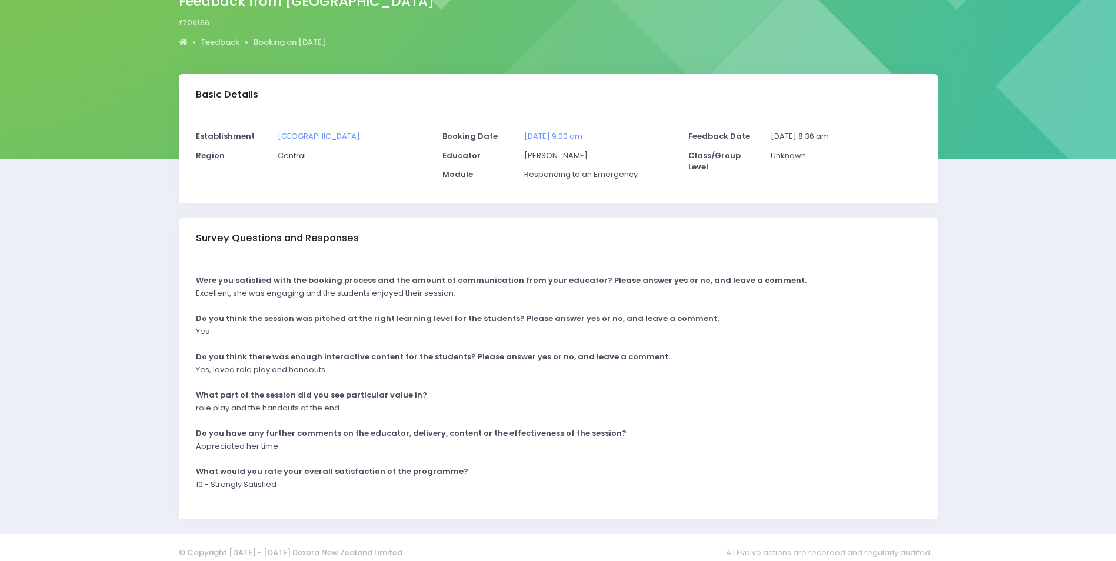
scroll to position [117, 0]
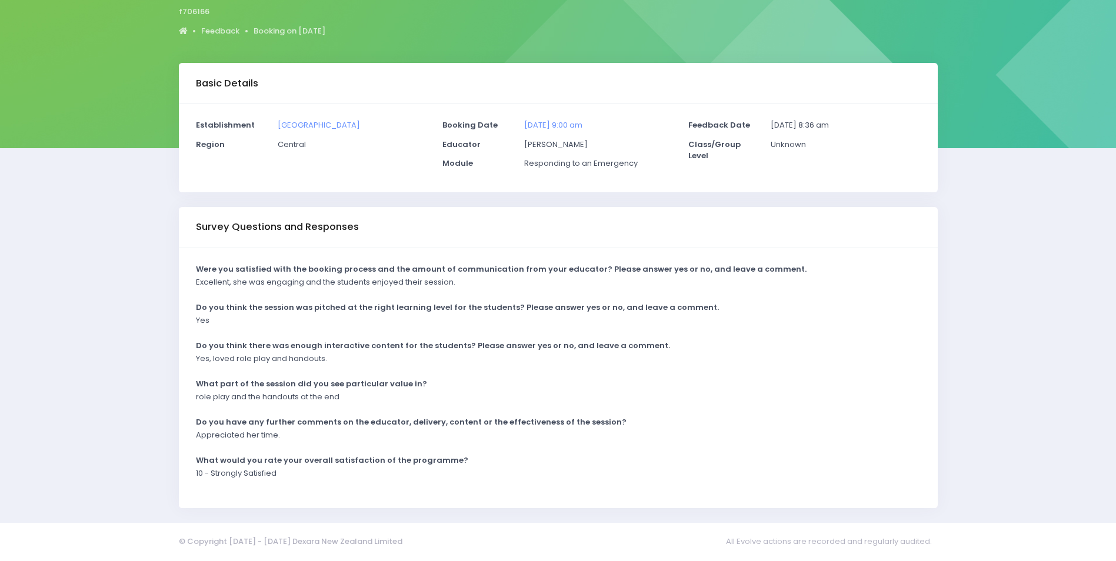
click at [457, 287] on div "Excellent, she was engaging and the students enjoyed their session." at bounding box center [550, 286] width 725 height 19
drag, startPoint x: 461, startPoint y: 281, endPoint x: 188, endPoint y: 285, distance: 273.0
click at [188, 285] on div "Excellent, she was engaging and the students enjoyed their session." at bounding box center [550, 286] width 725 height 19
drag, startPoint x: 188, startPoint y: 285, endPoint x: 197, endPoint y: 283, distance: 8.6
copy p "Excellent, she was engaging and the students enjoyed their session."
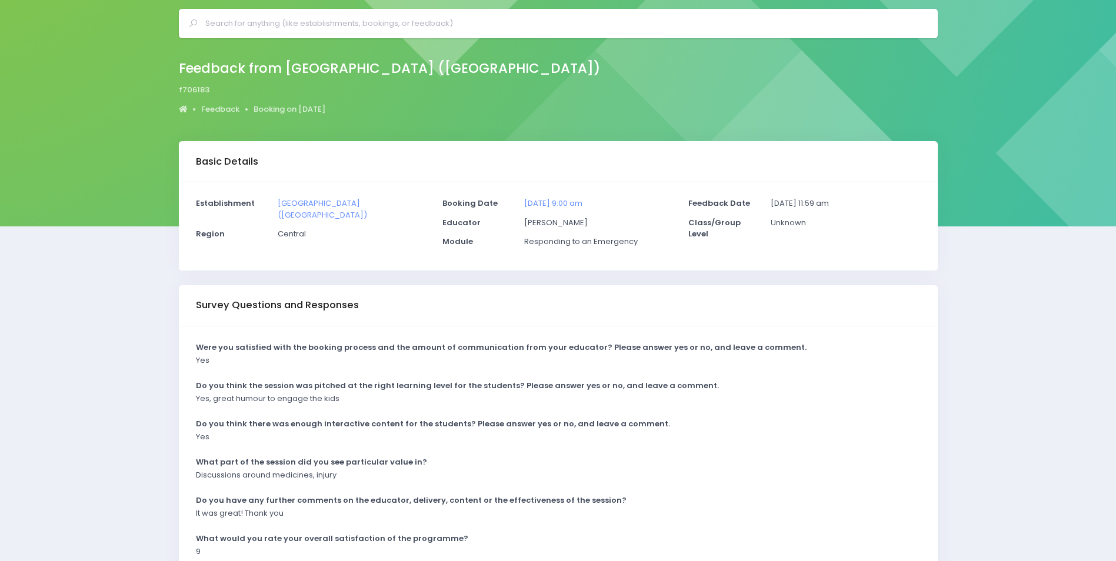
scroll to position [59, 0]
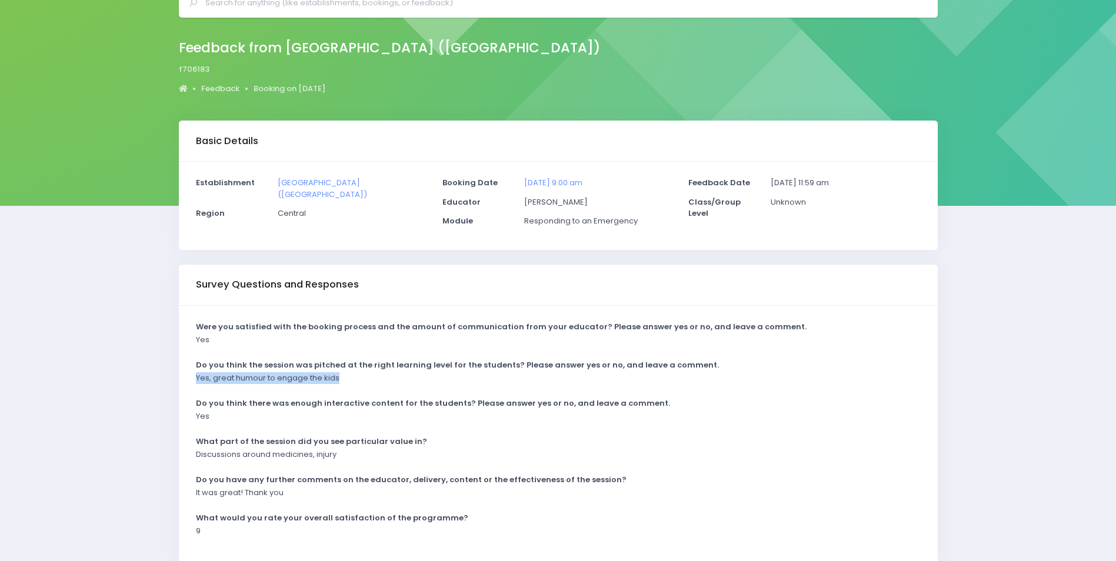
drag, startPoint x: 368, startPoint y: 373, endPoint x: 178, endPoint y: 384, distance: 190.3
click at [179, 384] on div "Were you satisfied with the booking process and the amount of communication fro…" at bounding box center [558, 436] width 759 height 260
drag, startPoint x: 178, startPoint y: 384, endPoint x: 204, endPoint y: 382, distance: 25.9
click at [203, 382] on p "Yes, great humour to engage the kids" at bounding box center [268, 378] width 144 height 12
drag, startPoint x: 198, startPoint y: 377, endPoint x: 370, endPoint y: 388, distance: 171.6
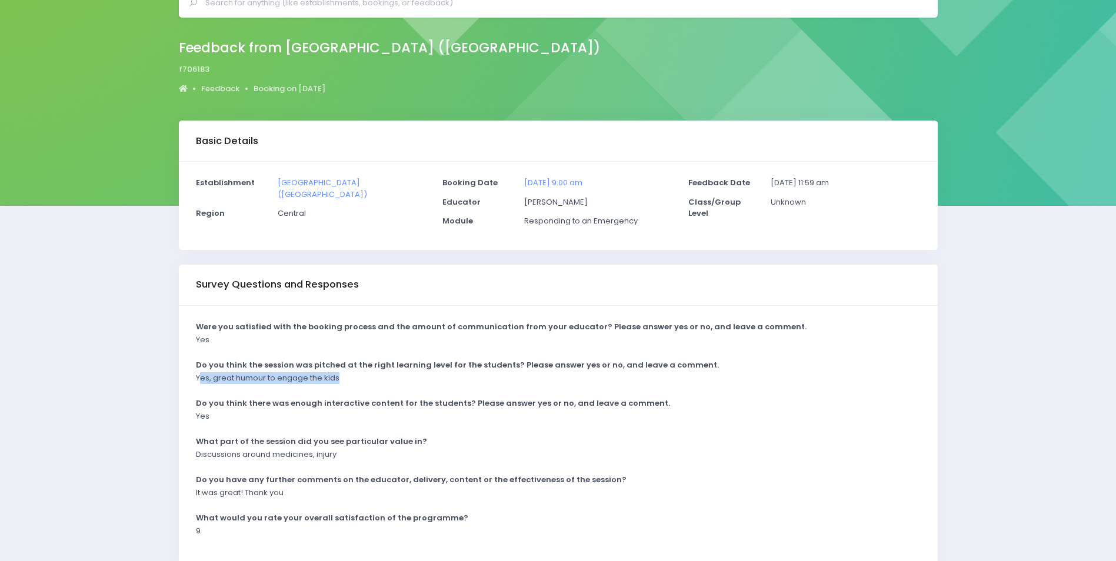
click at [370, 388] on div "Yes, great humour to engage the kids" at bounding box center [550, 381] width 725 height 19
drag, startPoint x: 370, startPoint y: 388, endPoint x: 323, endPoint y: 377, distance: 47.7
copy p "es, great humour to engage the kids"
click at [778, 474] on div "Do you have any further comments on the educator, delivery, content or the effe…" at bounding box center [550, 481] width 725 height 14
drag, startPoint x: 198, startPoint y: 492, endPoint x: 299, endPoint y: 493, distance: 101.2
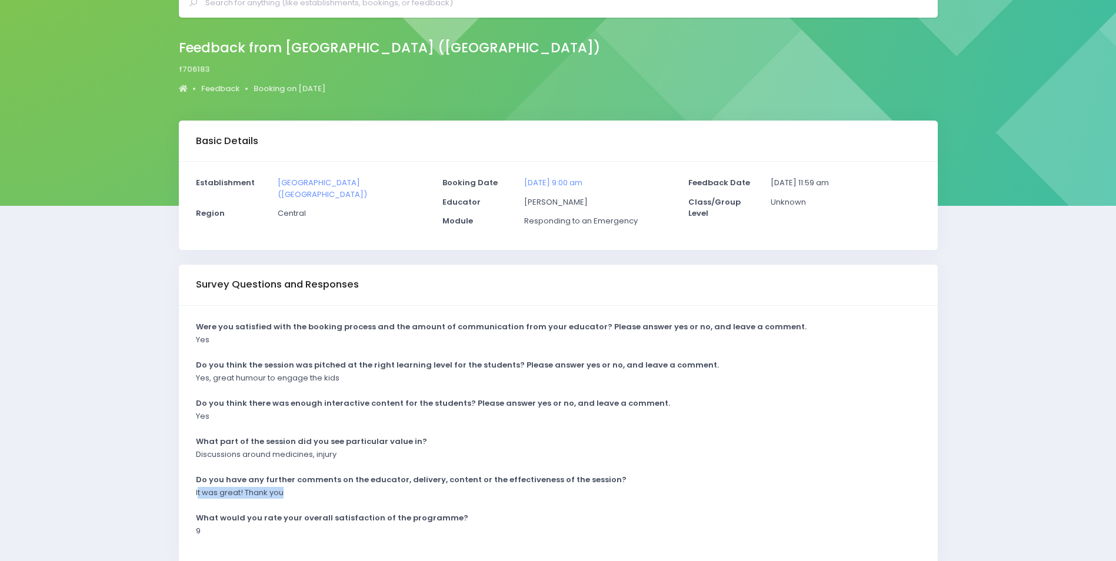
click at [299, 493] on div "It was great! Thank you" at bounding box center [550, 496] width 725 height 19
drag, startPoint x: 299, startPoint y: 493, endPoint x: 255, endPoint y: 492, distance: 44.1
copy p "t was great! Thank you"
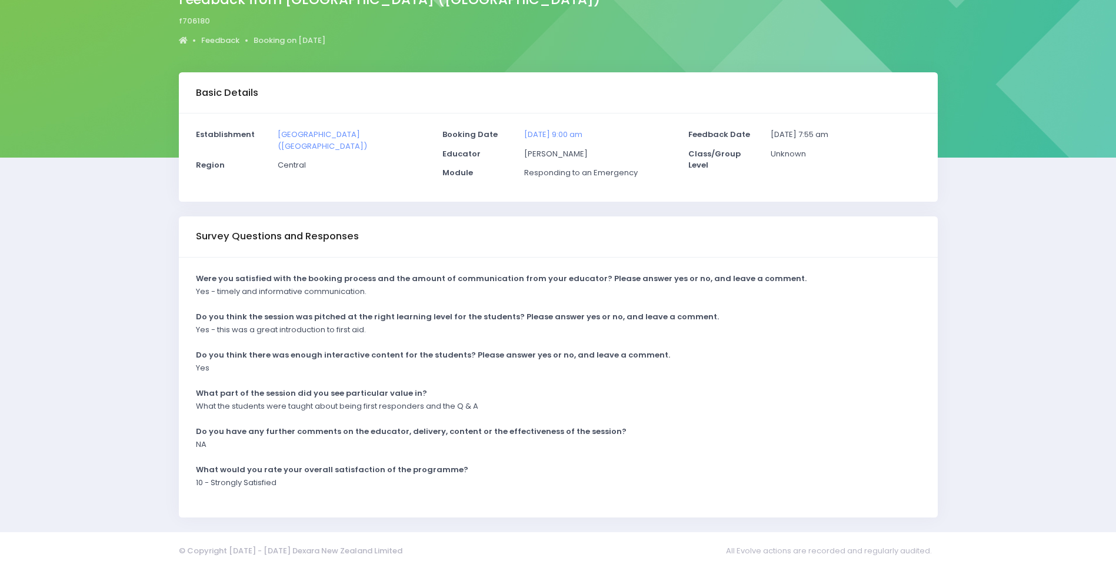
scroll to position [117, 0]
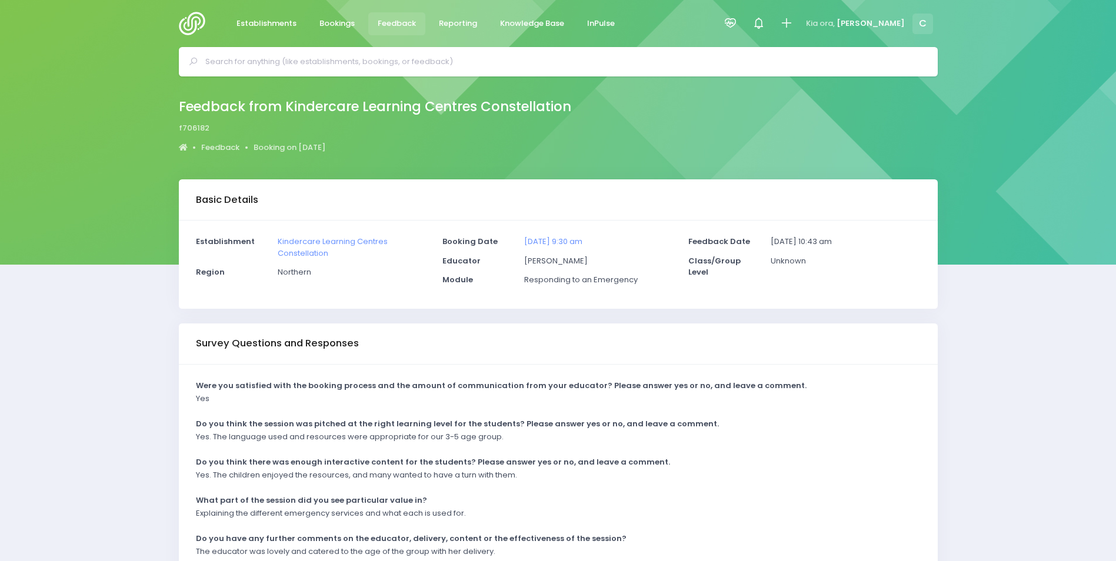
scroll to position [117, 0]
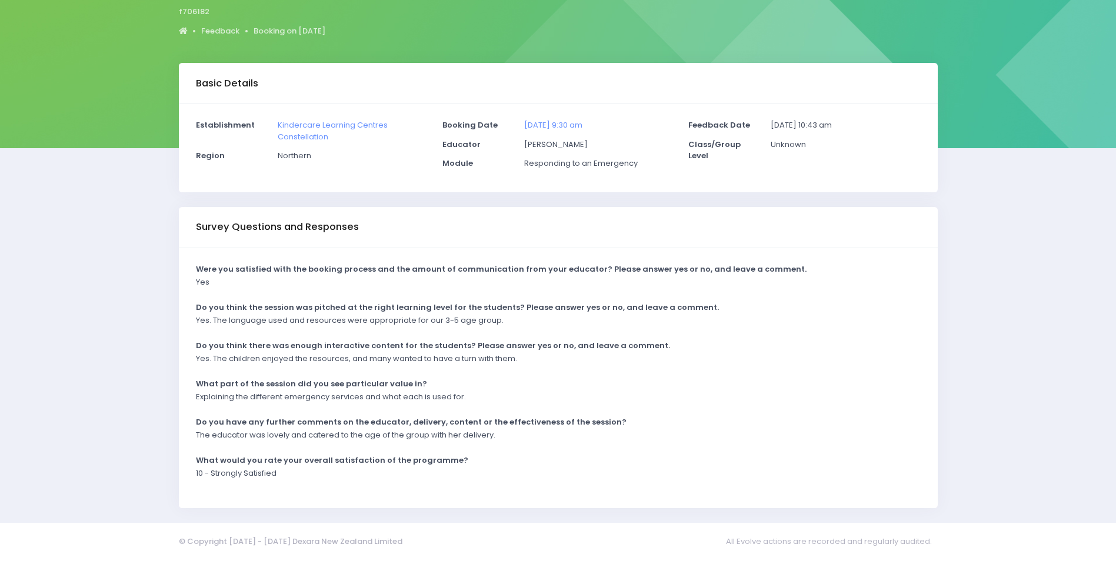
drag, startPoint x: 573, startPoint y: 382, endPoint x: 471, endPoint y: 383, distance: 102.4
click at [573, 382] on div "What part of the session did you see particular value in?" at bounding box center [550, 385] width 725 height 14
click at [301, 365] on div "Yes. The children enjoyed the resources, and many wanted to have a turn with th…" at bounding box center [550, 362] width 725 height 19
drag, startPoint x: 194, startPoint y: 435, endPoint x: 512, endPoint y: 441, distance: 318.4
click at [512, 441] on div "The educator was lovely and catered to the age of the group with her delivery." at bounding box center [550, 439] width 725 height 19
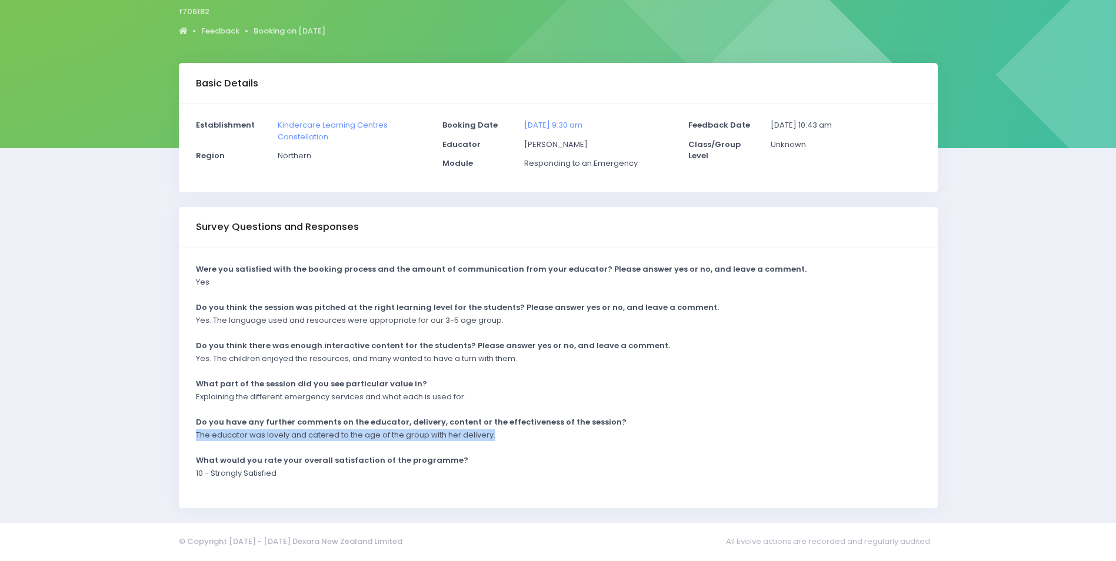
drag, startPoint x: 512, startPoint y: 441, endPoint x: 482, endPoint y: 433, distance: 31.1
copy p "The educator was lovely and catered to the age of the group with her delivery."
drag, startPoint x: 320, startPoint y: 334, endPoint x: 311, endPoint y: 334, distance: 8.8
click at [320, 334] on div "Were you satisfied with the booking process and the amount of communication fro…" at bounding box center [558, 378] width 759 height 260
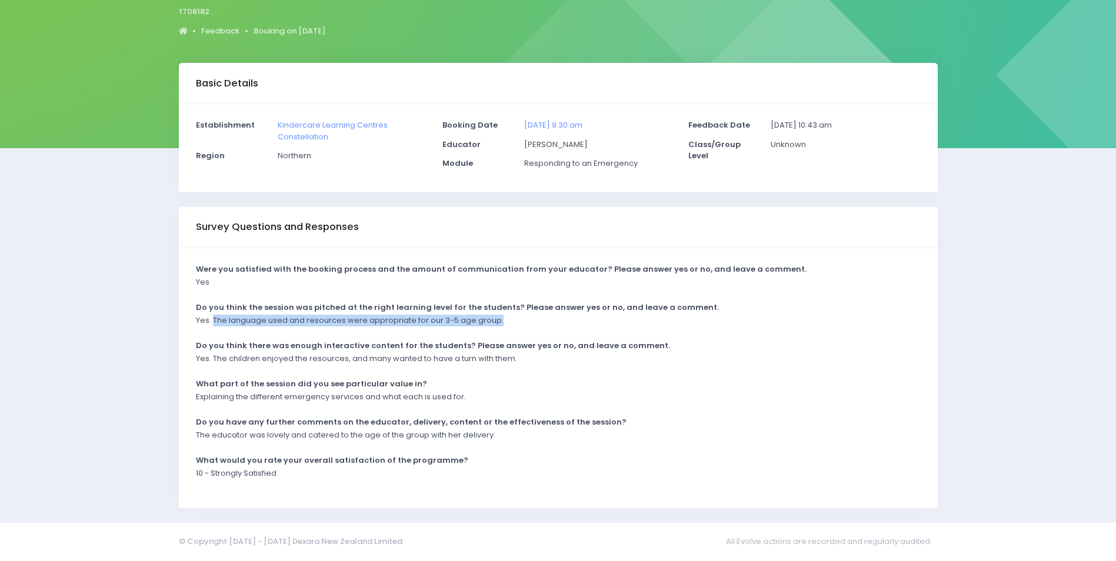
drag, startPoint x: 260, startPoint y: 322, endPoint x: 517, endPoint y: 324, distance: 256.5
click at [517, 324] on div "Yes. The language used and resources were appropriate for our 3-5 age group." at bounding box center [550, 324] width 725 height 19
drag, startPoint x: 517, startPoint y: 324, endPoint x: 474, endPoint y: 324, distance: 42.4
copy p "The language used and resources were appropriate for our 3-5 age group."
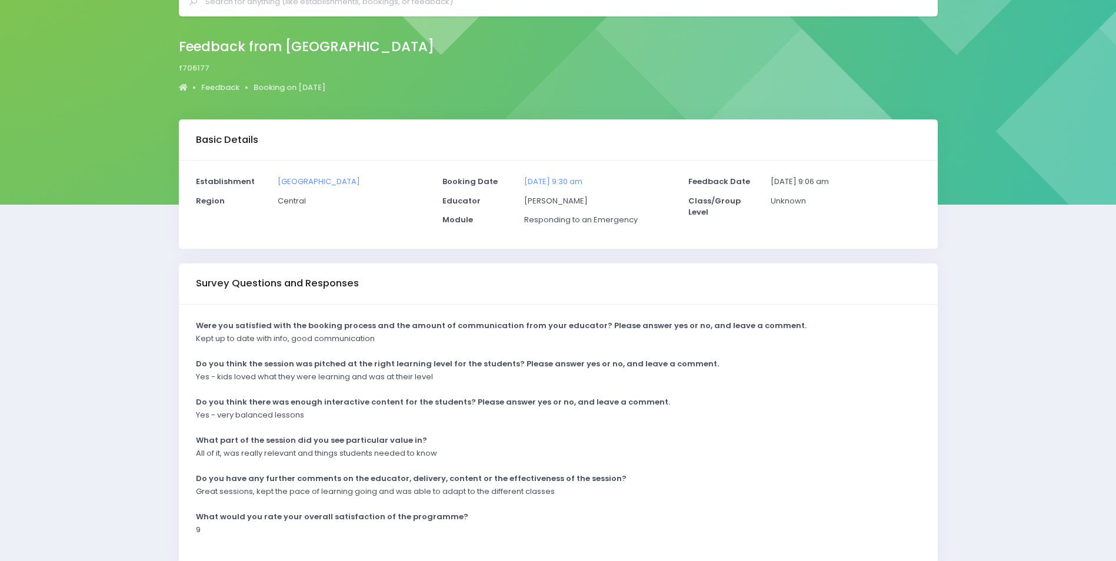
scroll to position [117, 0]
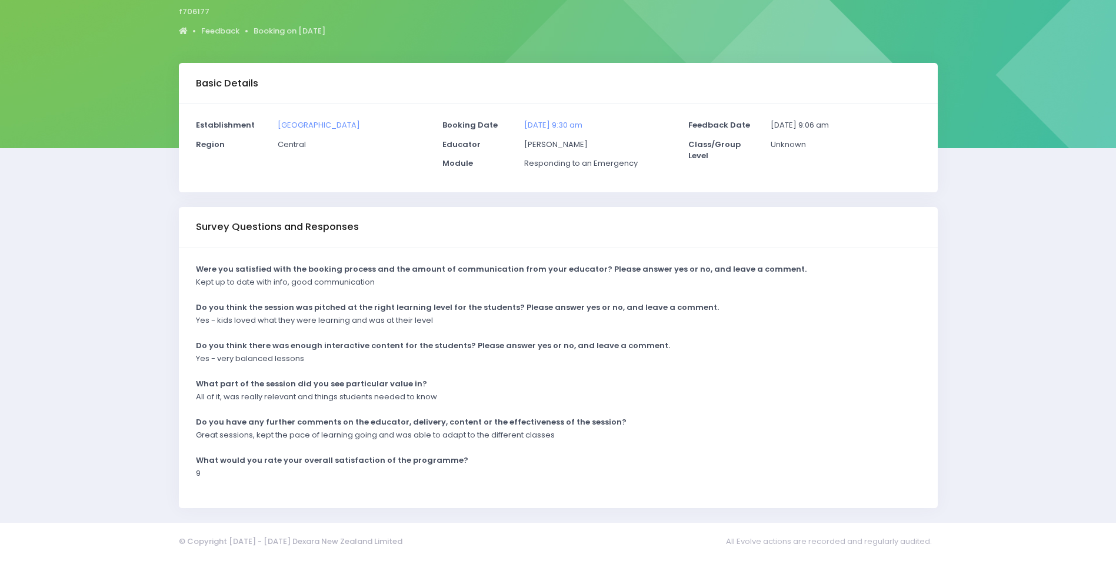
click at [597, 398] on div "All of it, was really relevant and things students needed to know" at bounding box center [550, 400] width 725 height 19
drag, startPoint x: 194, startPoint y: 432, endPoint x: 603, endPoint y: 441, distance: 409.0
click at [603, 441] on div "Great sessions, kept the pace of learning going and was able to adapt to the di…" at bounding box center [550, 439] width 725 height 19
drag, startPoint x: 603, startPoint y: 441, endPoint x: 511, endPoint y: 437, distance: 91.9
copy p "Great sessions, kept the pace of learning going and was able to adapt to the di…"
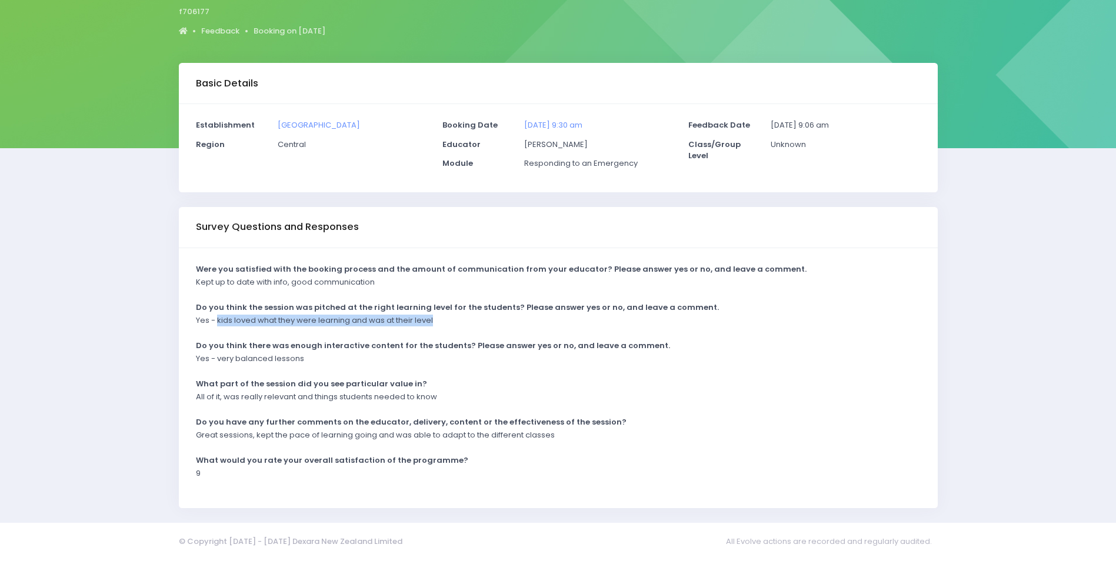
drag, startPoint x: 218, startPoint y: 320, endPoint x: 447, endPoint y: 318, distance: 229.5
click at [449, 318] on div "Yes - kids loved what they were learning and was at their level" at bounding box center [550, 324] width 725 height 19
drag, startPoint x: 447, startPoint y: 318, endPoint x: 415, endPoint y: 320, distance: 32.4
copy p "kids loved what they were learning and was at their level"
